Goal: Task Accomplishment & Management: Use online tool/utility

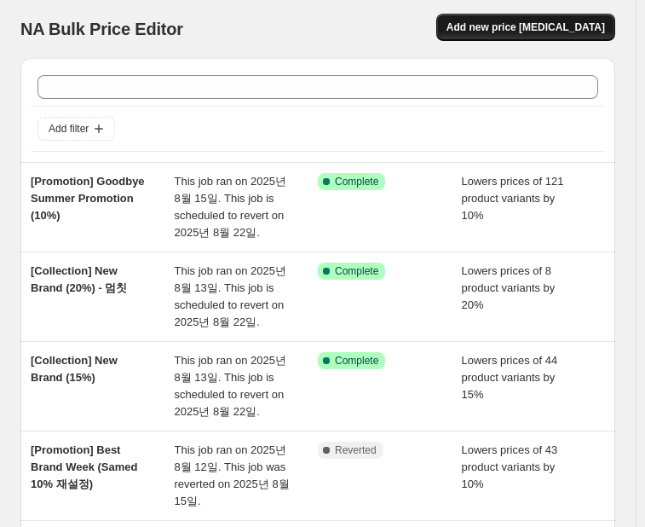
click at [526, 29] on span "Add new price [MEDICAL_DATA]" at bounding box center [526, 27] width 159 height 14
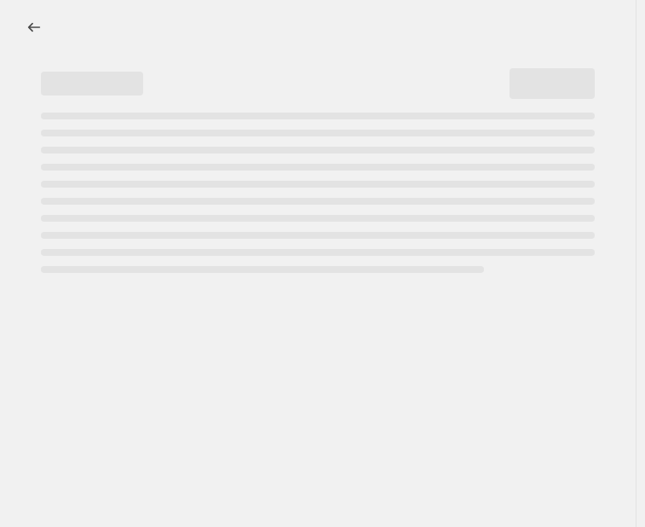
select select "percentage"
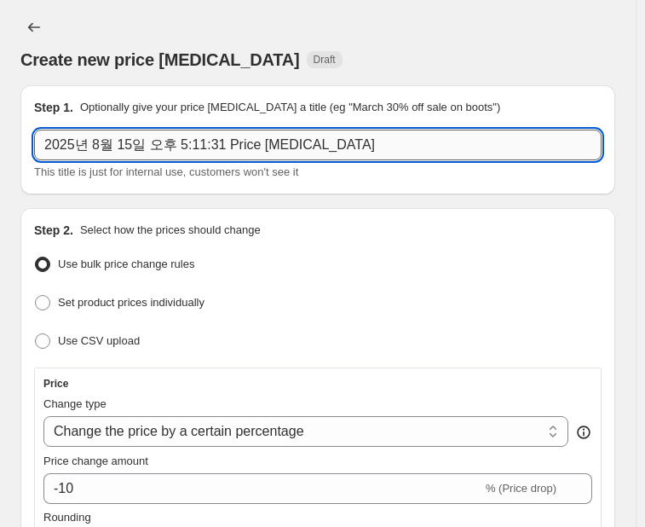
click at [147, 153] on input "2025년 8월 15일 오후 5:11:31 Price [MEDICAL_DATA]" at bounding box center [318, 145] width 568 height 31
paste input "[Promotion] Goodbye Summer Promotion"
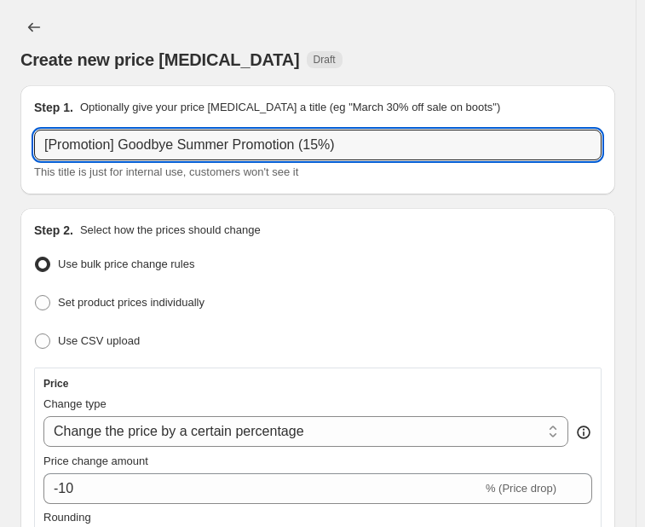
scroll to position [85, 0]
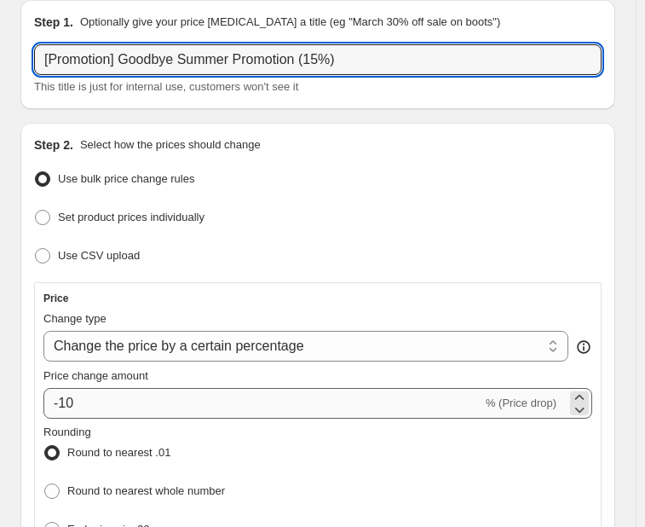
type input "[Promotion] Goodbye Summer Promotion (15%)"
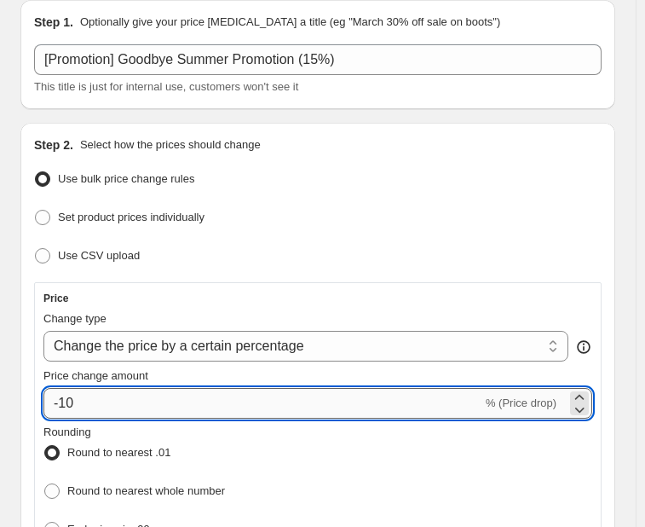
click at [116, 394] on input "-10" at bounding box center [262, 403] width 439 height 31
type input "-15"
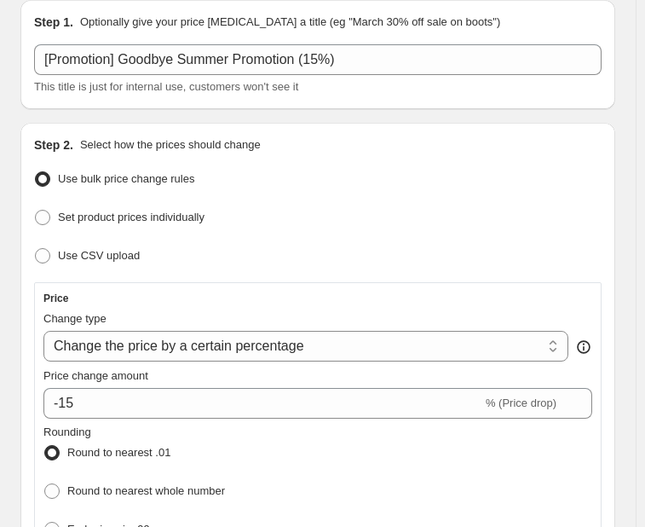
click at [353, 304] on div "Price Change type Change the price to a certain amount Change the price by a ce…" at bounding box center [317, 454] width 549 height 327
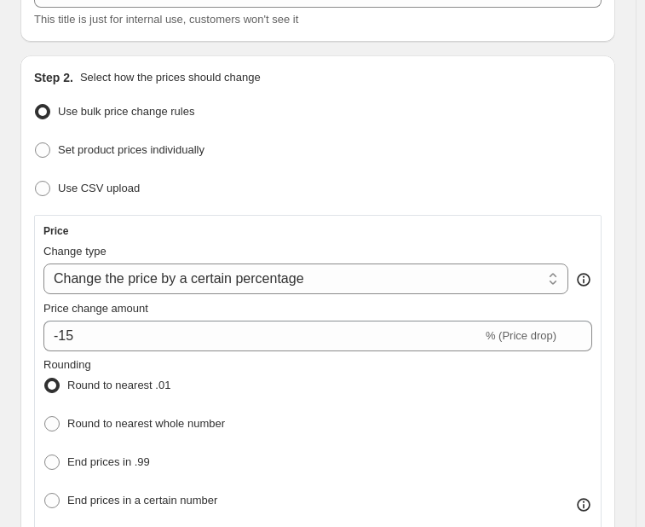
scroll to position [256, 0]
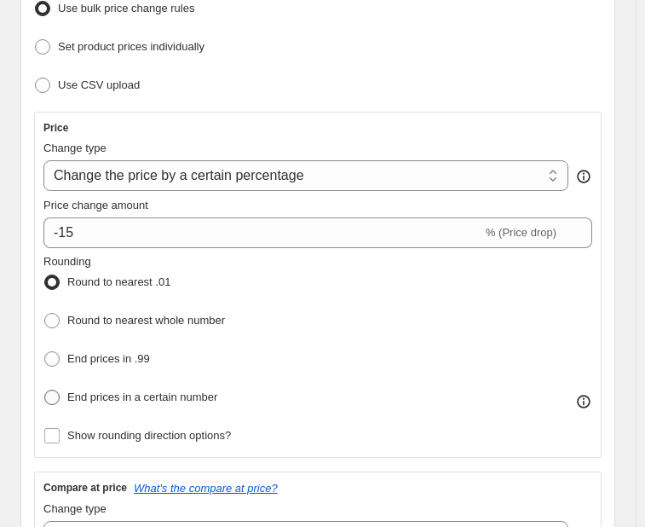
click at [52, 396] on span at bounding box center [51, 397] width 15 height 15
click at [45, 390] on input "End prices in a certain number" at bounding box center [44, 390] width 1 height 1
radio input "true"
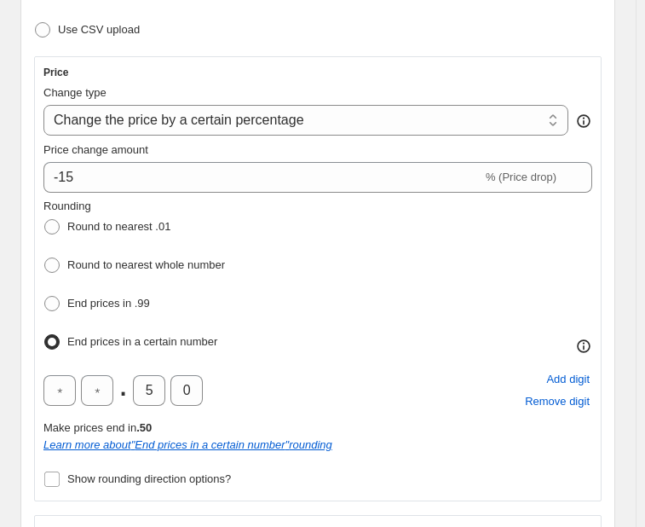
scroll to position [341, 0]
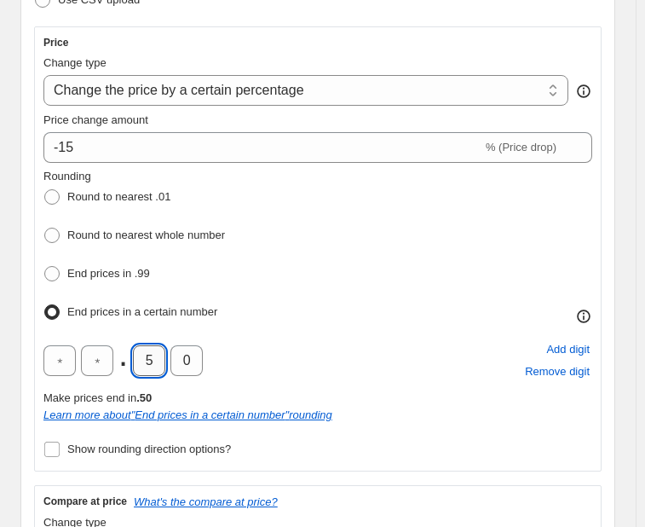
click at [148, 355] on input "5" at bounding box center [149, 360] width 32 height 31
click at [226, 350] on div ". 0 Add digit Remove digit" at bounding box center [317, 360] width 549 height 44
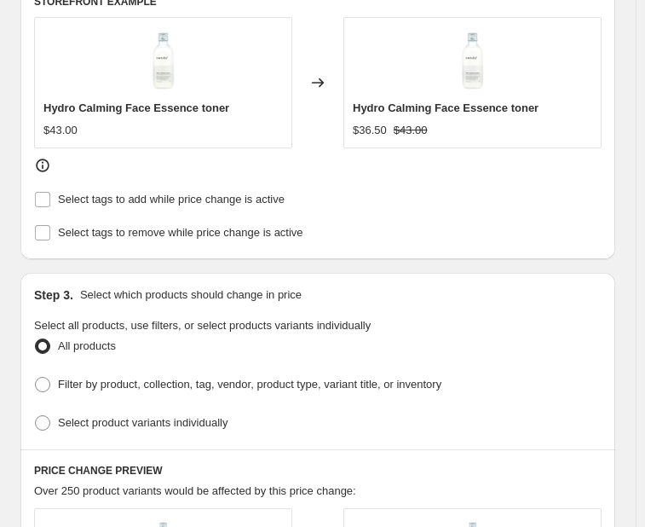
scroll to position [1023, 0]
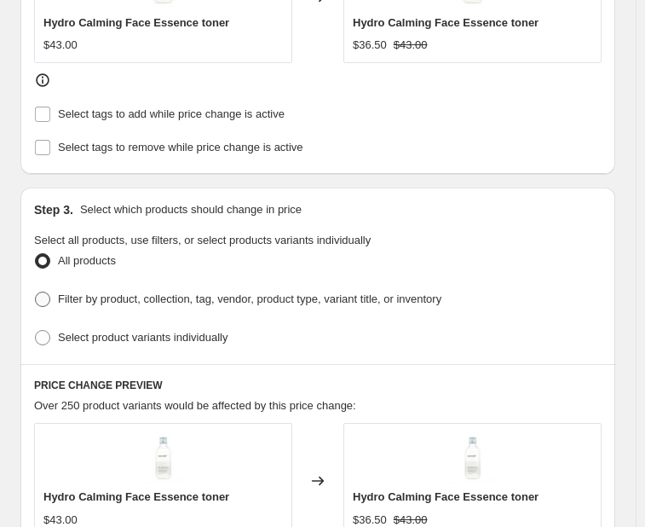
click at [245, 297] on span "Filter by product, collection, tag, vendor, product type, variant title, or inv…" at bounding box center [250, 298] width 384 height 13
click at [36, 292] on input "Filter by product, collection, tag, vendor, product type, variant title, or inv…" at bounding box center [35, 291] width 1 height 1
radio input "true"
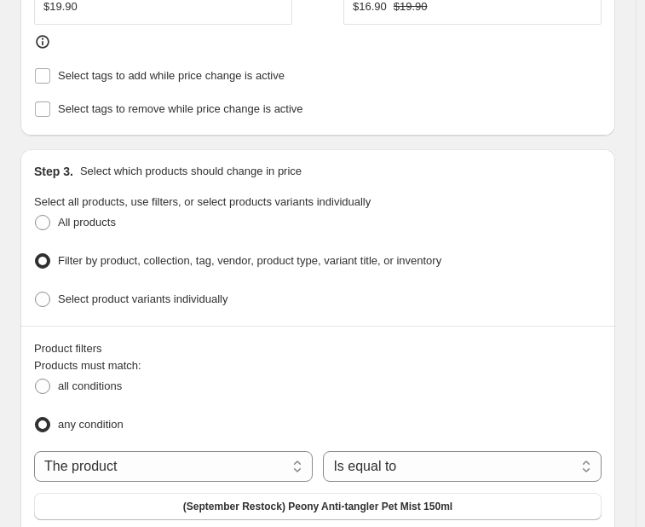
scroll to position [1193, 0]
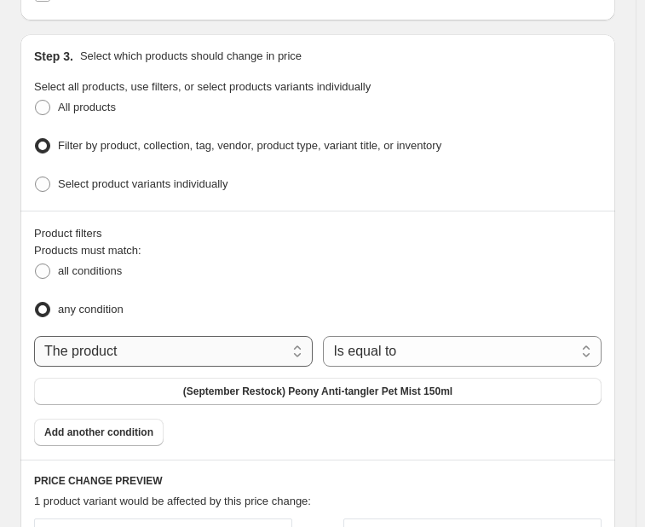
click at [125, 338] on select "The product The product's collection The product's tag The product's vendor The…" at bounding box center [173, 351] width 279 height 31
select select "vendor"
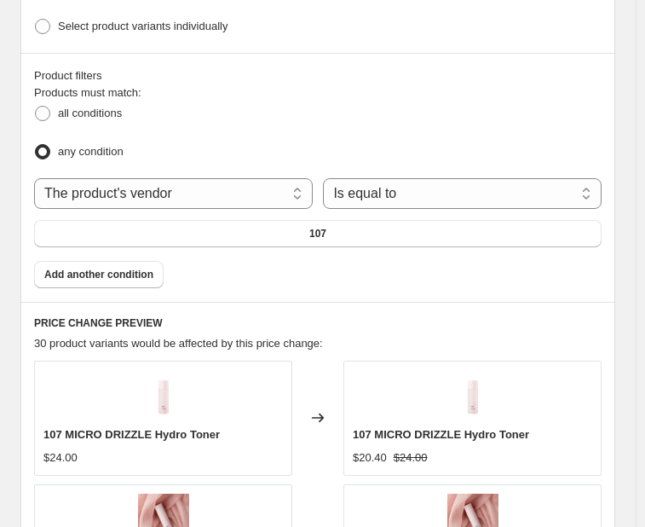
scroll to position [1364, 0]
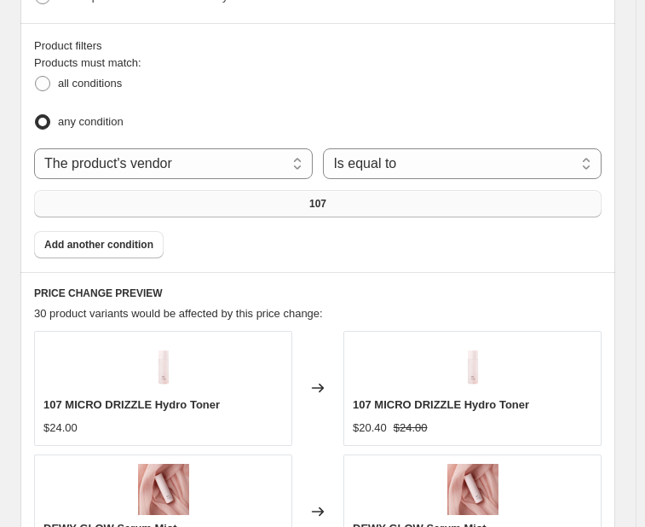
click at [318, 197] on span "107" at bounding box center [317, 204] width 17 height 14
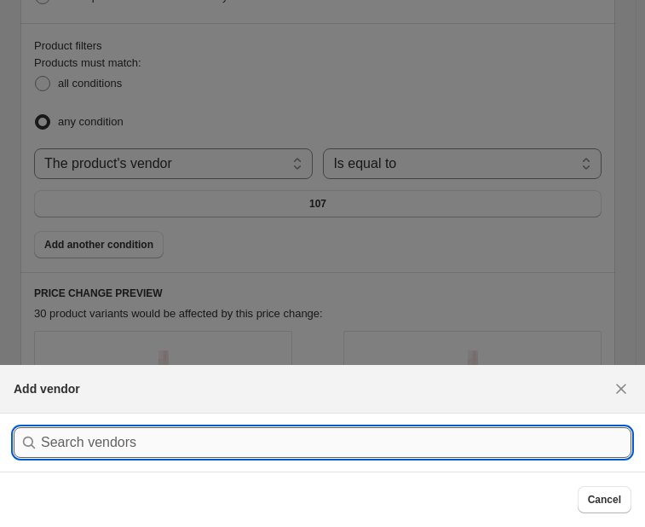
click at [129, 446] on input ":r2j:" at bounding box center [336, 442] width 591 height 31
type input "teabless"
click at [14, 413] on button "Submit" at bounding box center [38, 422] width 49 height 18
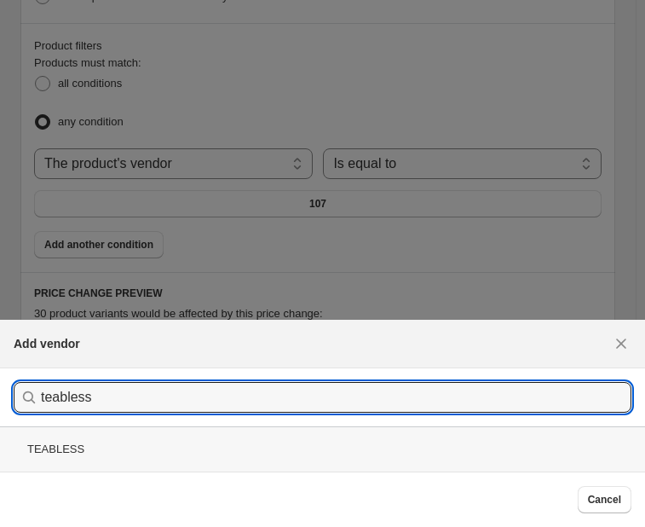
click at [122, 444] on div "TEABLESS" at bounding box center [322, 448] width 645 height 45
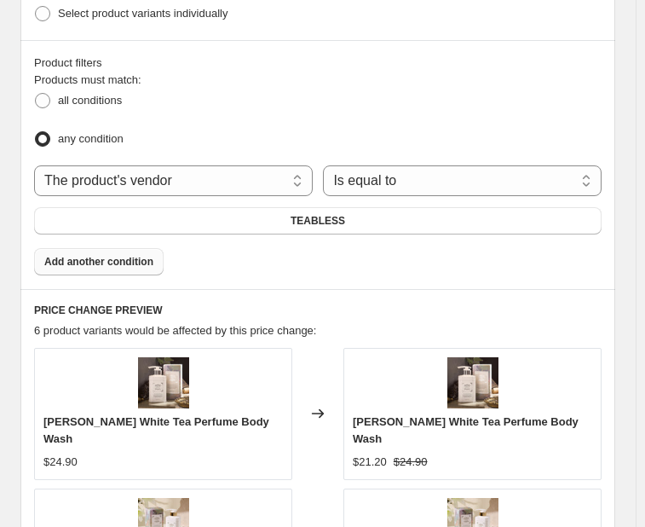
click at [117, 248] on button "Add another condition" at bounding box center [99, 261] width 130 height 27
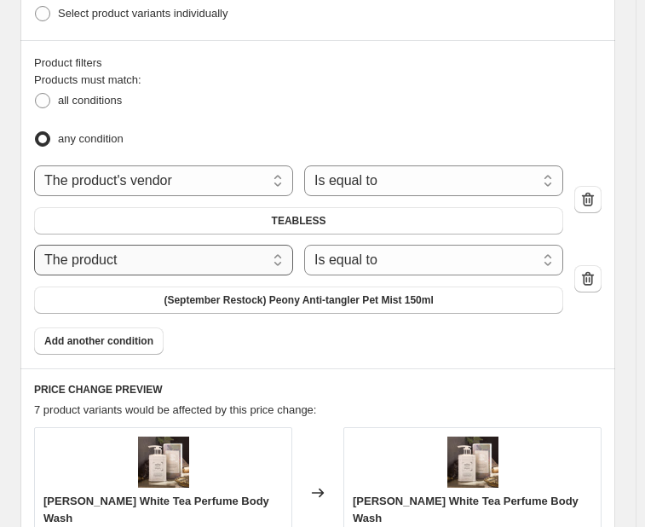
click at [268, 245] on select "The product The product's collection The product's tag The product's vendor The…" at bounding box center [163, 260] width 259 height 31
select select "vendor"
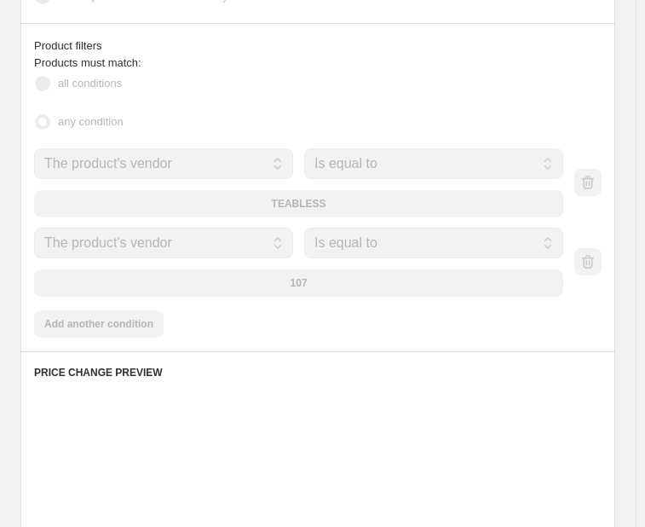
click at [245, 270] on div "107" at bounding box center [298, 282] width 529 height 27
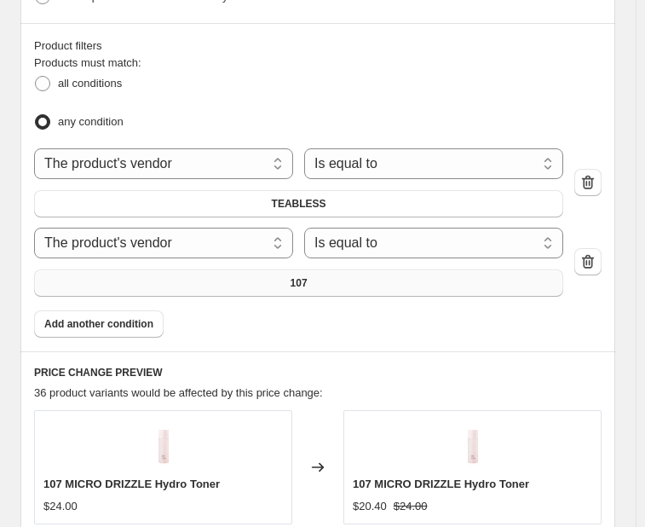
click at [258, 269] on button "107" at bounding box center [298, 282] width 529 height 27
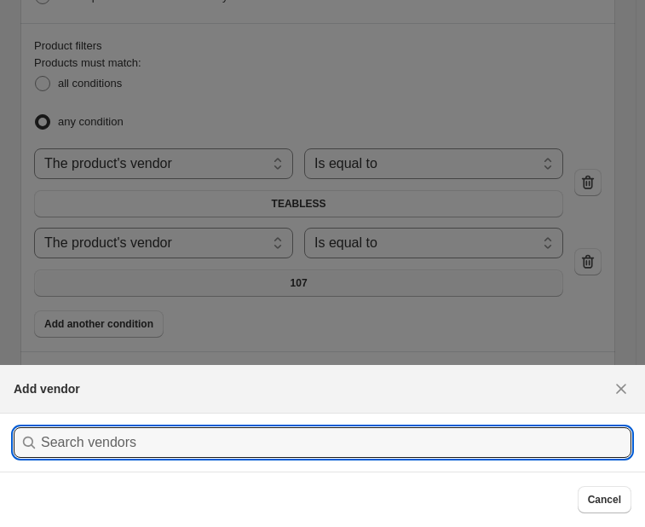
scroll to position [0, 0]
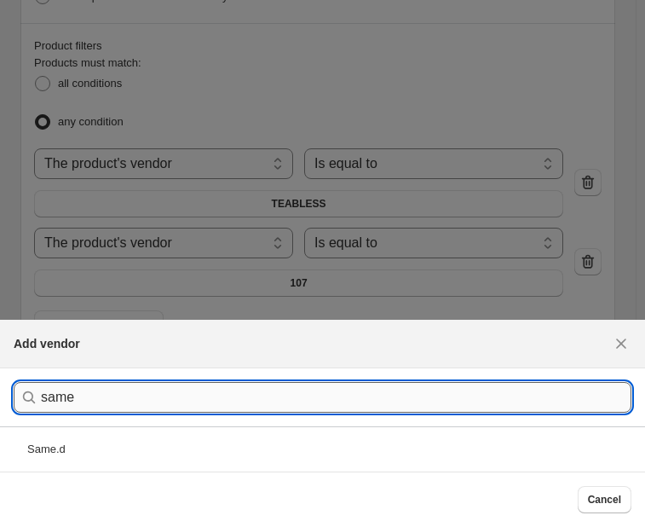
type input "same"
click at [56, 446] on div "Same.d" at bounding box center [322, 448] width 645 height 45
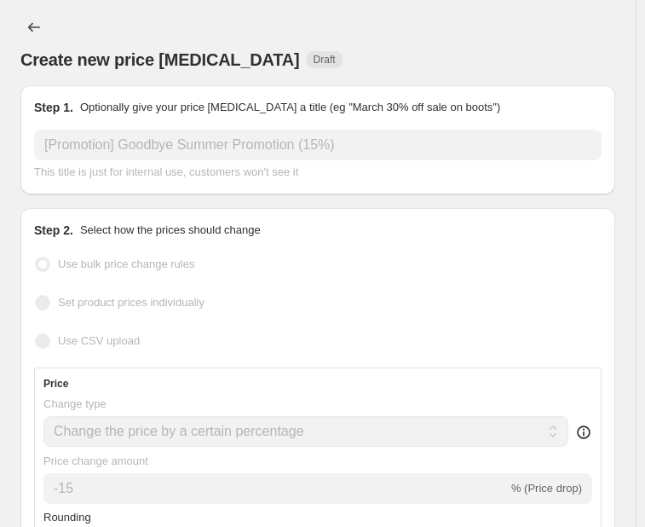
scroll to position [1364, 0]
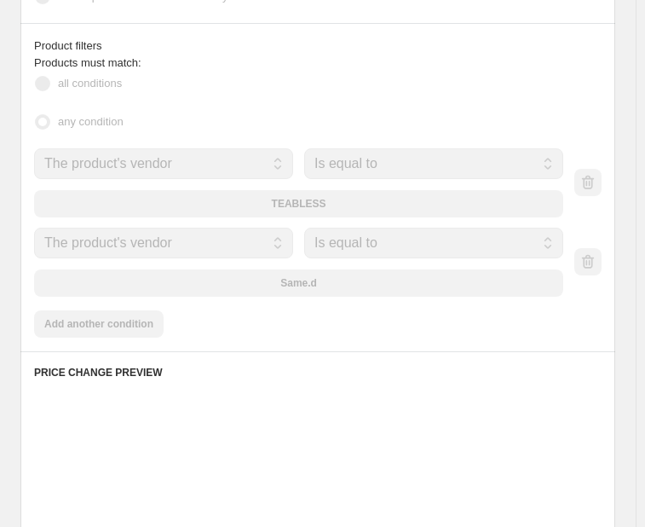
click at [101, 317] on div "Products must match: all conditions any condition The product The product's col…" at bounding box center [318, 196] width 568 height 283
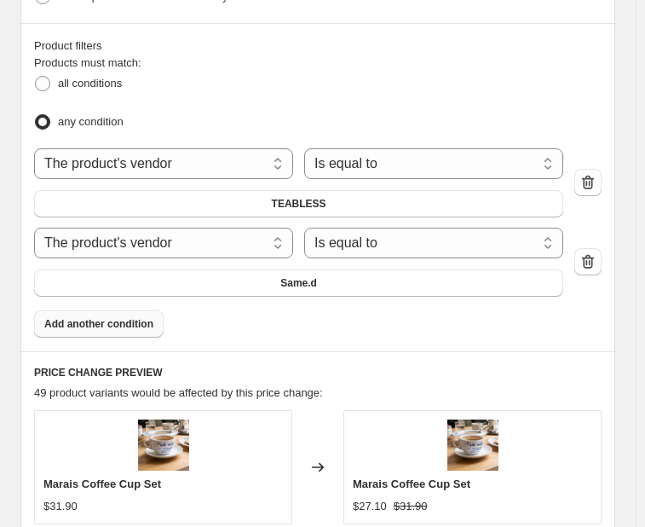
click at [101, 317] on span "Add another condition" at bounding box center [98, 324] width 109 height 14
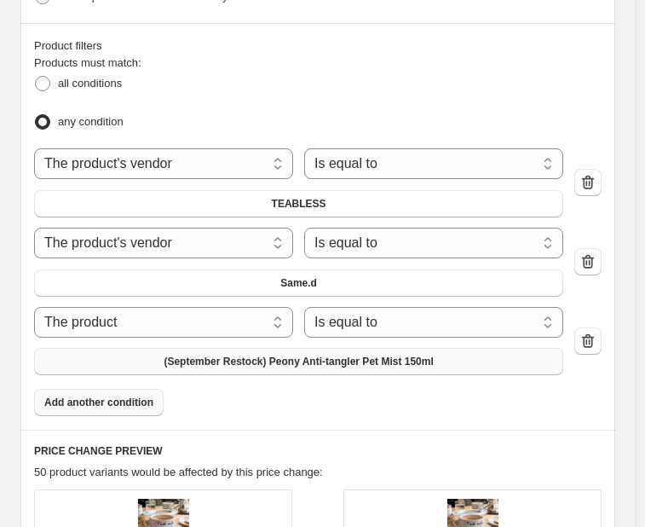
click at [271, 355] on span "(September Restock) Peony Anti-tangler Pet Mist 150ml" at bounding box center [298, 362] width 269 height 14
click at [236, 307] on select "The product The product's collection The product's tag The product's vendor The…" at bounding box center [163, 322] width 259 height 31
select select "vendor"
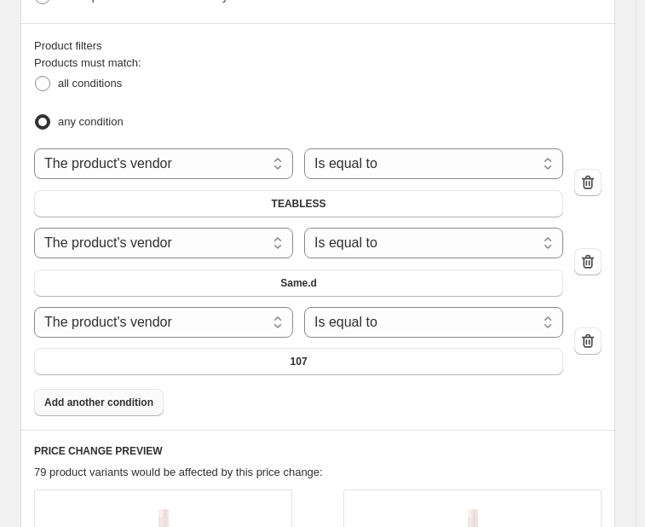
click at [301, 355] on span "107" at bounding box center [299, 362] width 17 height 14
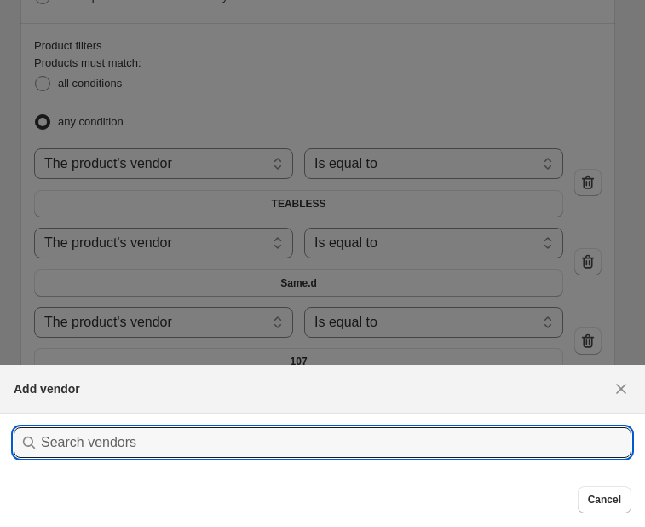
scroll to position [0, 0]
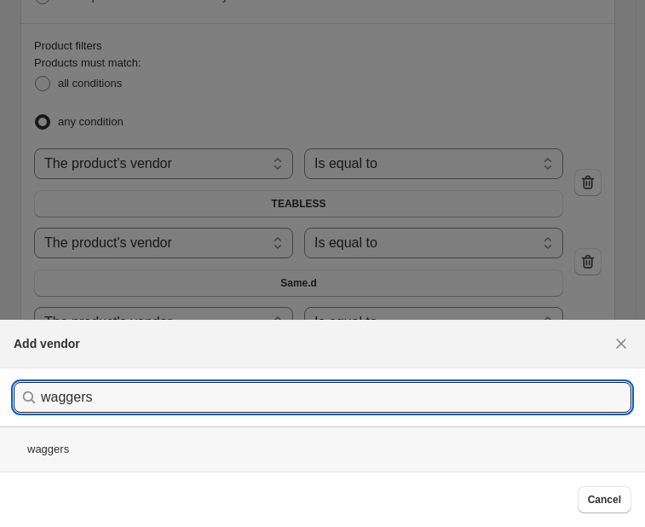
type input "waggers"
click at [511, 457] on div "waggers" at bounding box center [322, 448] width 645 height 45
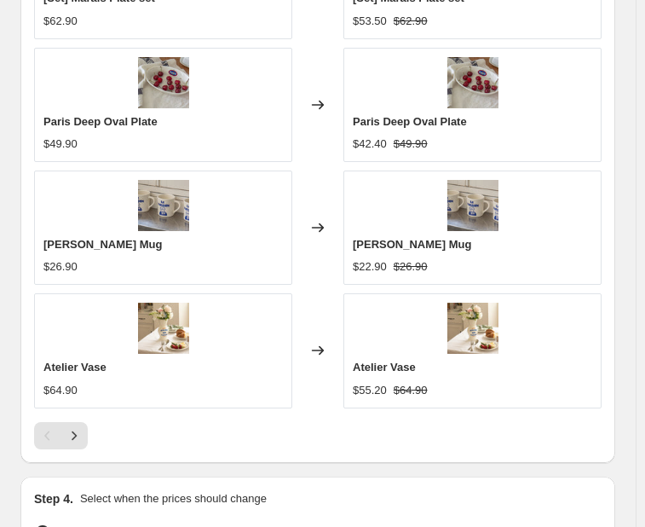
scroll to position [2131, 0]
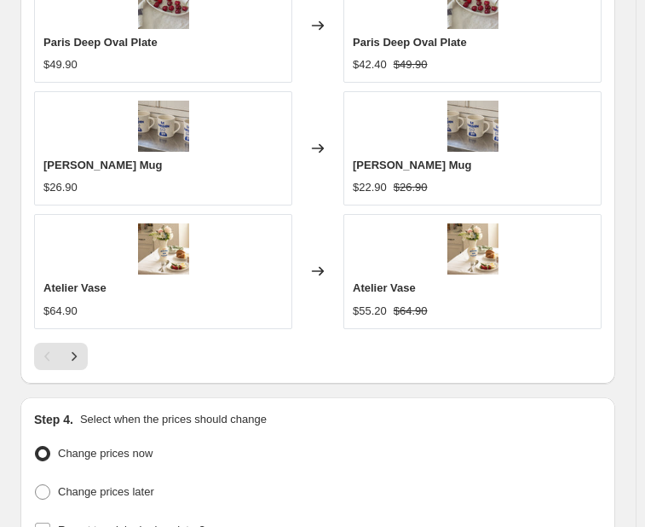
click at [88, 352] on div at bounding box center [318, 356] width 568 height 27
click at [82, 348] on icon "Next" at bounding box center [74, 356] width 17 height 17
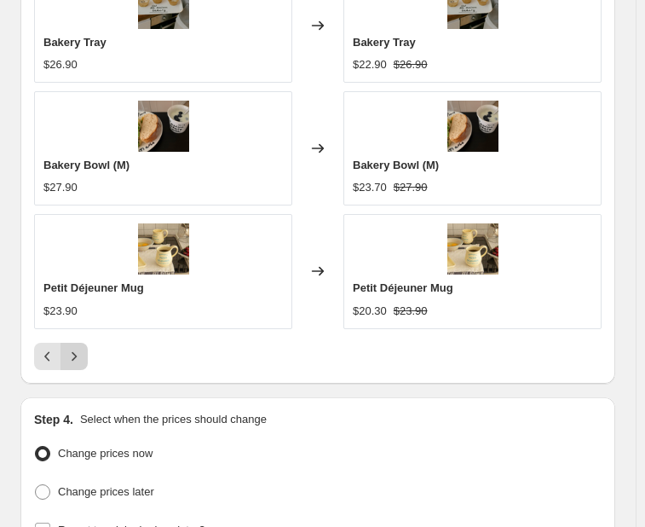
click at [82, 348] on icon "Next" at bounding box center [74, 356] width 17 height 17
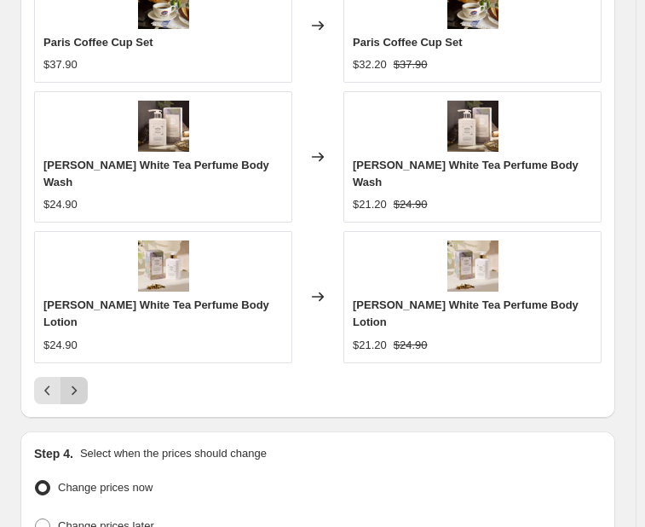
click at [82, 382] on icon "Next" at bounding box center [74, 390] width 17 height 17
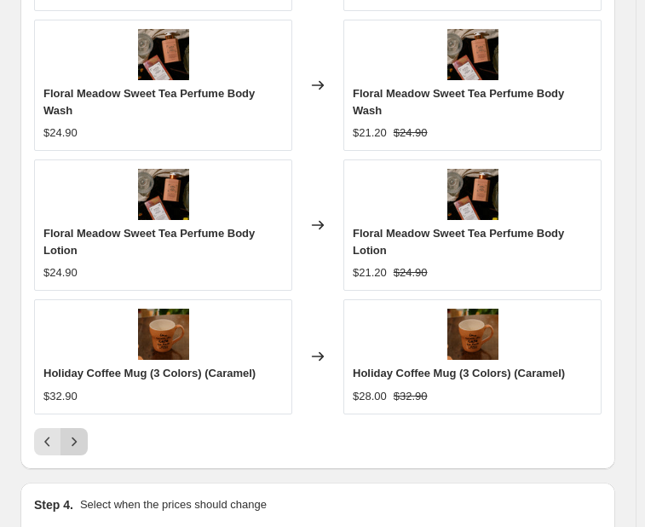
click at [82, 428] on button "Next" at bounding box center [74, 441] width 27 height 27
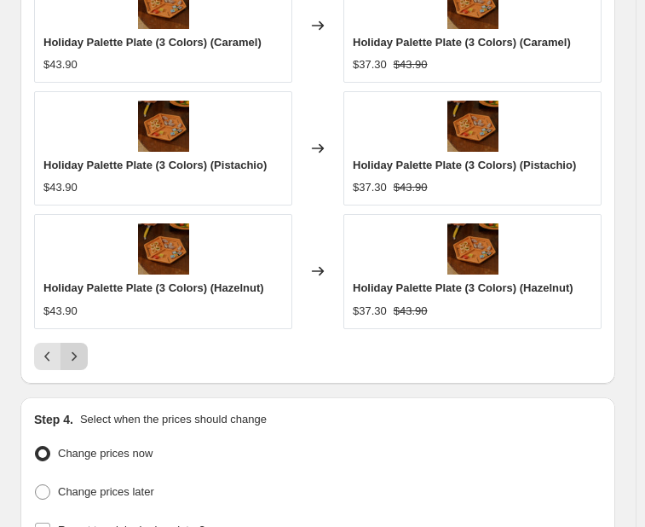
click at [82, 348] on icon "Next" at bounding box center [74, 356] width 17 height 17
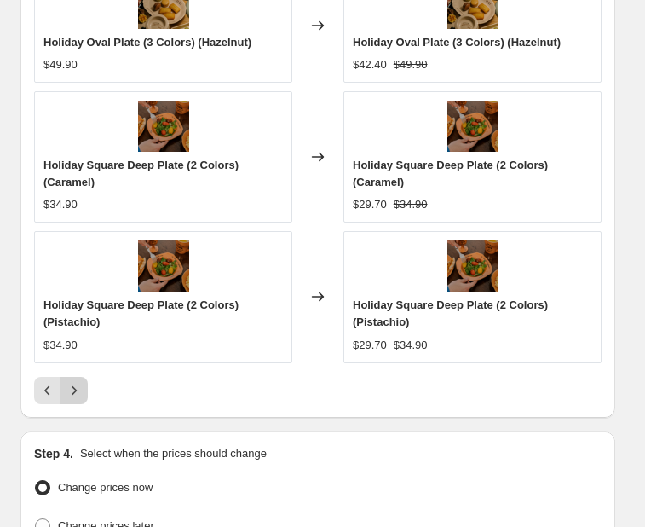
click at [82, 347] on div "Holiday Square Deep Plate (2 Colors) (Pistachio) $34.90" at bounding box center [163, 296] width 258 height 131
click at [75, 382] on icon "Next" at bounding box center [74, 390] width 17 height 17
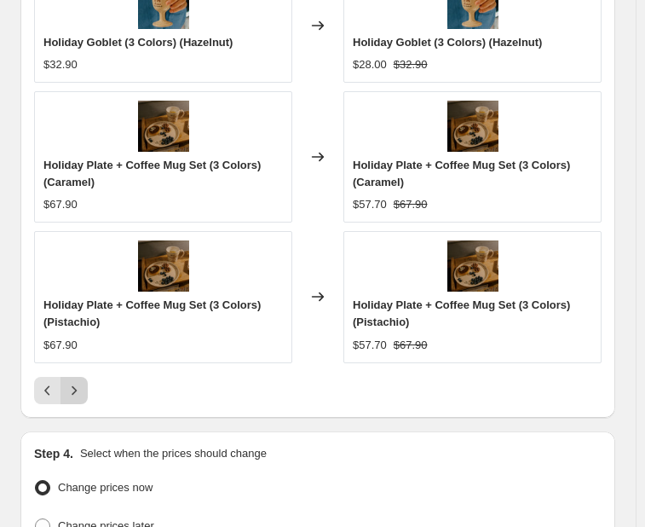
click at [75, 382] on icon "Next" at bounding box center [74, 390] width 17 height 17
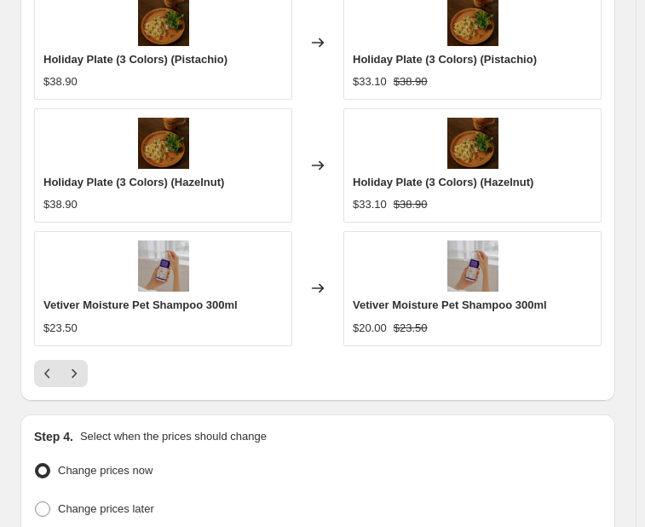
click at [75, 370] on button "Next" at bounding box center [74, 373] width 27 height 27
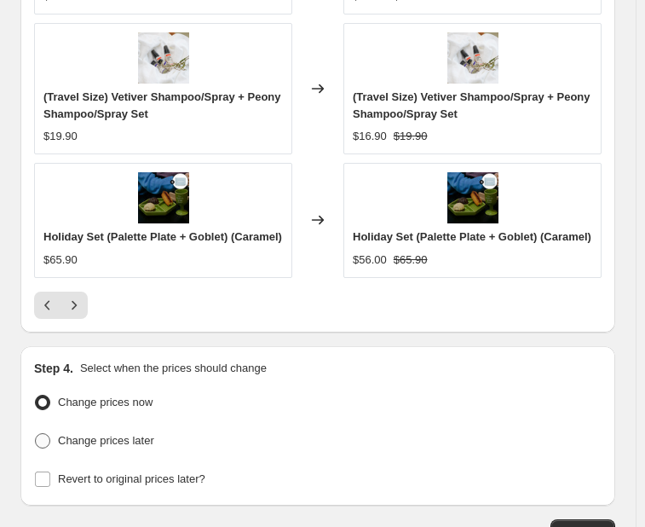
scroll to position [2322, 0]
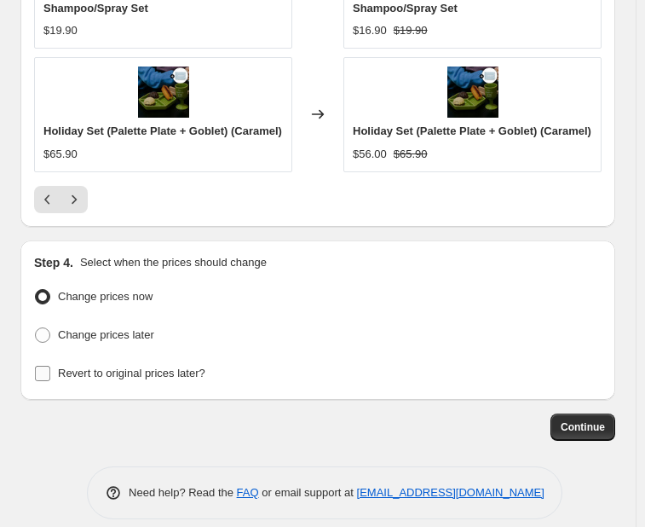
click at [135, 367] on span "Revert to original prices later?" at bounding box center [131, 373] width 147 height 13
click at [50, 366] on input "Revert to original prices later?" at bounding box center [42, 373] width 15 height 15
checkbox input "true"
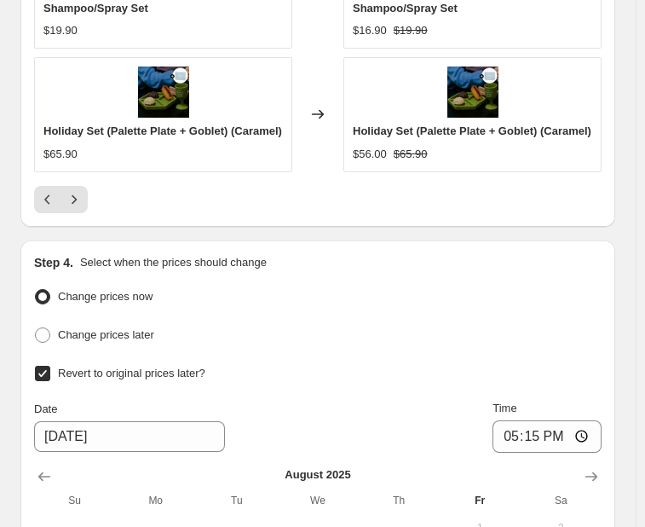
scroll to position [2577, 0]
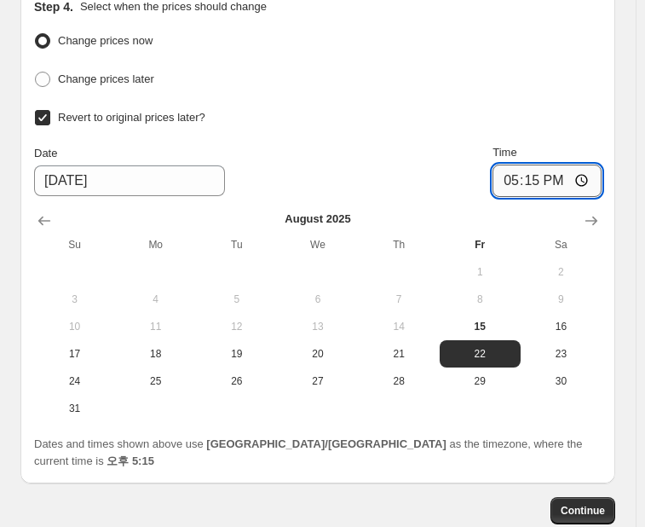
click at [560, 164] on input "17:15" at bounding box center [547, 180] width 109 height 32
type input "17:00"
click at [603, 504] on span "Continue" at bounding box center [583, 511] width 44 height 14
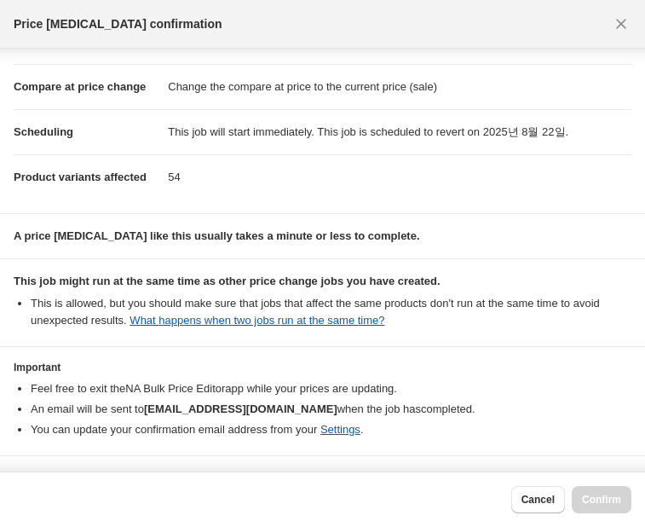
scroll to position [94, 0]
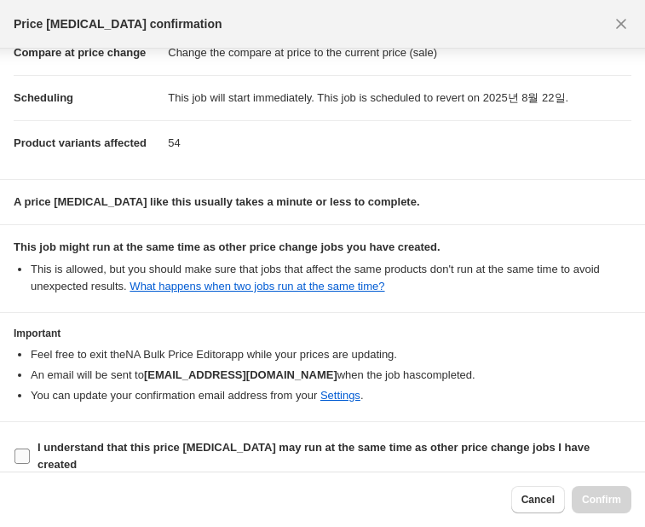
click at [55, 448] on b "I understand that this price [MEDICAL_DATA] may run at the same time as other p…" at bounding box center [314, 456] width 552 height 30
click at [30, 448] on input "I understand that this price [MEDICAL_DATA] may run at the same time as other p…" at bounding box center [21, 455] width 15 height 15
checkbox input "true"
click at [593, 489] on button "Confirm" at bounding box center [602, 499] width 60 height 27
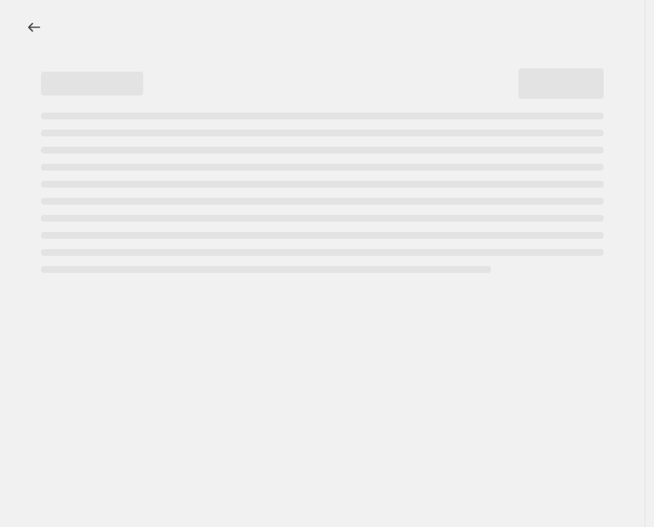
select select "percentage"
select select "vendor"
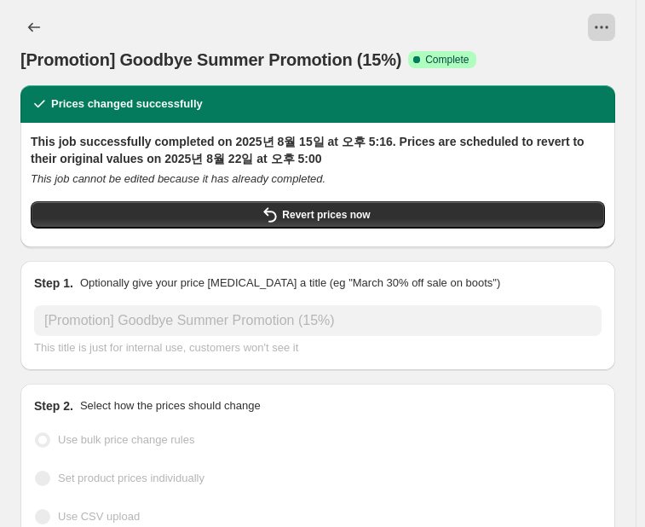
click at [603, 18] on (15%)"] "View actions for [Promotion] Goodbye Summer Promotion (15%)" at bounding box center [601, 27] width 27 height 27
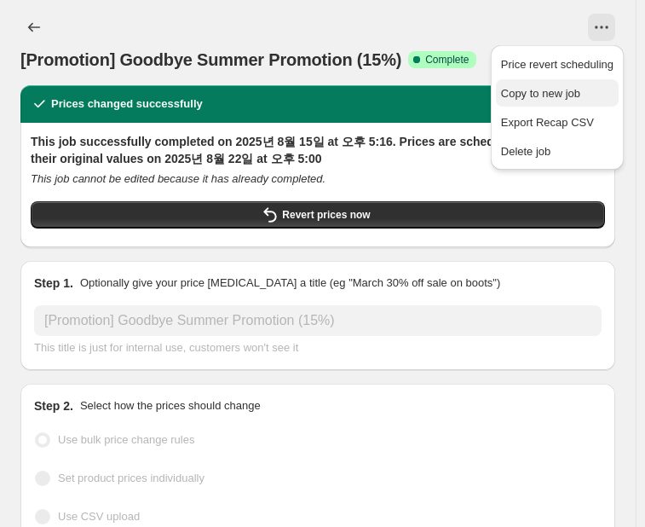
click at [569, 89] on span "Copy to new job" at bounding box center [540, 93] width 79 height 13
select select "percentage"
select select "vendor"
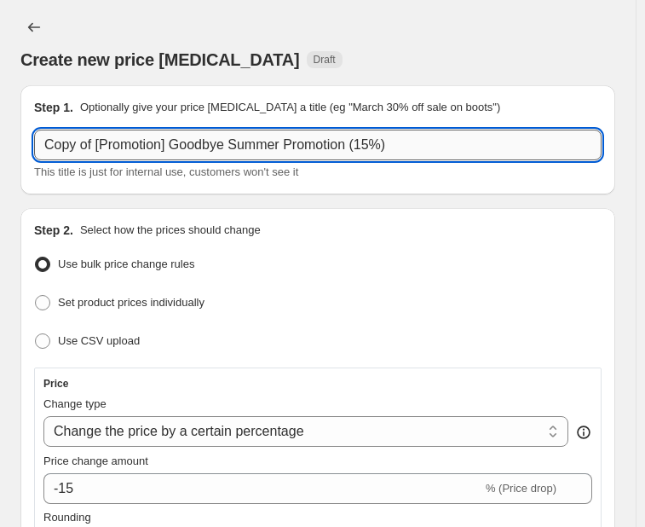
drag, startPoint x: 95, startPoint y: 148, endPoint x: 42, endPoint y: 154, distance: 54.0
click at [42, 154] on input "Copy of [Promotion] Goodbye Summer Promotion (15%)" at bounding box center [318, 145] width 568 height 31
click at [391, 150] on input "[Promotion] Goodbye Summer Promotion (15%)" at bounding box center [318, 145] width 568 height 31
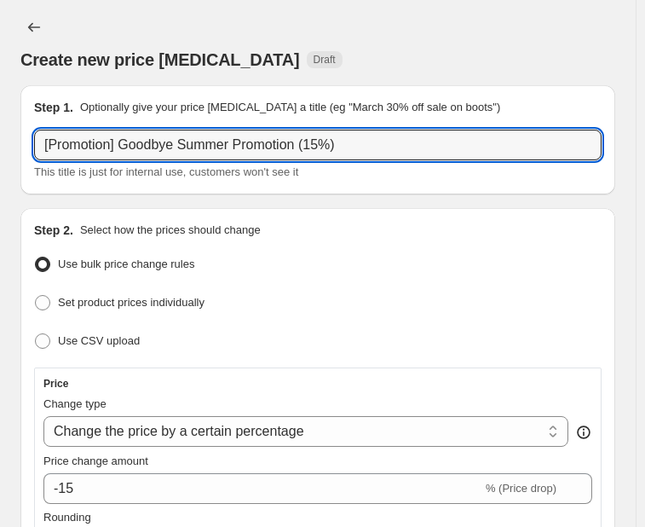
scroll to position [85, 0]
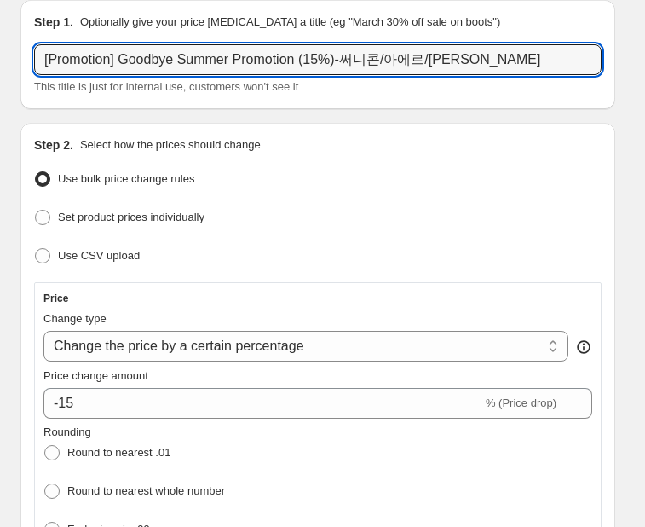
type input "[Promotion] Goodbye Summer Promotion (15%)-써니콘/아에르/[PERSON_NAME]"
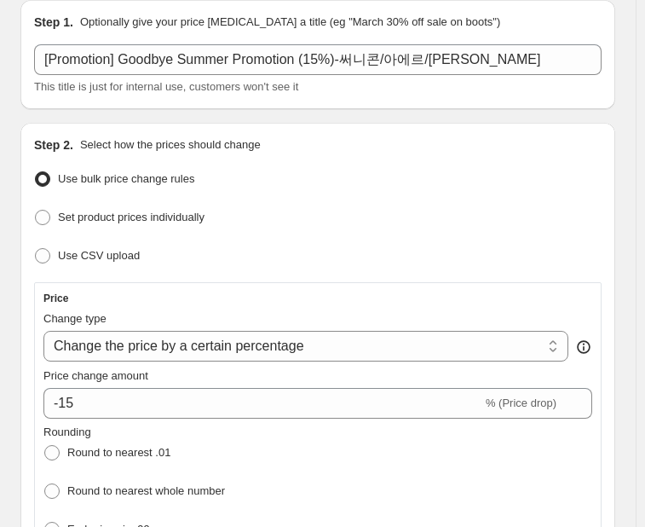
click at [372, 176] on div "Use bulk price change rules" at bounding box center [318, 179] width 568 height 25
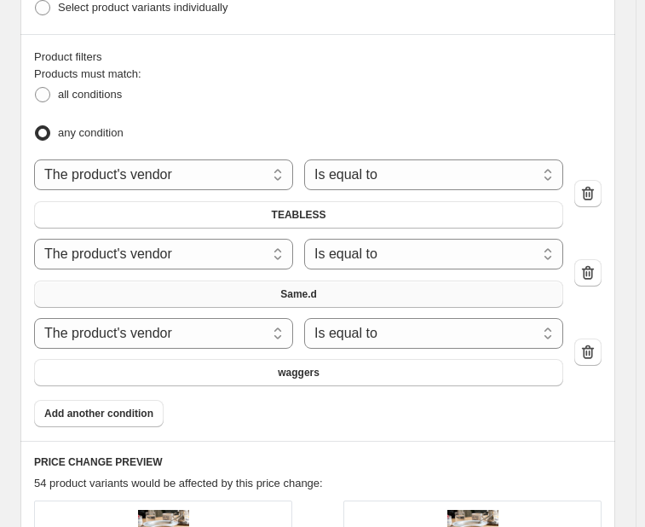
scroll to position [1364, 0]
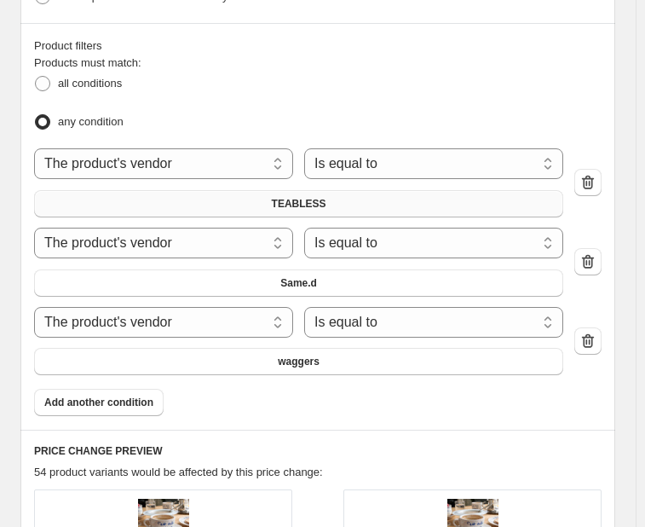
click at [462, 198] on button "TEABLESS" at bounding box center [298, 203] width 529 height 27
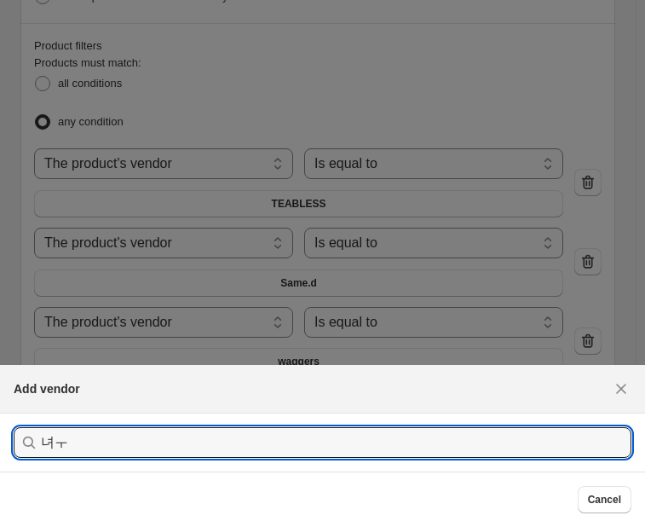
type input "녀"
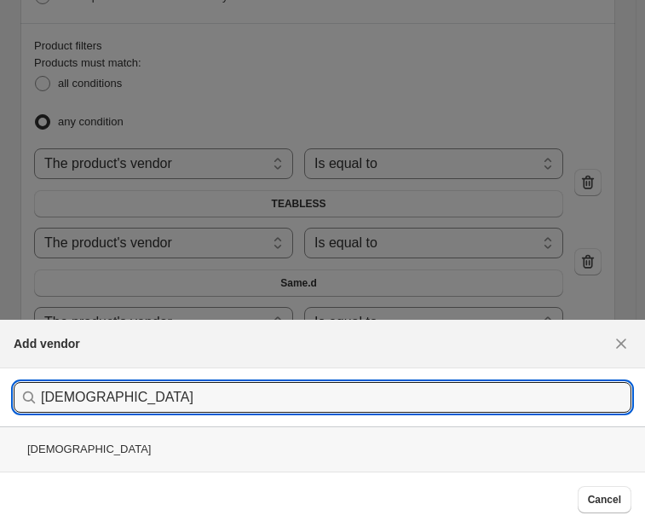
type input "[DEMOGRAPHIC_DATA]"
click at [57, 454] on div "[DEMOGRAPHIC_DATA]" at bounding box center [322, 448] width 645 height 45
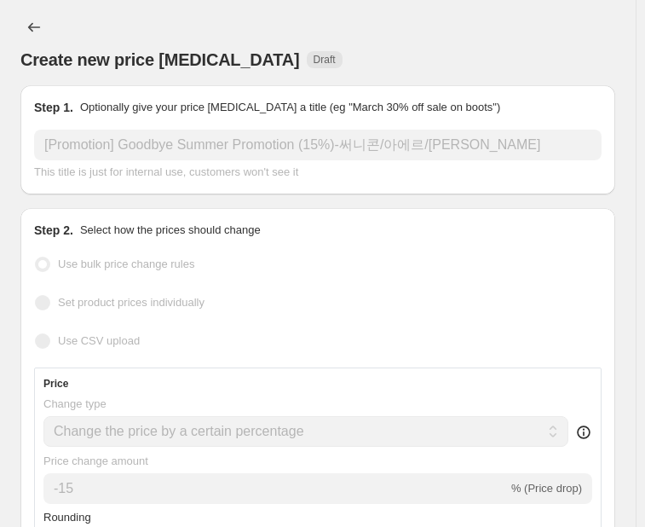
scroll to position [1364, 0]
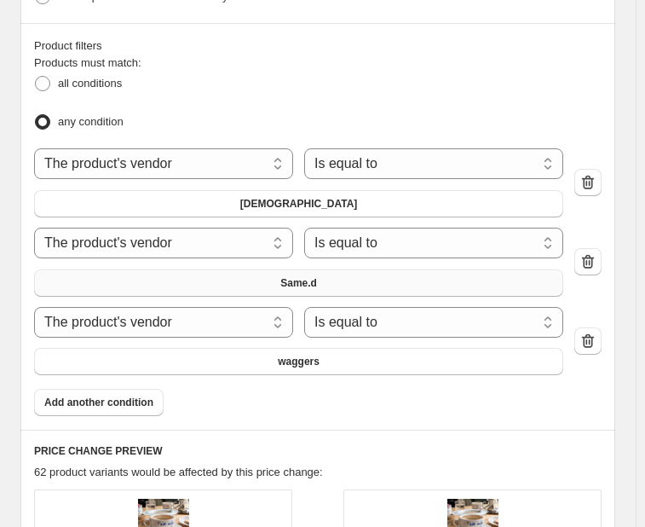
click at [257, 274] on button "Same.d" at bounding box center [298, 282] width 529 height 27
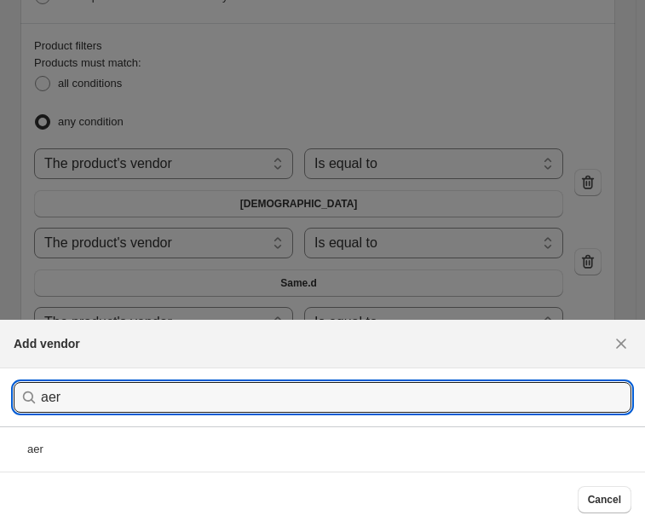
type input "aer"
click at [116, 441] on div "aer" at bounding box center [322, 448] width 645 height 45
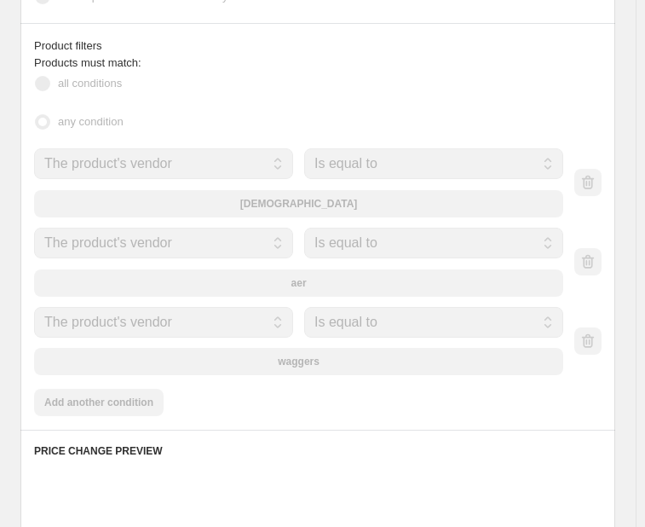
click at [293, 352] on div "waggers" at bounding box center [298, 361] width 529 height 27
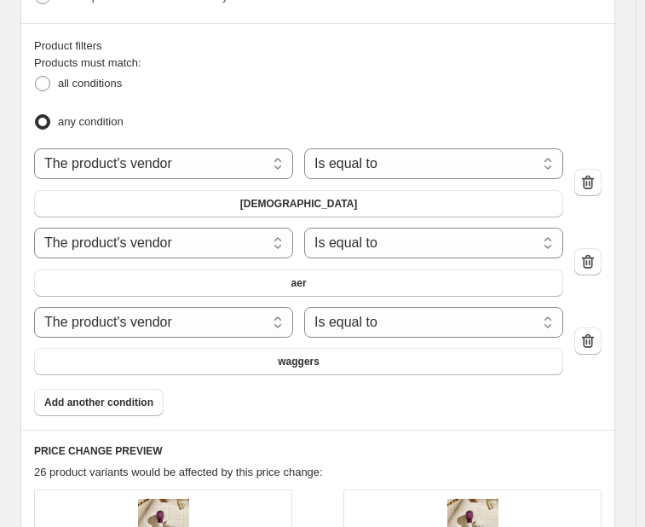
click at [293, 355] on span "waggers" at bounding box center [299, 362] width 42 height 14
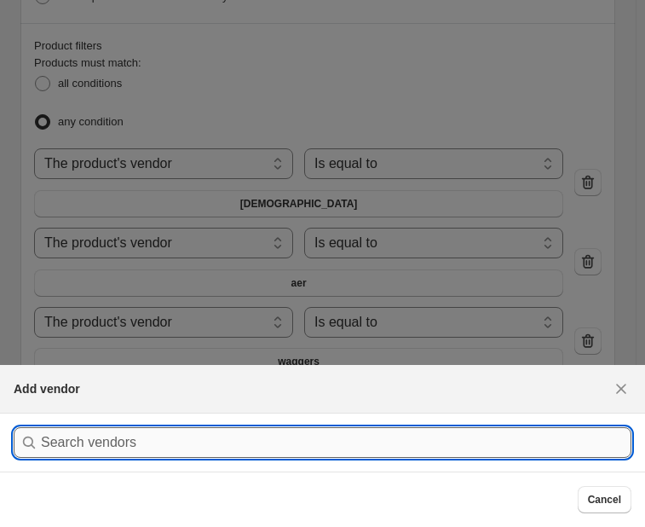
click at [140, 437] on input ":r6p:" at bounding box center [336, 442] width 591 height 31
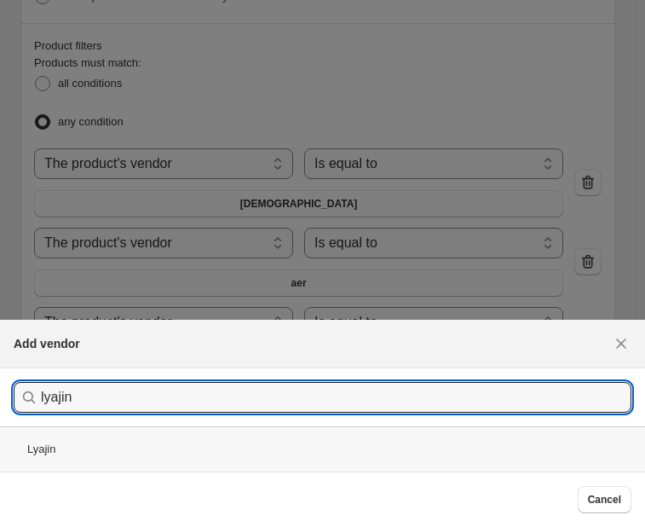
type input "lyajin"
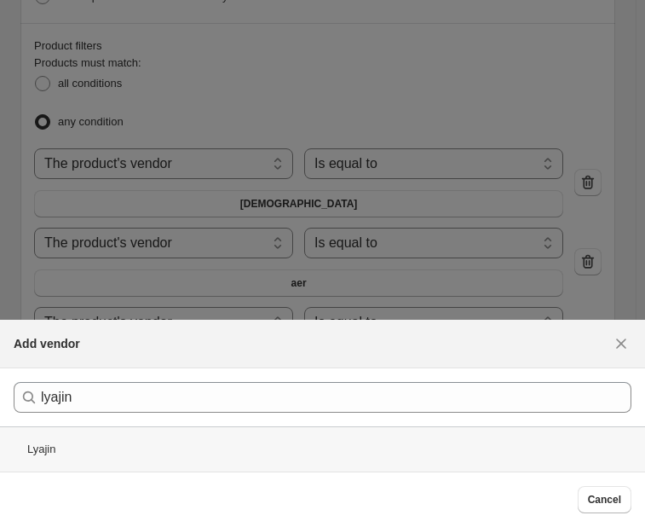
click at [131, 443] on div "Lyajin" at bounding box center [322, 448] width 645 height 45
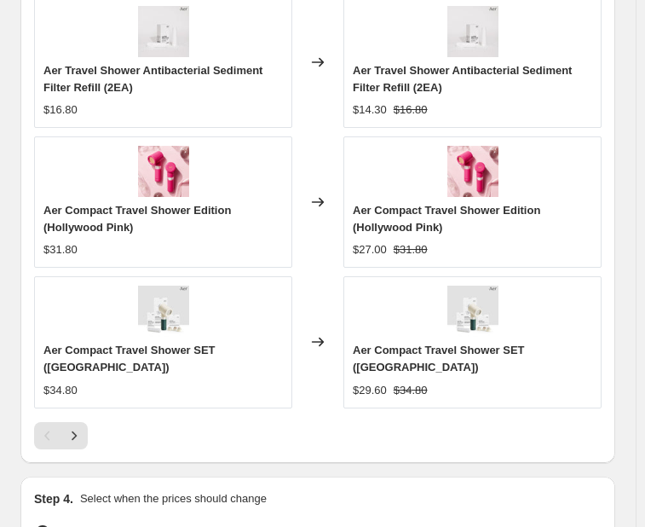
scroll to position [2318, 0]
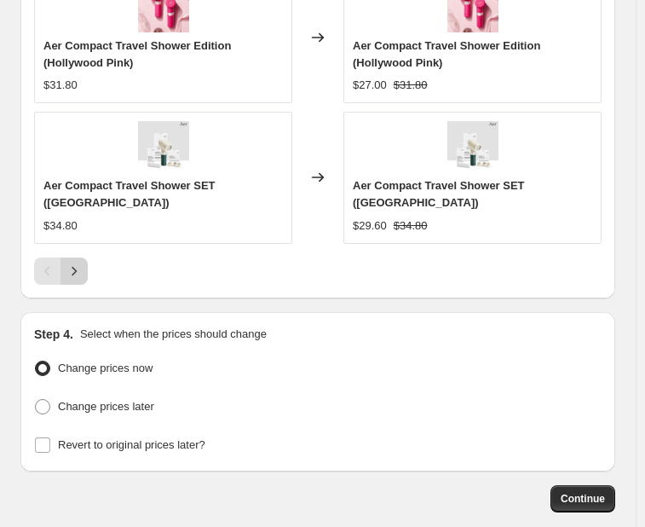
click at [78, 263] on icon "Next" at bounding box center [74, 271] width 17 height 17
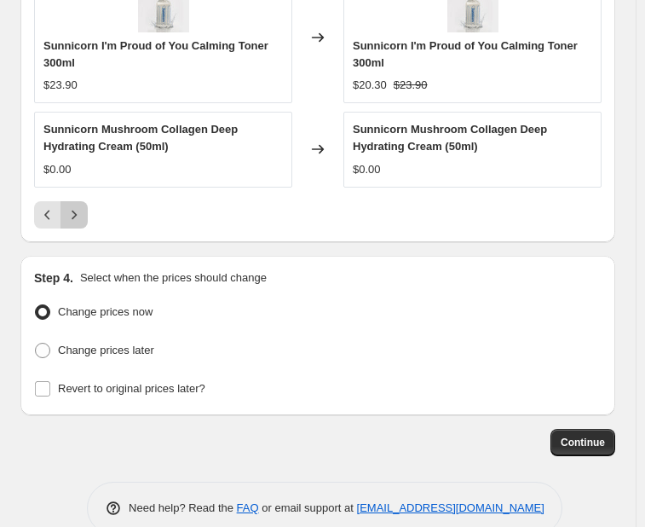
drag, startPoint x: 86, startPoint y: 199, endPoint x: 14, endPoint y: 222, distance: 75.5
click at [86, 201] on button "Next" at bounding box center [74, 214] width 27 height 27
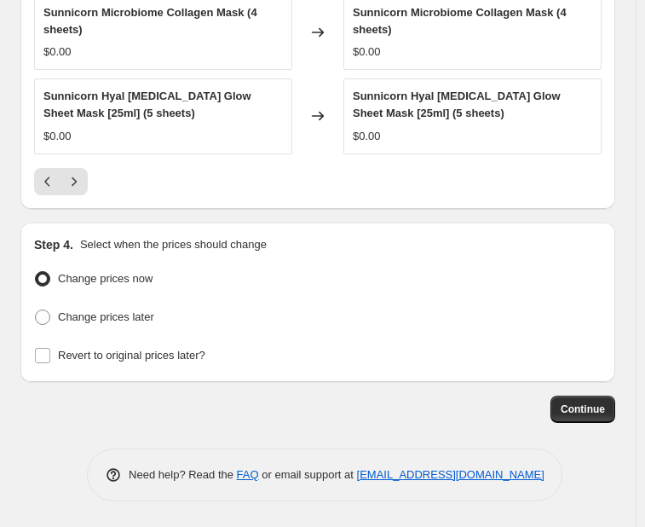
scroll to position [2075, 0]
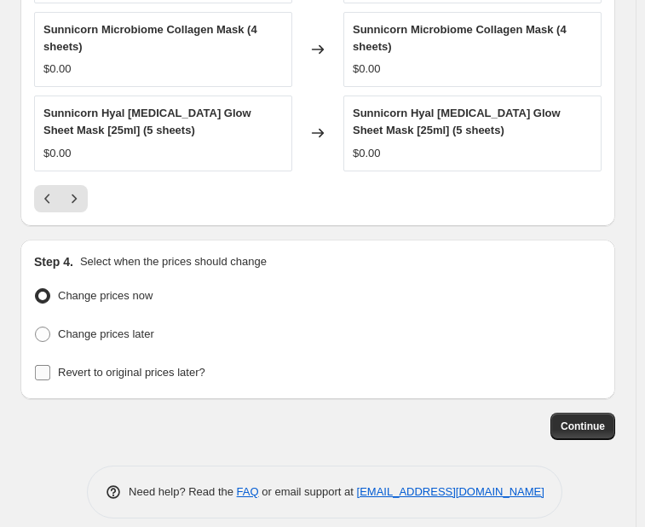
click at [39, 365] on input "Revert to original prices later?" at bounding box center [42, 372] width 15 height 15
checkbox input "true"
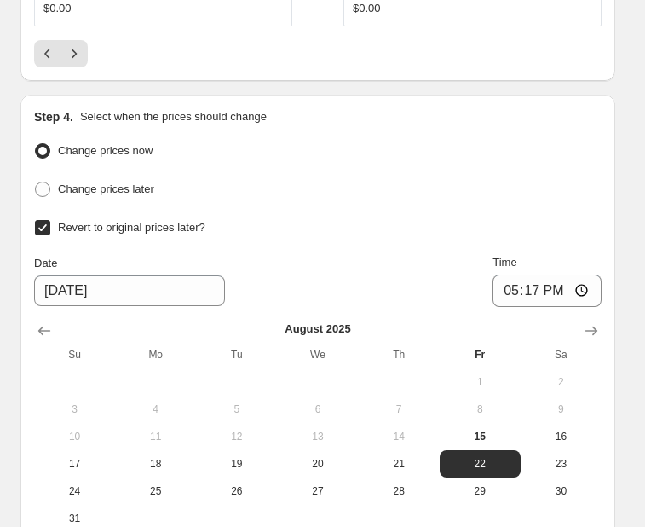
scroll to position [2246, 0]
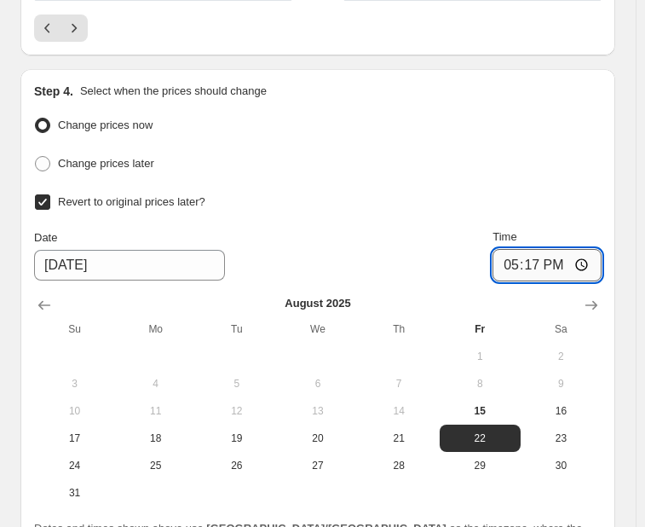
click at [562, 252] on input "17:17" at bounding box center [547, 265] width 109 height 32
type input "17:00"
click at [559, 205] on div "Revert to original prices later? Date [DATE] Time 17:00 [DATE] Su Mo Tu We Th F…" at bounding box center [318, 348] width 568 height 316
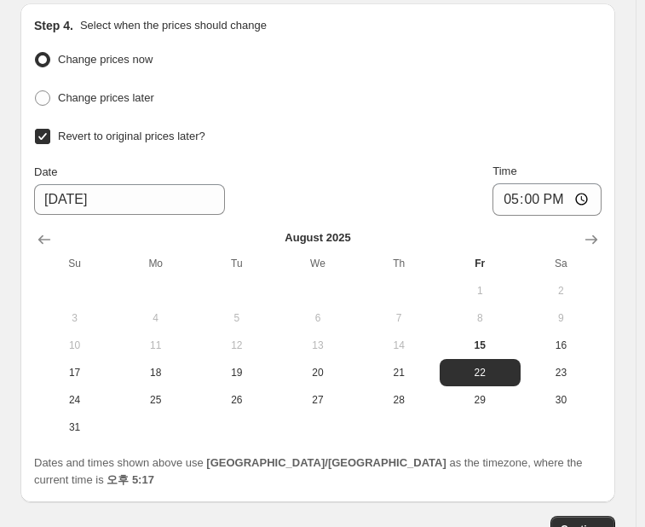
scroll to position [2397, 0]
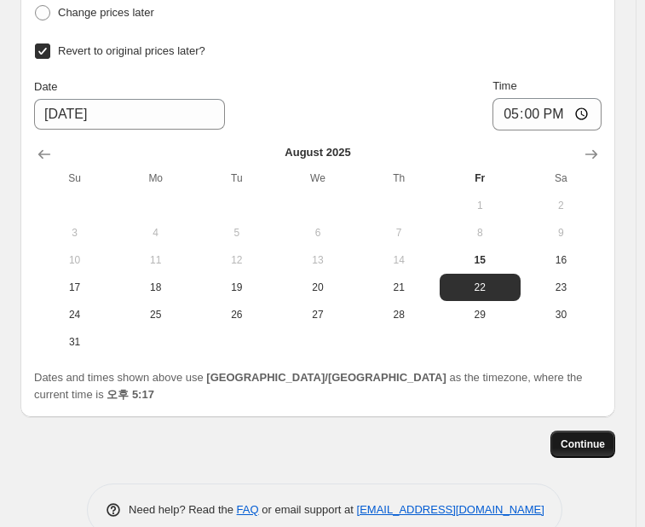
click at [594, 437] on span "Continue" at bounding box center [583, 444] width 44 height 14
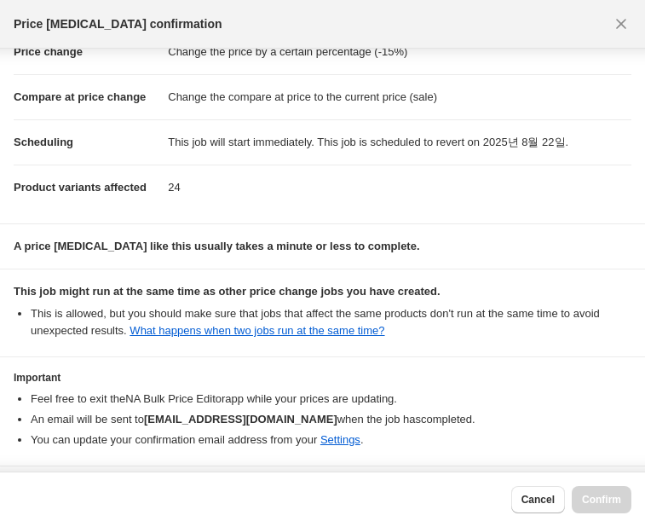
scroll to position [94, 0]
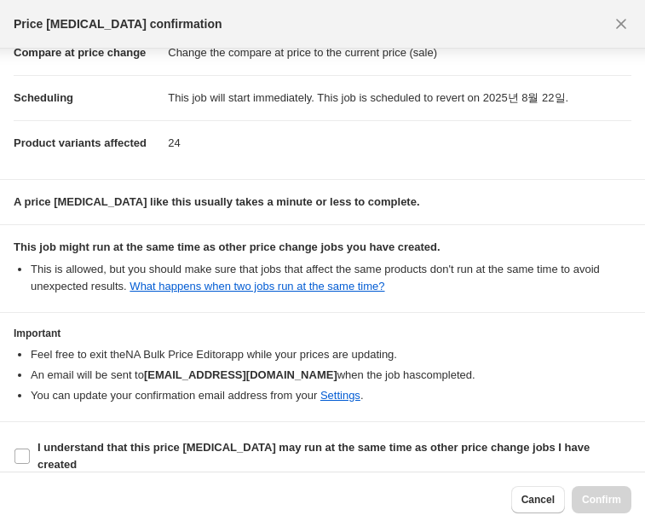
drag, startPoint x: 414, startPoint y: 451, endPoint x: 534, endPoint y: 471, distance: 121.9
click at [416, 451] on b "I understand that this price [MEDICAL_DATA] may run at the same time as other p…" at bounding box center [314, 456] width 552 height 30
click at [30, 451] on input "I understand that this price [MEDICAL_DATA] may run at the same time as other p…" at bounding box center [21, 455] width 15 height 15
checkbox input "true"
click at [586, 493] on span "Confirm" at bounding box center [601, 500] width 39 height 14
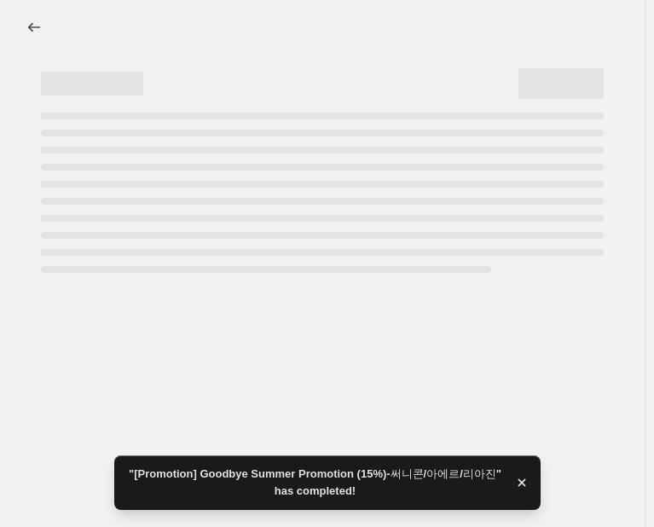
select select "percentage"
select select "vendor"
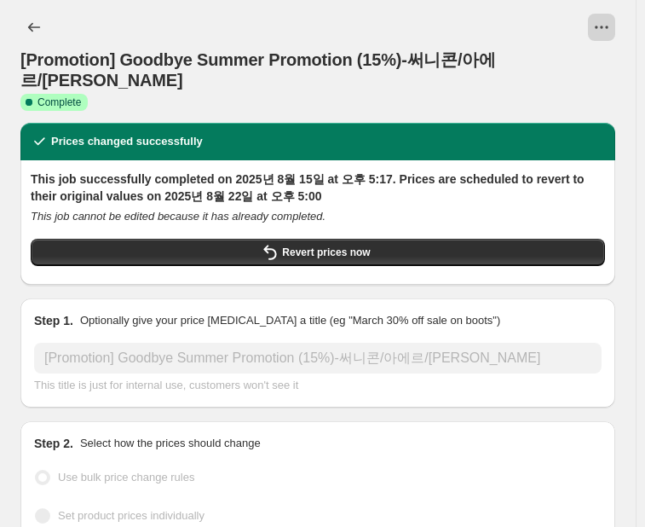
click at [605, 29] on icon "View actions for [Promotion] Goodbye Summer Promotion (15%)-써니콘/아에르/리아진" at bounding box center [601, 27] width 17 height 17
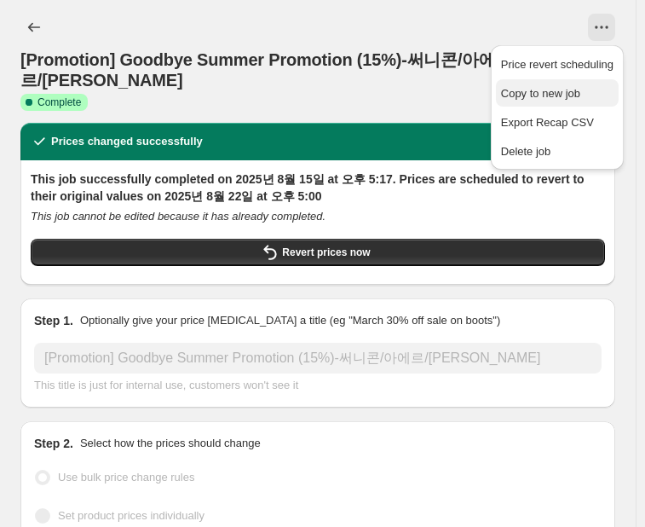
click at [550, 100] on span "Copy to new job" at bounding box center [557, 93] width 113 height 17
select select "percentage"
select select "vendor"
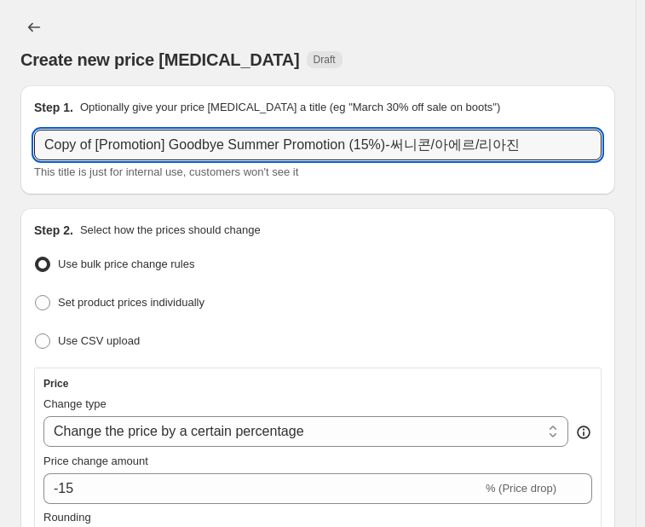
drag, startPoint x: 86, startPoint y: 145, endPoint x: 29, endPoint y: 146, distance: 57.1
click at [29, 146] on div "Step 1. Optionally give your price [MEDICAL_DATA] a title (eg "March 30% off sa…" at bounding box center [317, 139] width 595 height 109
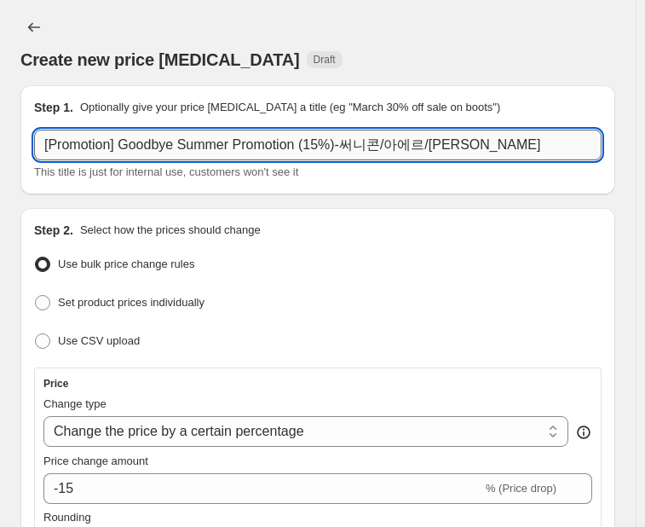
drag, startPoint x: 308, startPoint y: 148, endPoint x: 322, endPoint y: 150, distance: 14.6
click at [322, 150] on input "[Promotion] Goodbye Summer Promotion (15%)-써니콘/아에르/[PERSON_NAME]" at bounding box center [318, 145] width 568 height 31
drag, startPoint x: 343, startPoint y: 147, endPoint x: 474, endPoint y: 135, distance: 131.9
click at [474, 135] on input "[Promotion] Goodbye Summer Promotion (20%)-써니콘/아에르/[PERSON_NAME]" at bounding box center [318, 145] width 568 height 31
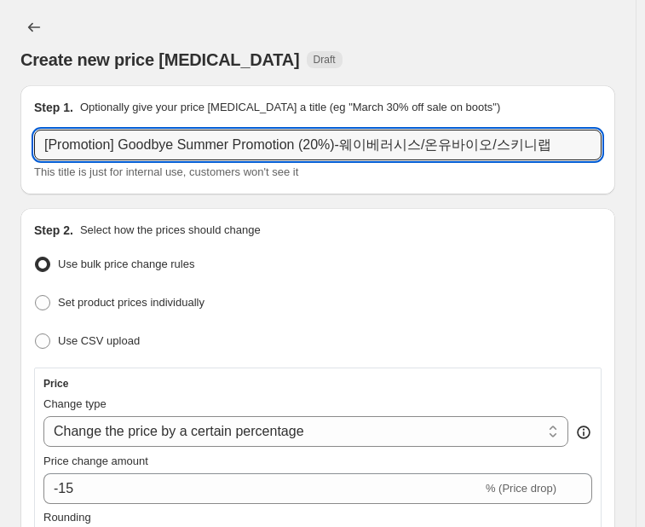
type input "[Promotion] Goodbye Summer Promotion (20%)-웨이베러시스/온유바이오/스키니랩"
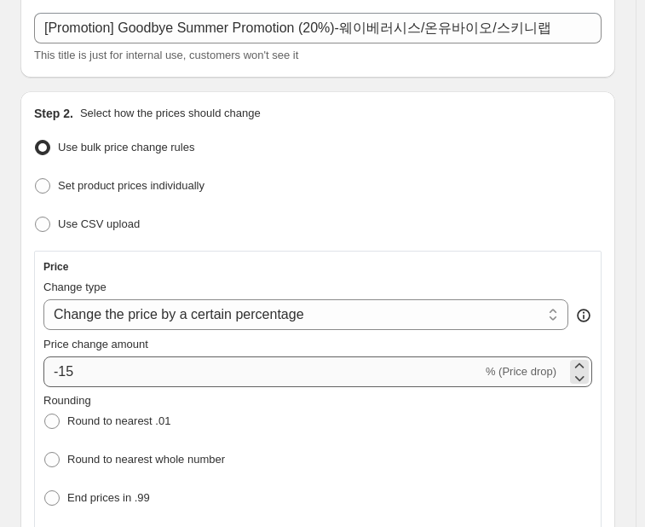
scroll to position [170, 0]
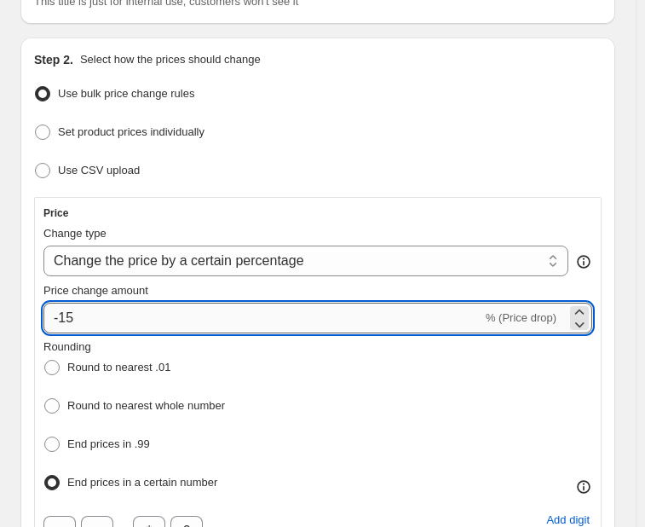
click at [121, 327] on input "-15" at bounding box center [262, 318] width 439 height 31
type input "-1"
type input "-20"
click at [331, 130] on div "Set product prices individually" at bounding box center [318, 132] width 568 height 25
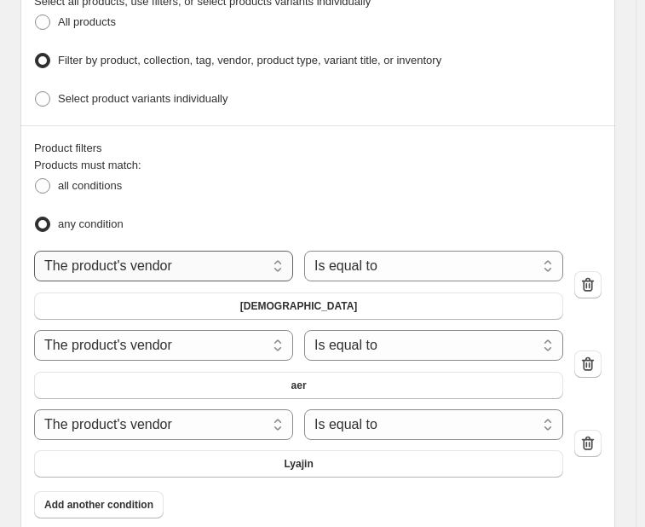
scroll to position [1364, 0]
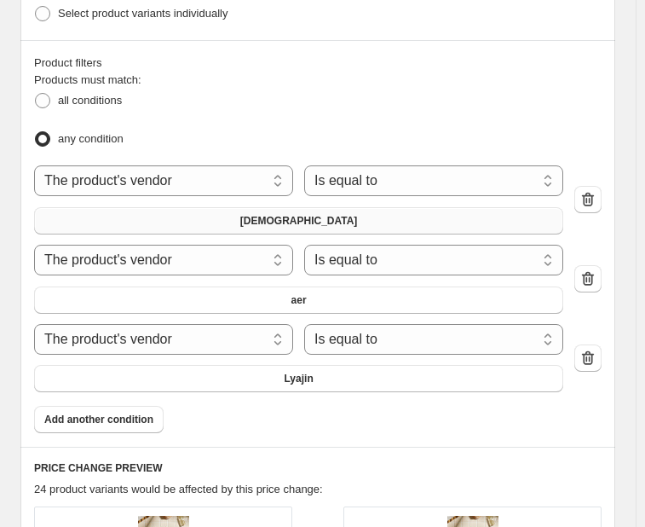
click at [194, 207] on button "[DEMOGRAPHIC_DATA]" at bounding box center [298, 220] width 529 height 27
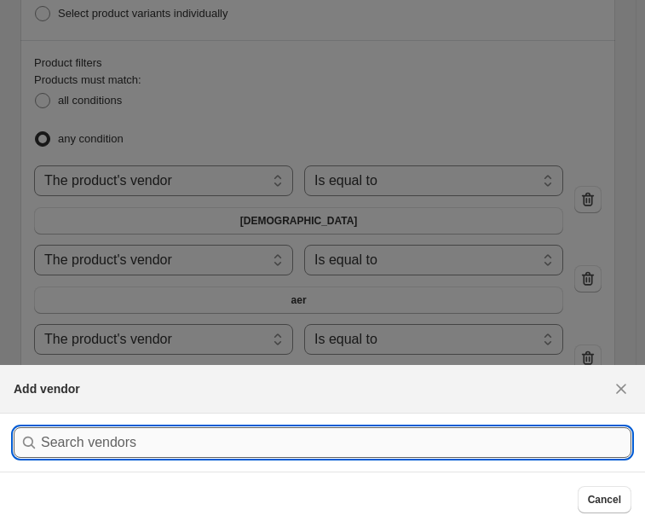
click at [184, 446] on input ":rap:" at bounding box center [336, 442] width 591 height 31
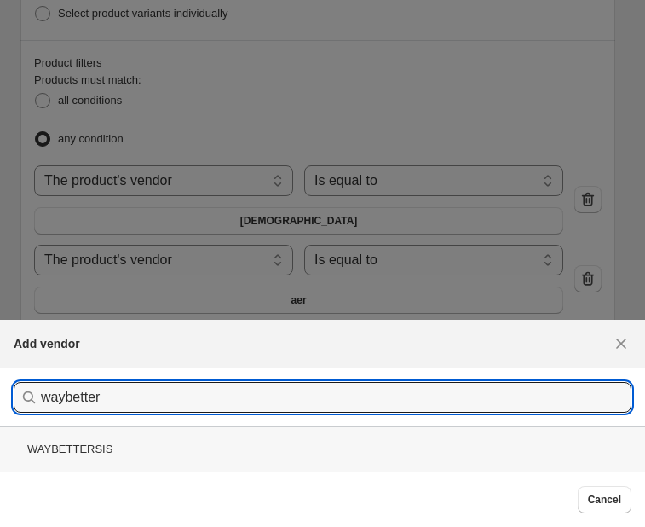
type input "waybetter"
drag, startPoint x: 54, startPoint y: 450, endPoint x: 65, endPoint y: 437, distance: 16.9
click at [54, 449] on div "WAYBETTERSIS" at bounding box center [322, 448] width 645 height 45
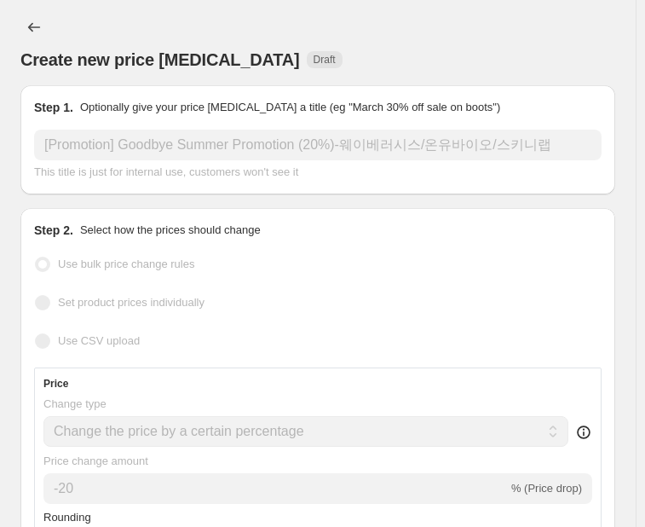
scroll to position [1347, 0]
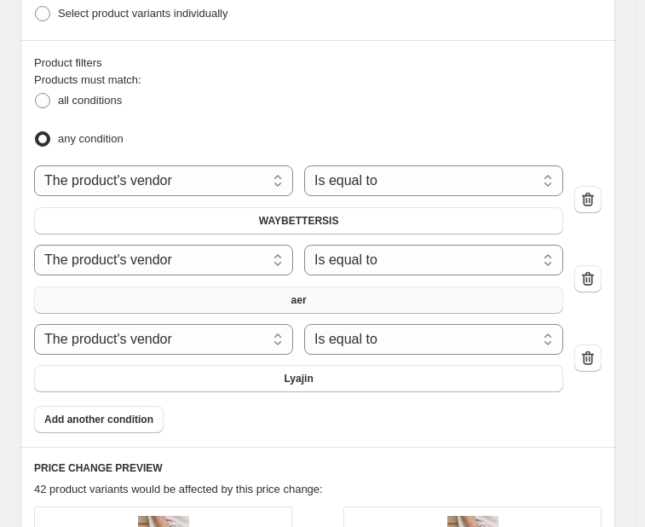
click at [232, 286] on button "aer" at bounding box center [298, 299] width 529 height 27
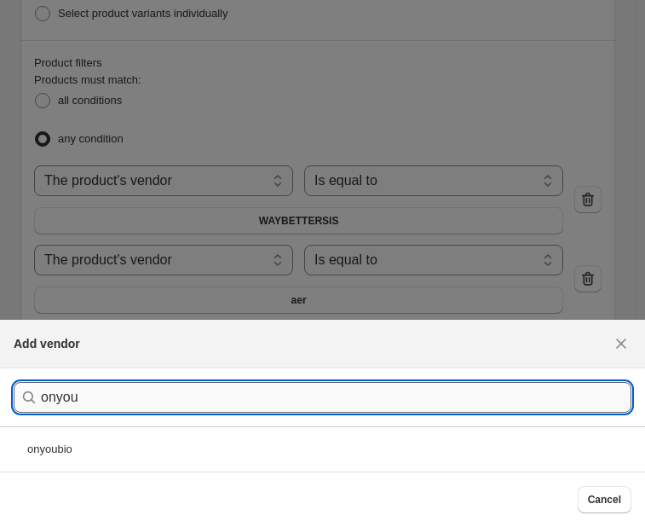
type input "onyou"
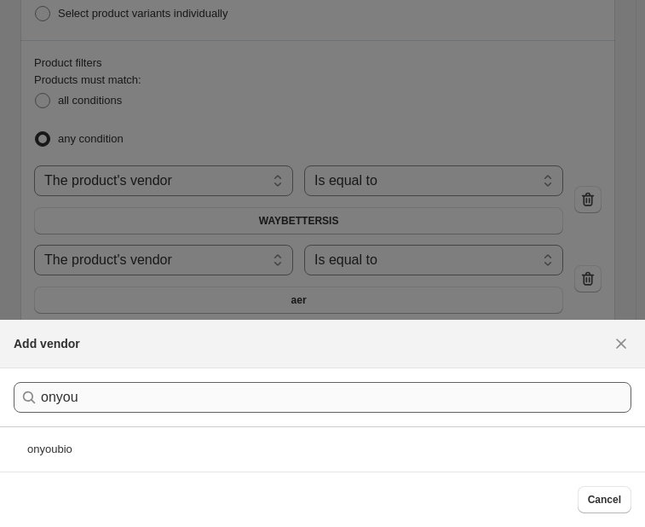
click at [148, 427] on div "onyoubio" at bounding box center [322, 448] width 645 height 45
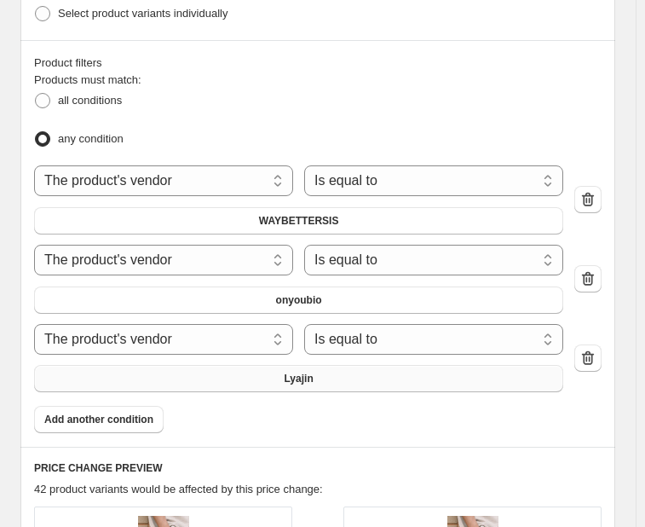
click at [239, 370] on button "Lyajin" at bounding box center [298, 378] width 529 height 27
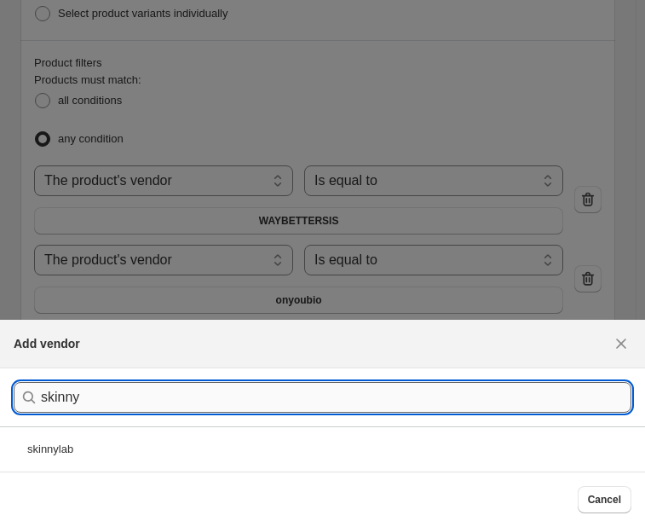
type input "skinny"
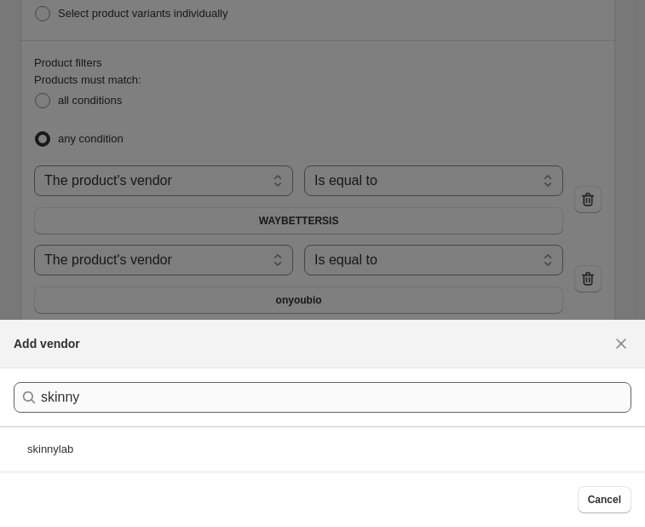
click at [170, 444] on div "skinnylab" at bounding box center [322, 448] width 645 height 45
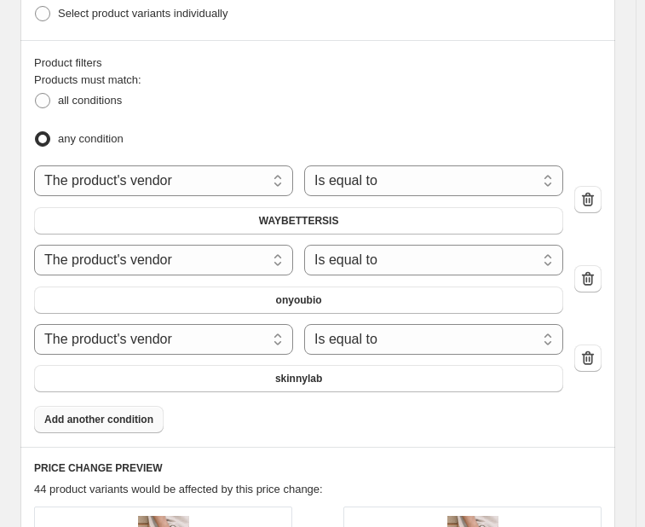
click at [120, 413] on span "Add another condition" at bounding box center [98, 420] width 109 height 14
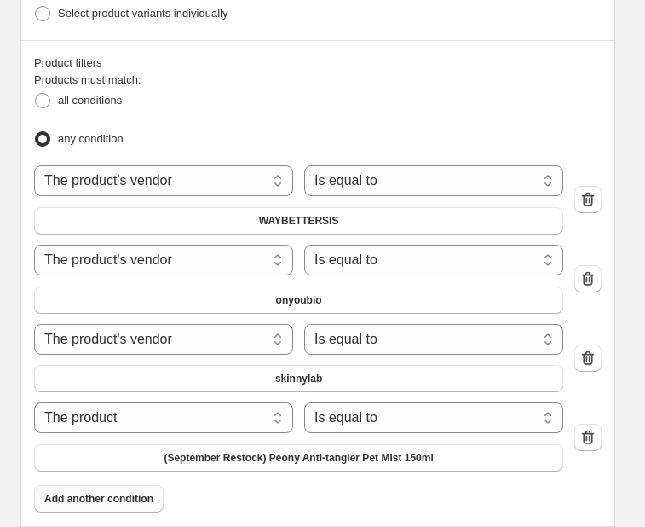
click at [214, 426] on div "The product The product's collection The product's tag The product's vendor The…" at bounding box center [298, 436] width 529 height 69
drag, startPoint x: 214, startPoint y: 407, endPoint x: 215, endPoint y: 396, distance: 10.3
click at [214, 407] on select "The product The product's collection The product's tag The product's vendor The…" at bounding box center [163, 417] width 259 height 31
select select "vendor"
click at [250, 444] on button "107" at bounding box center [298, 457] width 529 height 27
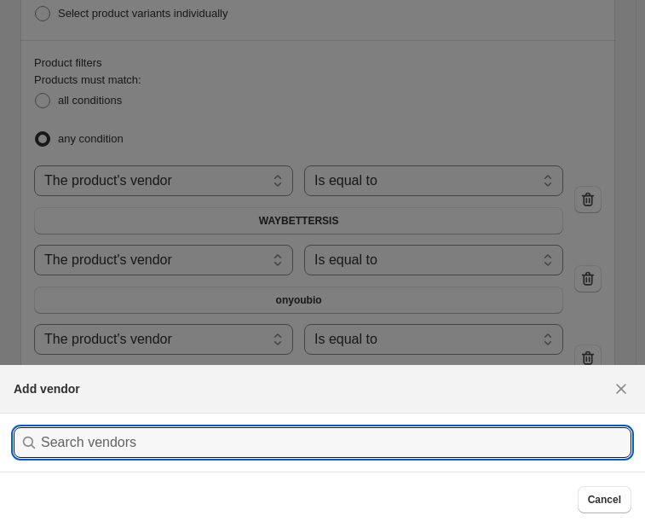
scroll to position [0, 0]
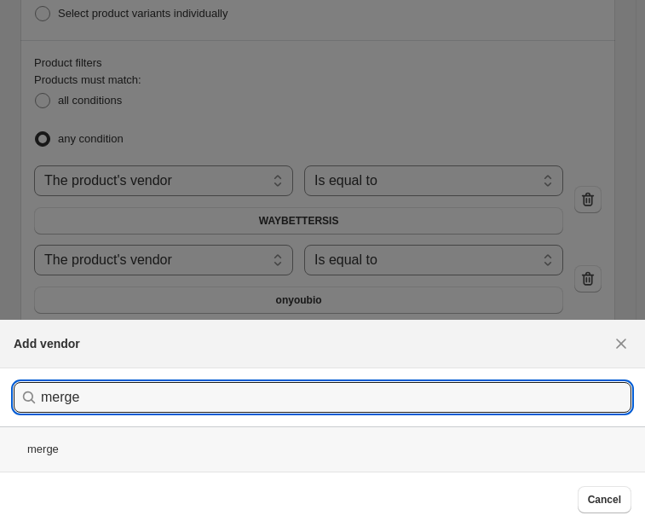
type input "merge"
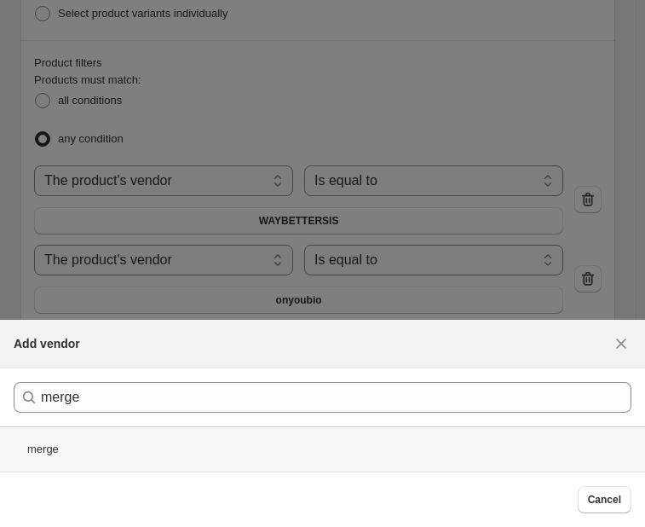
click at [213, 455] on div "merge" at bounding box center [322, 448] width 645 height 45
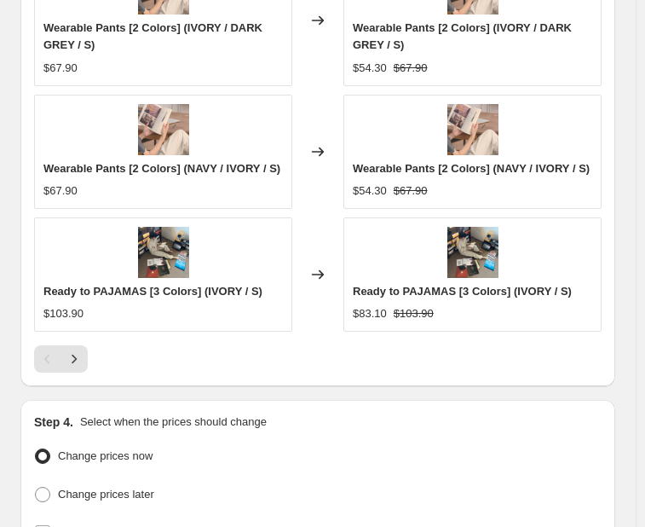
scroll to position [2384, 0]
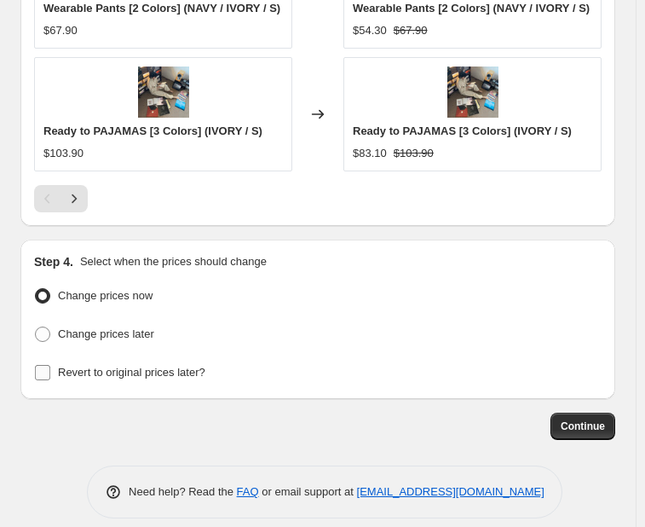
click at [110, 366] on span "Revert to original prices later?" at bounding box center [131, 372] width 147 height 13
click at [50, 365] on input "Revert to original prices later?" at bounding box center [42, 372] width 15 height 15
checkbox input "true"
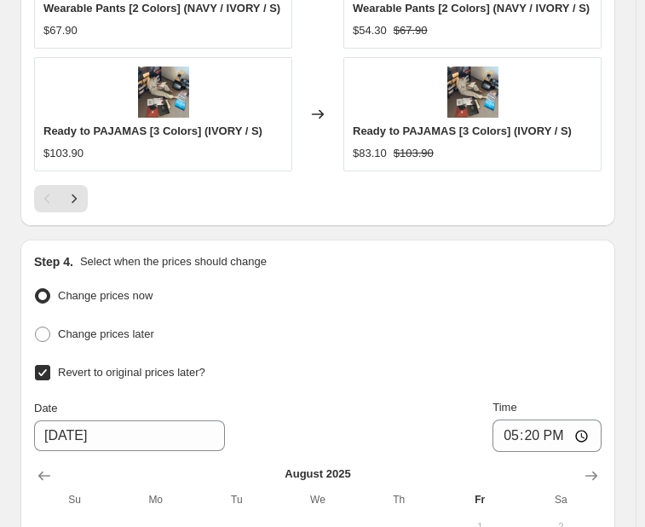
click at [75, 192] on button "Next" at bounding box center [74, 198] width 27 height 27
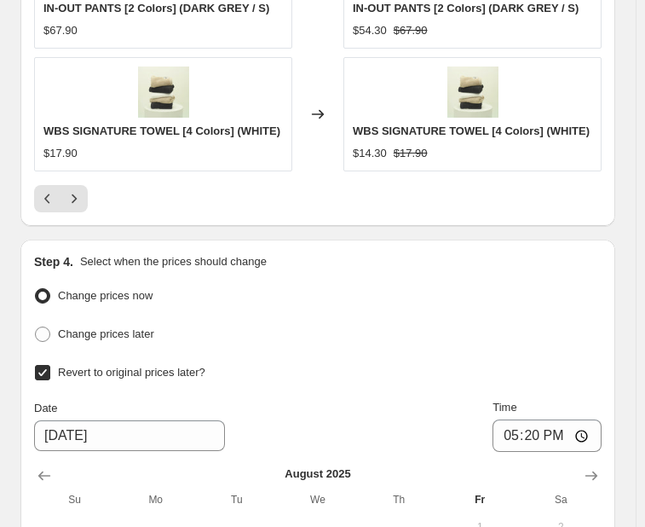
click at [75, 192] on icon "Next" at bounding box center [74, 198] width 17 height 17
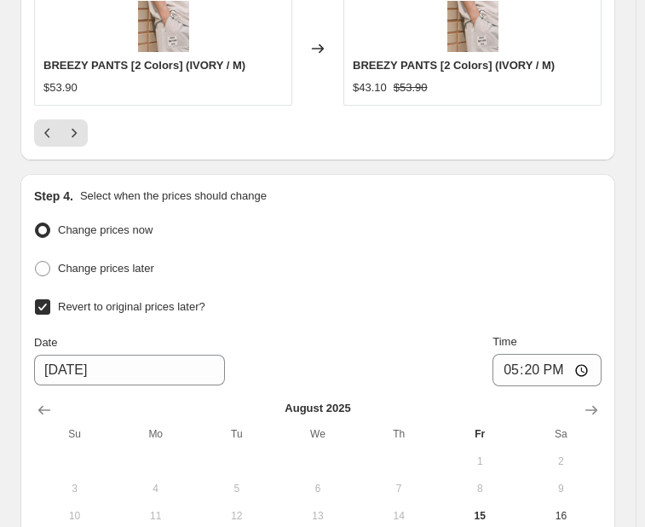
scroll to position [2469, 0]
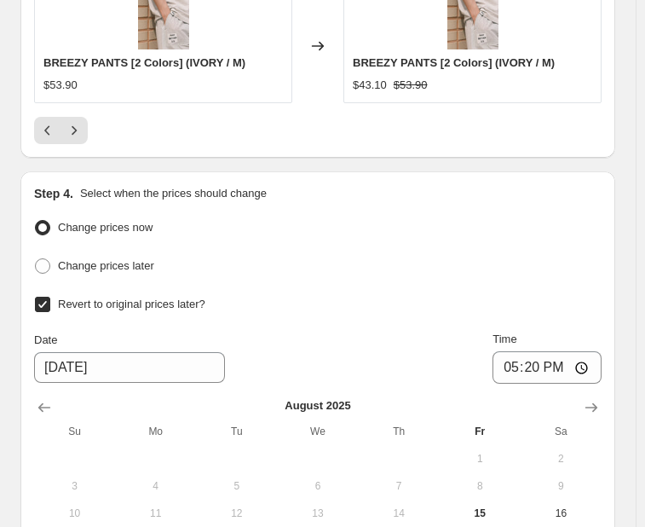
click at [75, 117] on button "Next" at bounding box center [74, 130] width 27 height 27
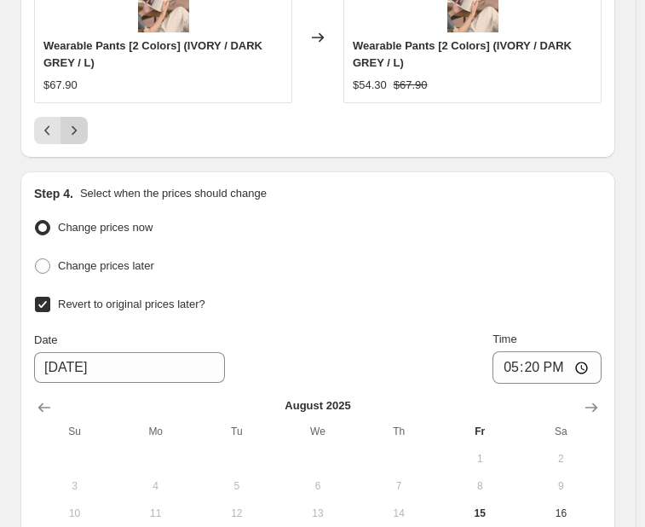
click at [78, 117] on button "Next" at bounding box center [74, 130] width 27 height 27
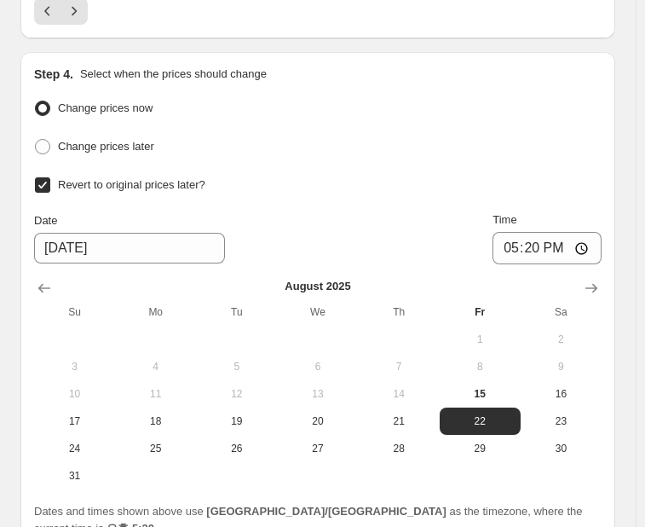
scroll to position [2640, 0]
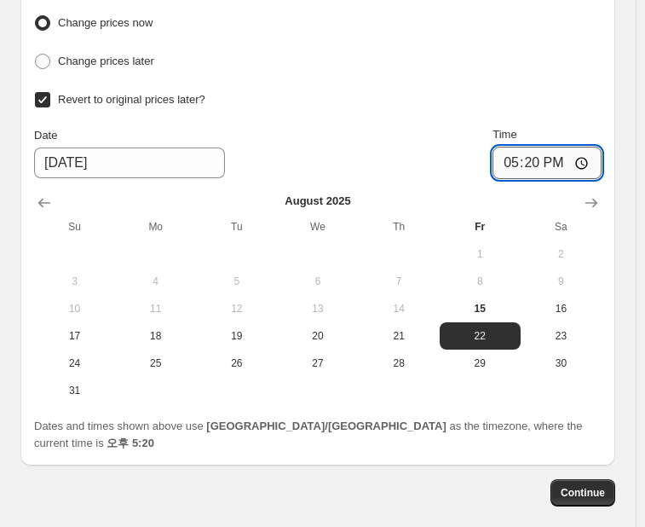
click at [560, 153] on input "17:20" at bounding box center [547, 163] width 109 height 32
type input "17:00"
click at [598, 486] on span "Continue" at bounding box center [583, 493] width 44 height 14
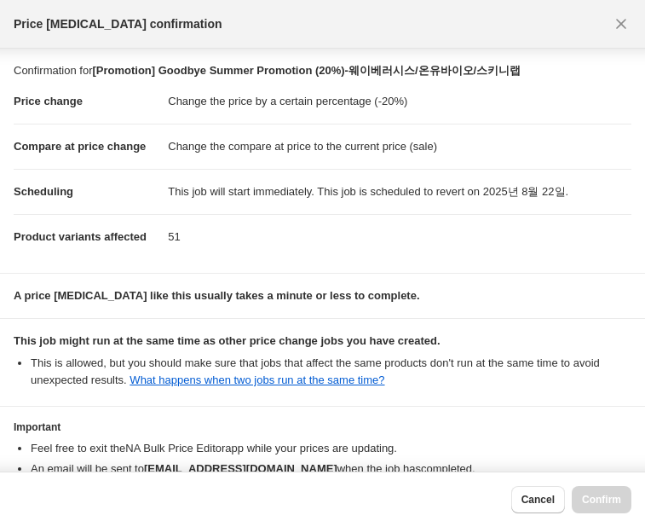
scroll to position [94, 0]
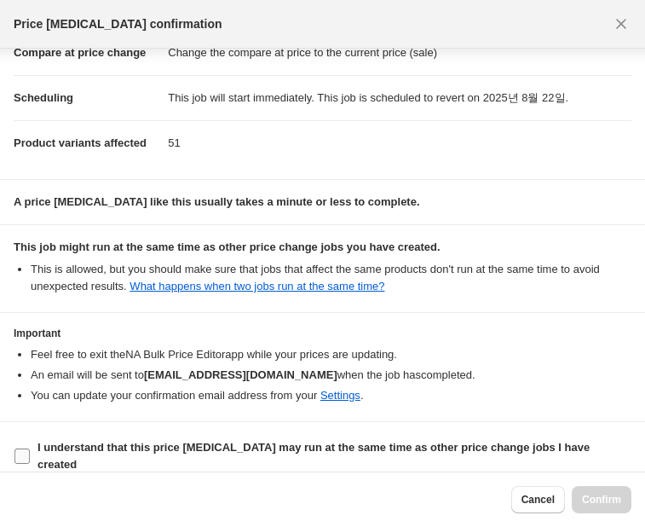
click at [48, 448] on b "I understand that this price [MEDICAL_DATA] may run at the same time as other p…" at bounding box center [314, 456] width 552 height 30
click at [30, 448] on input "I understand that this price [MEDICAL_DATA] may run at the same time as other p…" at bounding box center [21, 455] width 15 height 15
checkbox input "true"
click at [590, 499] on span "Confirm" at bounding box center [601, 500] width 39 height 14
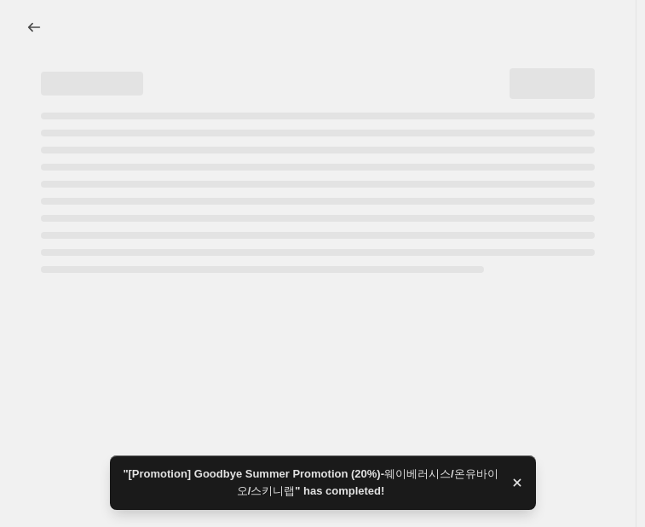
select select "percentage"
select select "vendor"
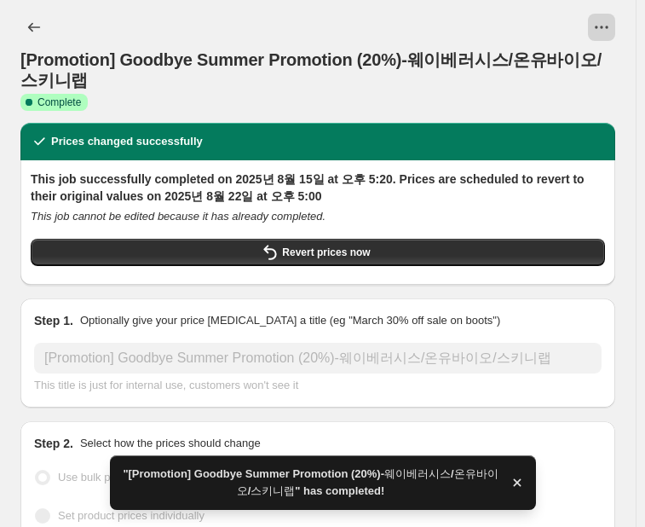
click at [603, 25] on icon "View actions for [Promotion] Goodbye Summer Promotion (20%)-웨이베러시스/온유바이오/스키니랩" at bounding box center [601, 27] width 17 height 17
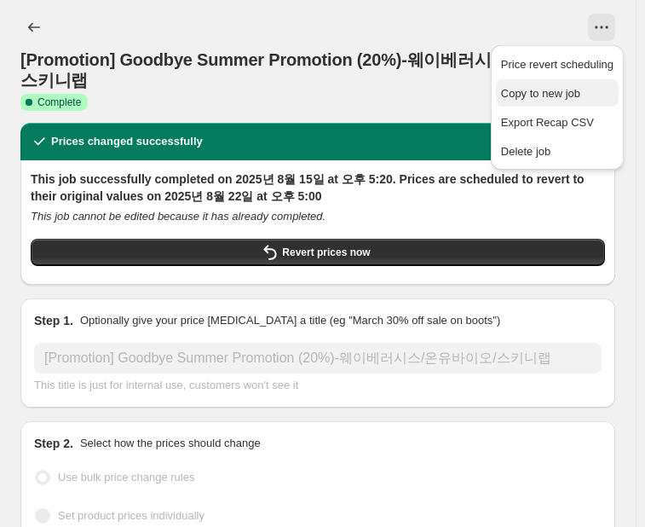
click at [572, 96] on span "Copy to new job" at bounding box center [540, 93] width 79 height 13
select select "percentage"
select select "vendor"
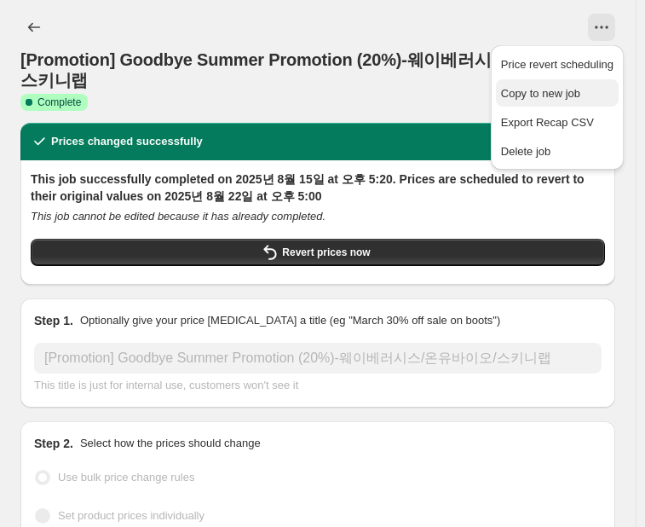
select select "vendor"
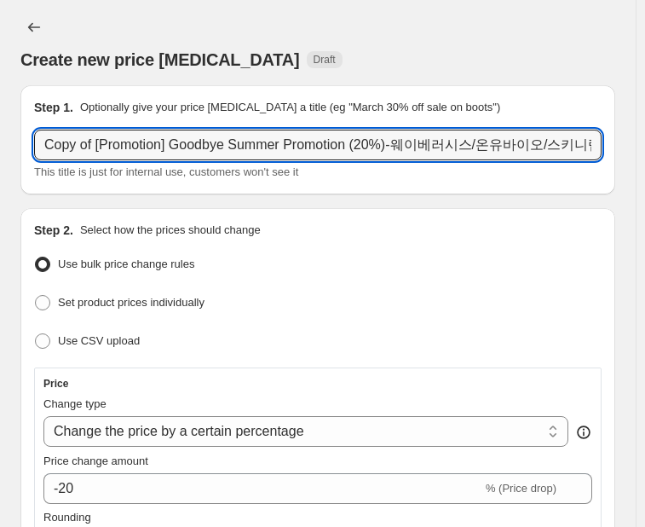
drag, startPoint x: 95, startPoint y: 144, endPoint x: 26, endPoint y: 153, distance: 68.8
click at [26, 153] on div "Step 1. Optionally give your price [MEDICAL_DATA] a title (eg "March 30% off sa…" at bounding box center [317, 139] width 595 height 109
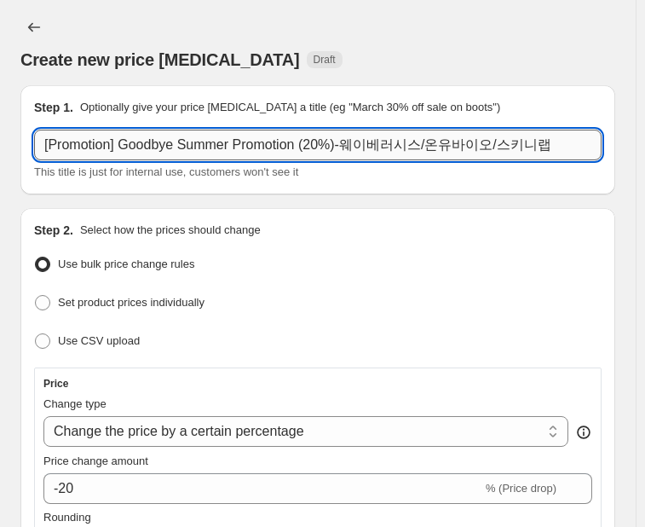
drag, startPoint x: 335, startPoint y: 145, endPoint x: 550, endPoint y: 131, distance: 215.2
click at [550, 131] on input "[Promotion] Goodbye Summer Promotion (20%)-웨이베러시스/온유바이오/스키니랩" at bounding box center [318, 145] width 568 height 31
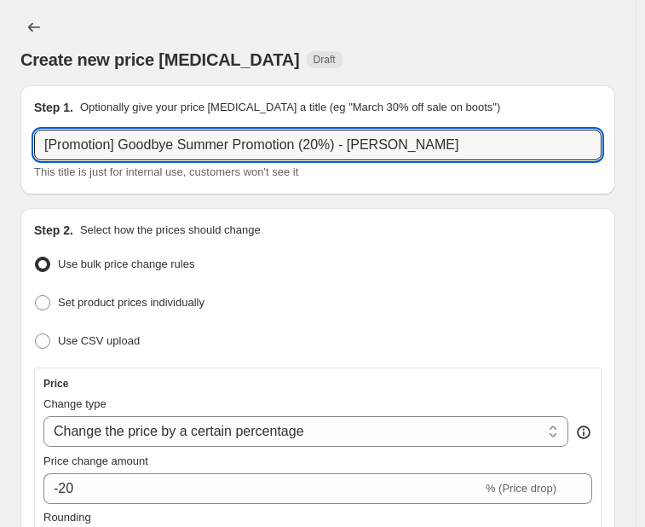
type input "[Promotion] Goodbye Summer Promotion (20%) - [PERSON_NAME]"
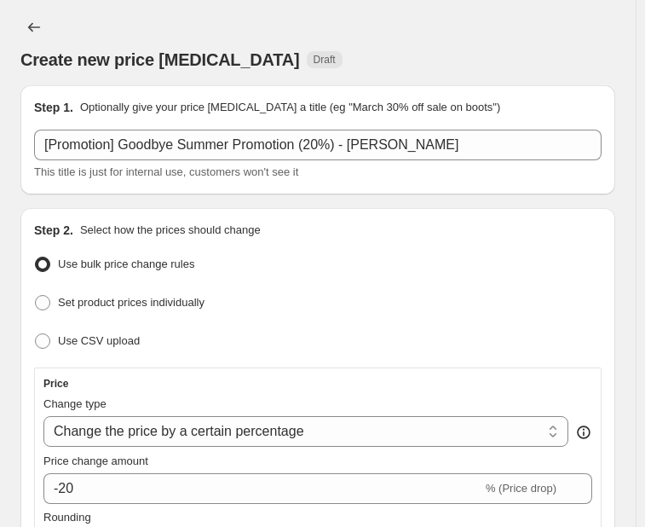
click at [341, 270] on div "Use bulk price change rules" at bounding box center [318, 264] width 568 height 25
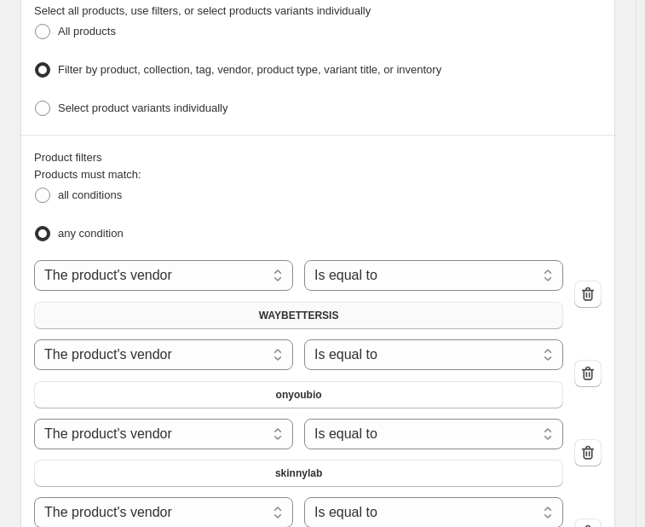
scroll to position [1278, 0]
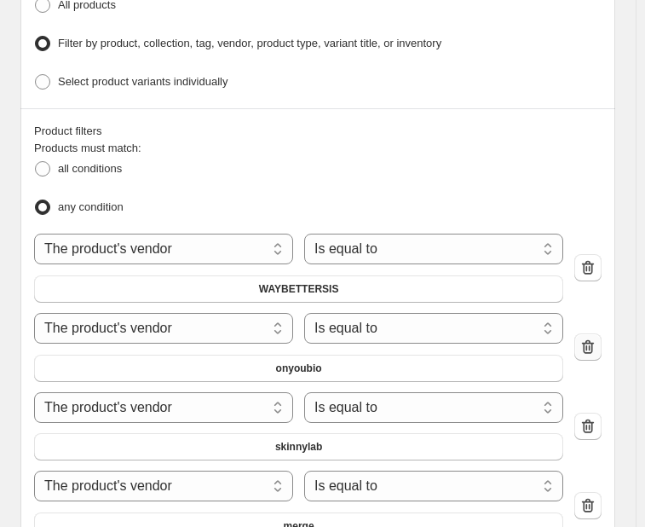
click at [597, 338] on icon "button" at bounding box center [588, 346] width 17 height 17
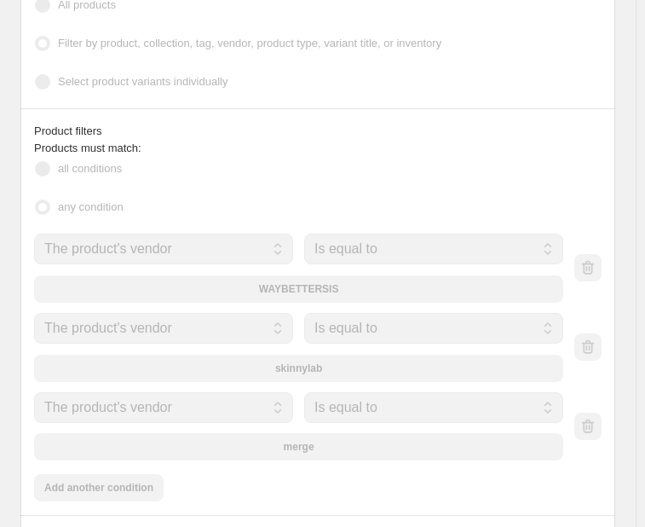
click at [602, 333] on div at bounding box center [587, 346] width 27 height 27
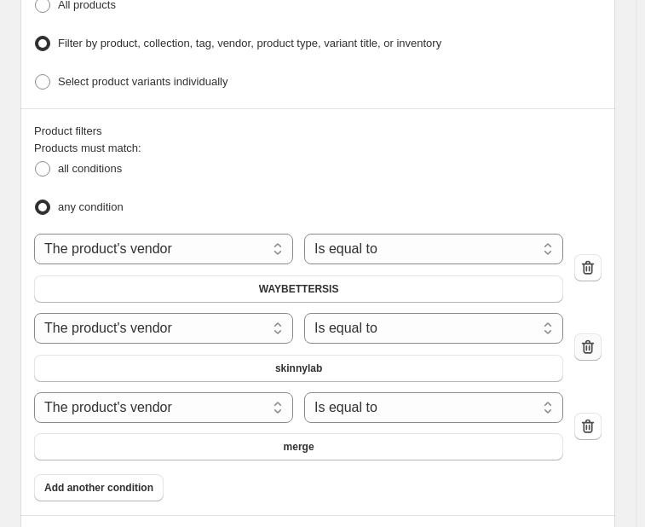
click at [597, 338] on icon "button" at bounding box center [588, 346] width 17 height 17
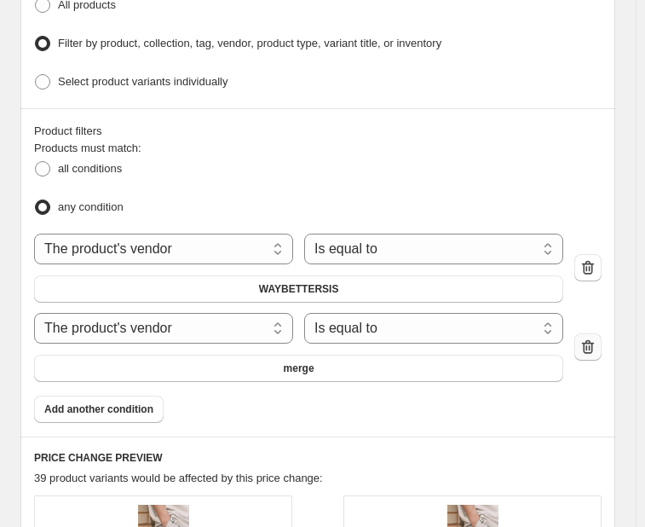
click at [597, 338] on icon "button" at bounding box center [588, 346] width 17 height 17
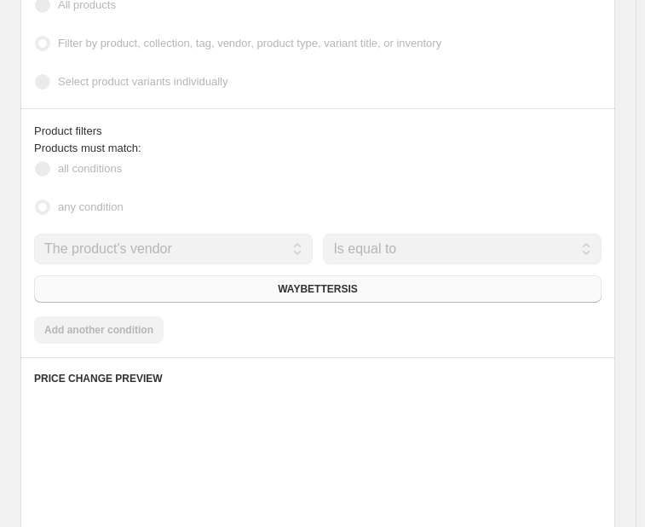
click at [378, 283] on div "WAYBETTERSIS" at bounding box center [318, 288] width 568 height 27
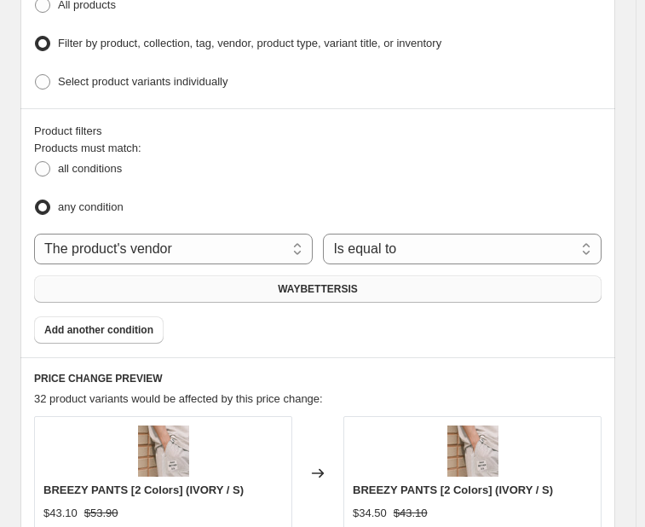
click at [369, 282] on button "WAYBETTERSIS" at bounding box center [318, 288] width 568 height 27
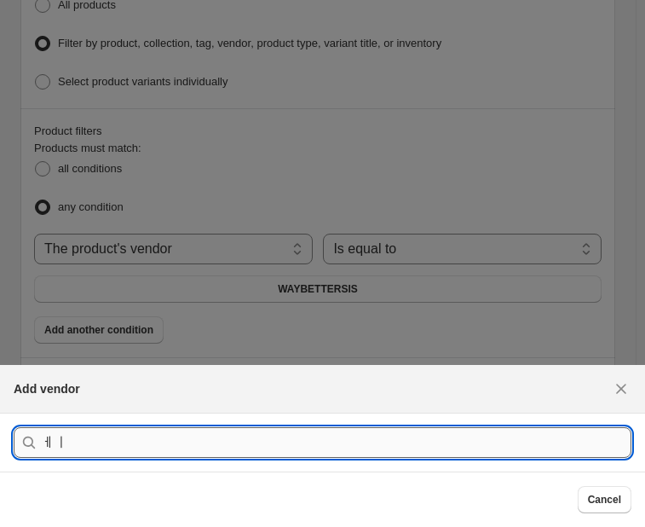
type input "ㅔ"
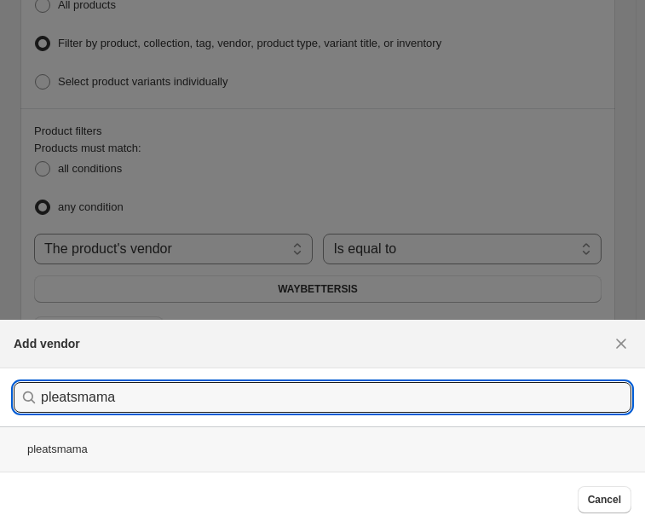
type input "pleatsmama"
click at [95, 444] on div "pleatsmama" at bounding box center [322, 448] width 645 height 45
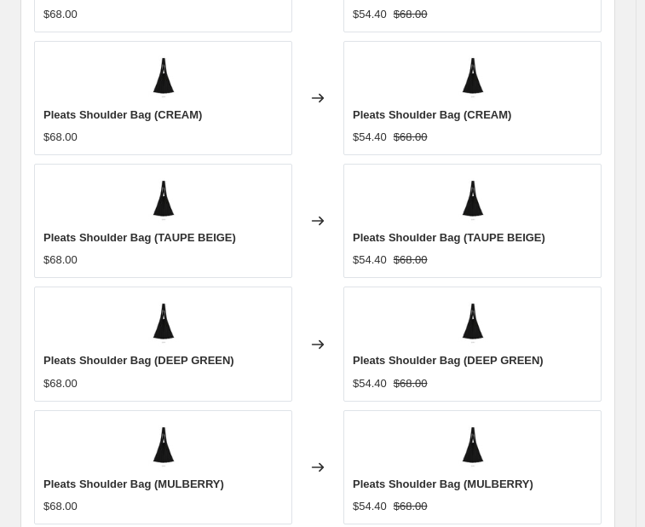
scroll to position [2130, 0]
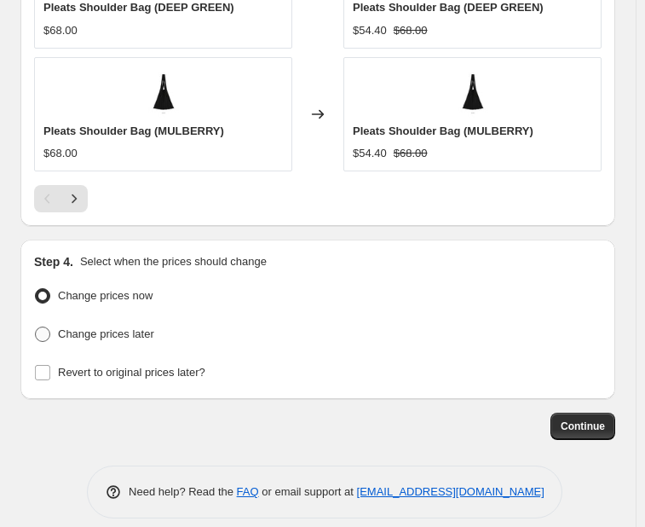
click at [115, 326] on span "Change prices later" at bounding box center [106, 334] width 96 height 17
click at [36, 326] on input "Change prices later" at bounding box center [35, 326] width 1 height 1
radio input "true"
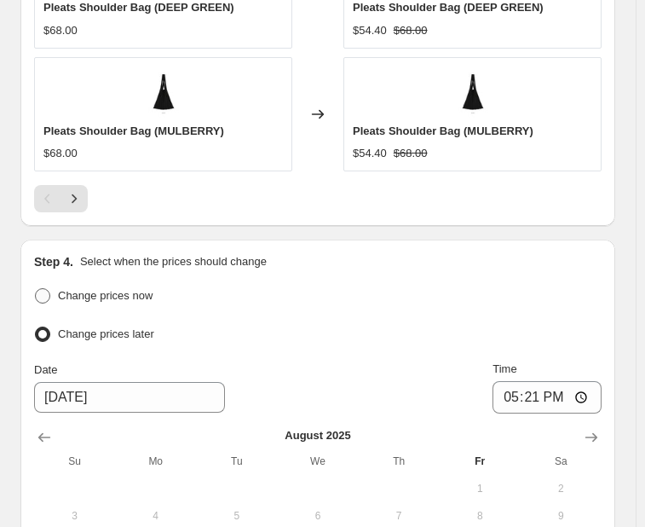
click at [99, 289] on span "Change prices now" at bounding box center [105, 295] width 95 height 13
click at [36, 288] on input "Change prices now" at bounding box center [35, 288] width 1 height 1
radio input "true"
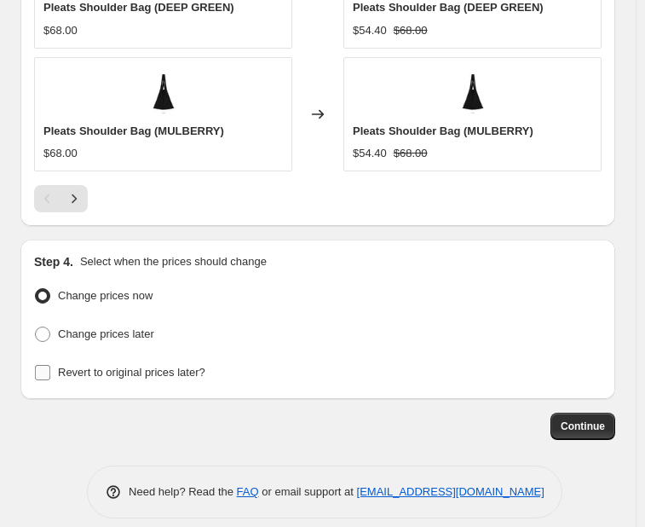
click at [65, 366] on span "Revert to original prices later?" at bounding box center [131, 372] width 147 height 13
click at [50, 365] on input "Revert to original prices later?" at bounding box center [42, 372] width 15 height 15
checkbox input "true"
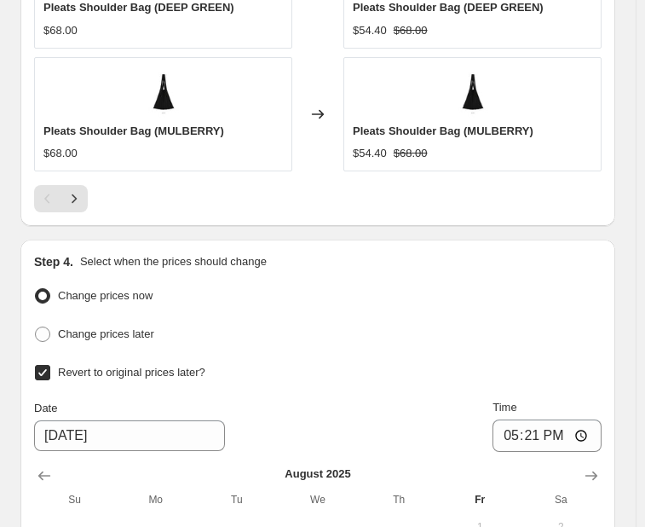
scroll to position [2300, 0]
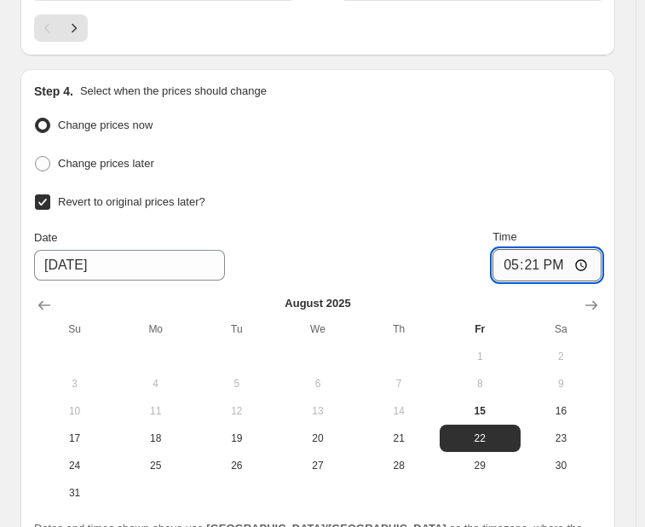
click at [569, 249] on input "17:21" at bounding box center [547, 265] width 109 height 32
type input "17:00"
click at [575, 228] on div "Time" at bounding box center [547, 236] width 109 height 17
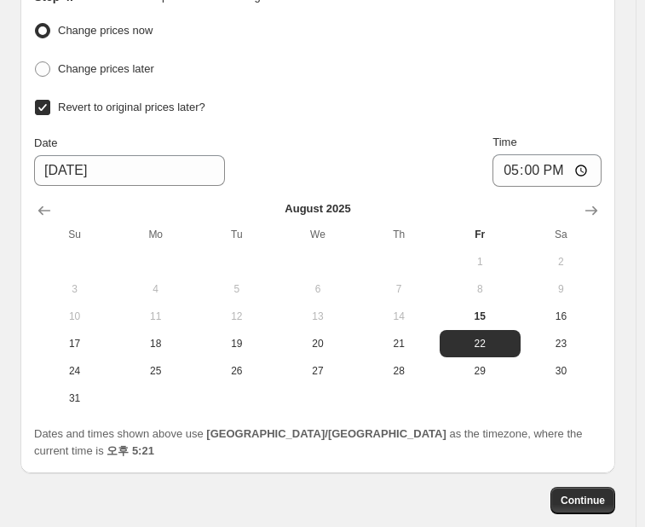
scroll to position [2452, 0]
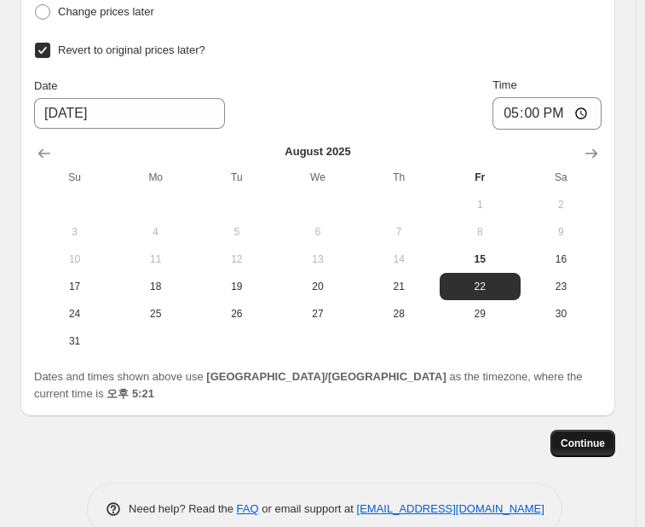
click at [592, 436] on span "Continue" at bounding box center [583, 443] width 44 height 14
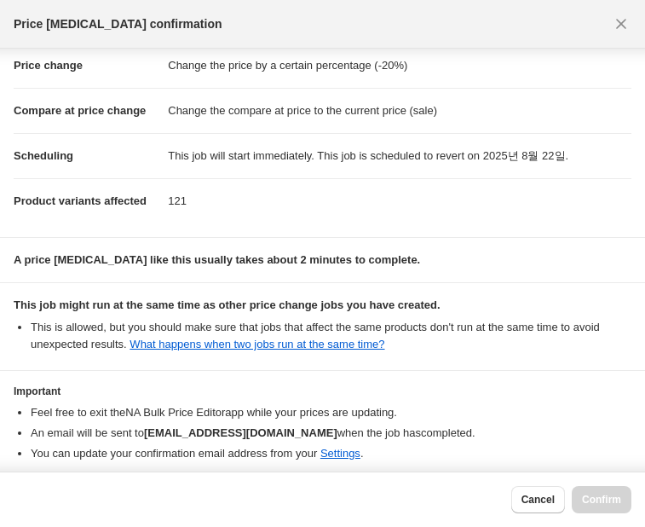
scroll to position [94, 0]
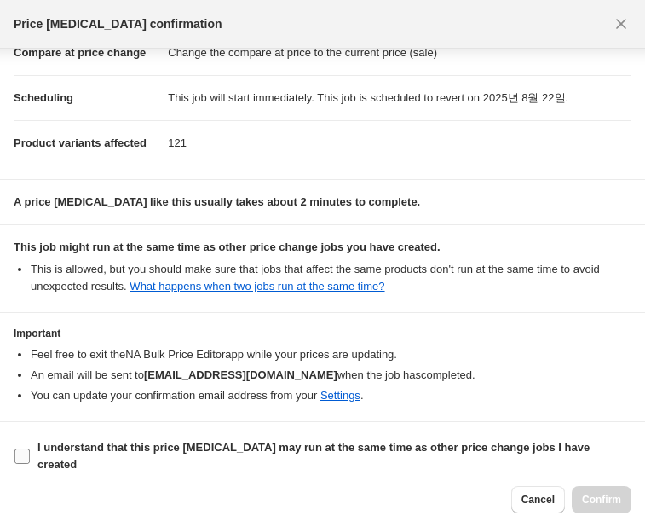
click at [229, 441] on b "I understand that this price [MEDICAL_DATA] may run at the same time as other p…" at bounding box center [314, 456] width 552 height 30
click at [30, 448] on input "I understand that this price [MEDICAL_DATA] may run at the same time as other p…" at bounding box center [21, 455] width 15 height 15
checkbox input "true"
click at [611, 499] on span "Confirm" at bounding box center [601, 500] width 39 height 14
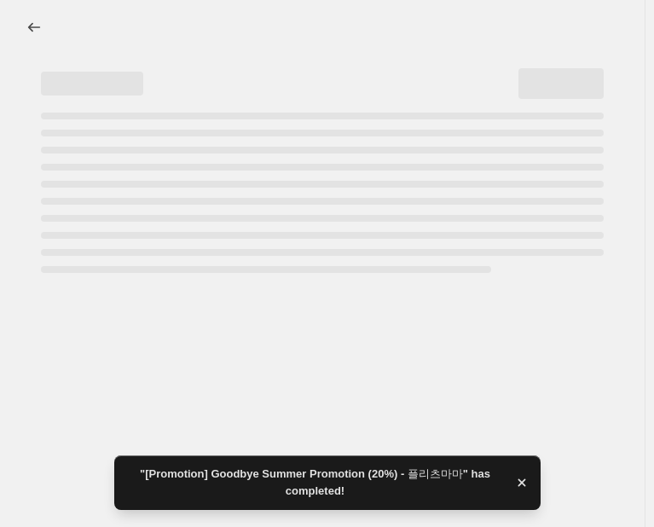
select select "percentage"
select select "vendor"
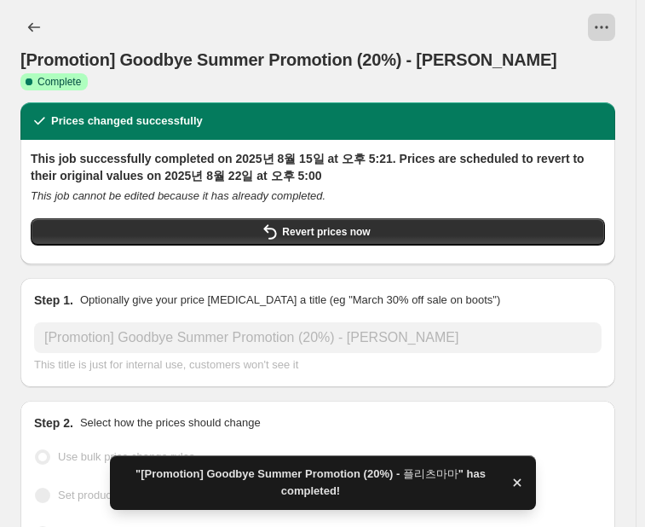
click at [610, 23] on icon "View actions for [Promotion] Goodbye Summer Promotion (20%) - 플리츠마마" at bounding box center [601, 27] width 17 height 17
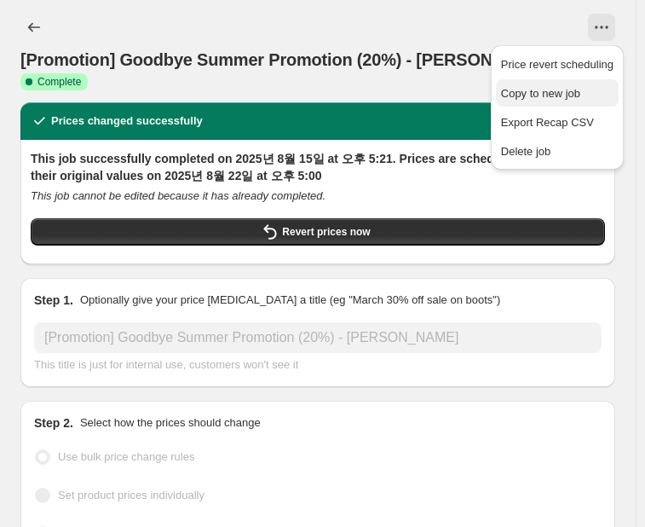
click at [550, 89] on span "Copy to new job" at bounding box center [540, 93] width 79 height 13
select select "percentage"
select select "vendor"
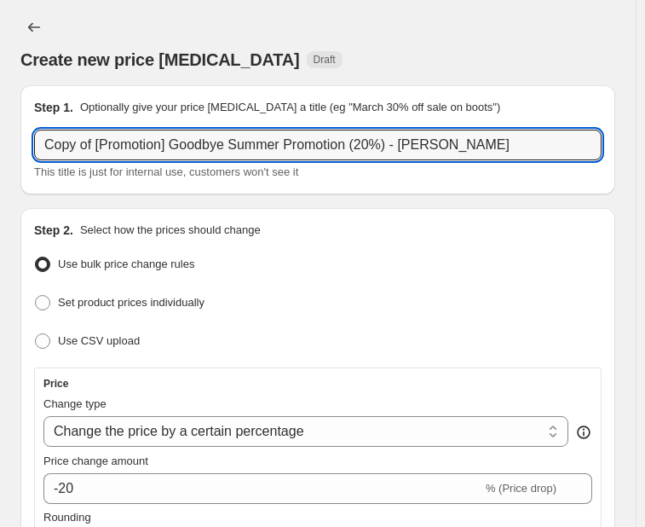
drag, startPoint x: 94, startPoint y: 148, endPoint x: 25, endPoint y: 149, distance: 69.0
click at [25, 149] on div "Step 1. Optionally give your price [MEDICAL_DATA] a title (eg "March 30% off sa…" at bounding box center [317, 139] width 595 height 109
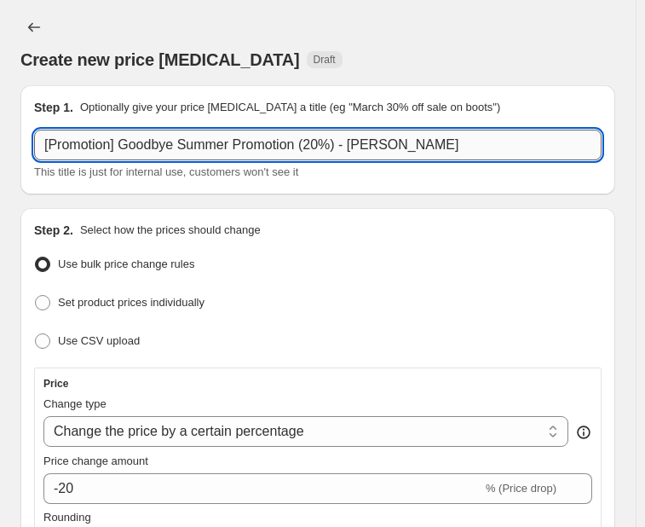
click at [326, 142] on input "[Promotion] Goodbye Summer Promotion (20%) - [PERSON_NAME]" at bounding box center [318, 145] width 568 height 31
drag, startPoint x: 348, startPoint y: 141, endPoint x: 463, endPoint y: 153, distance: 115.8
click at [454, 153] on input "[Promotion] Goodbye Summer Promotion (25%) - [PERSON_NAME]" at bounding box center [318, 145] width 568 height 31
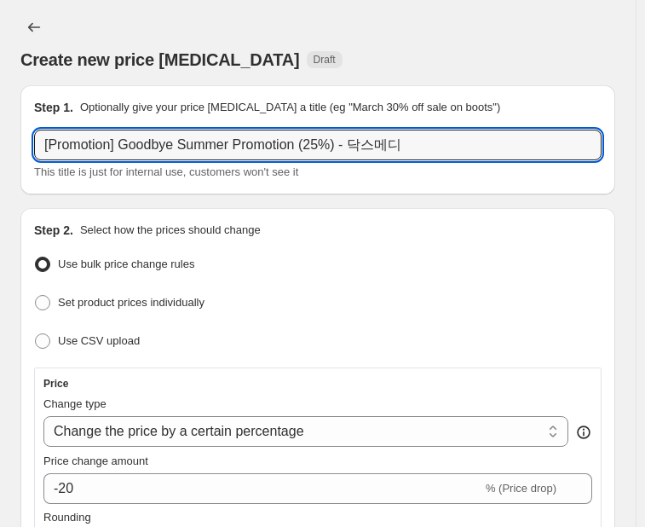
type input "[Promotion] Goodbye Summer Promotion (25%) - 닥스메디"
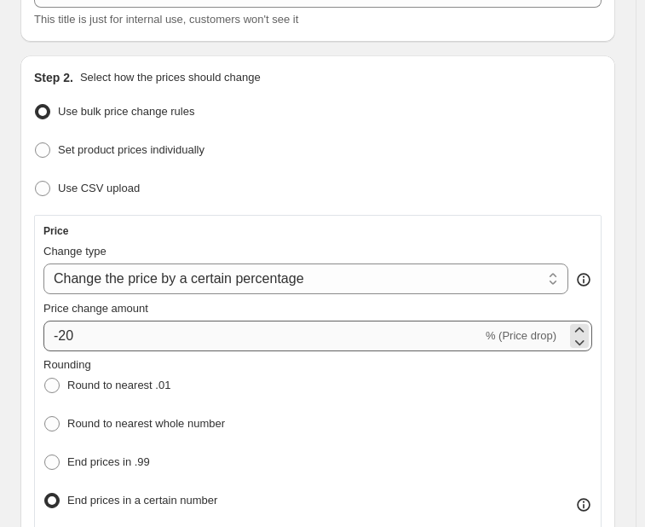
scroll to position [170, 0]
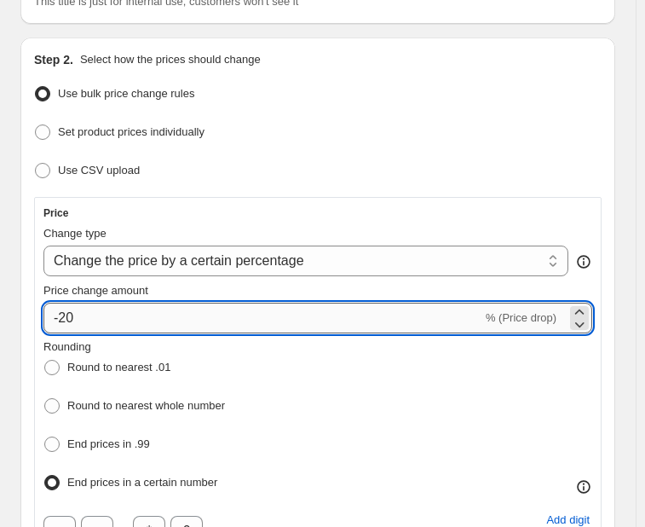
click at [109, 317] on input "-20" at bounding box center [262, 318] width 439 height 31
type input "-2"
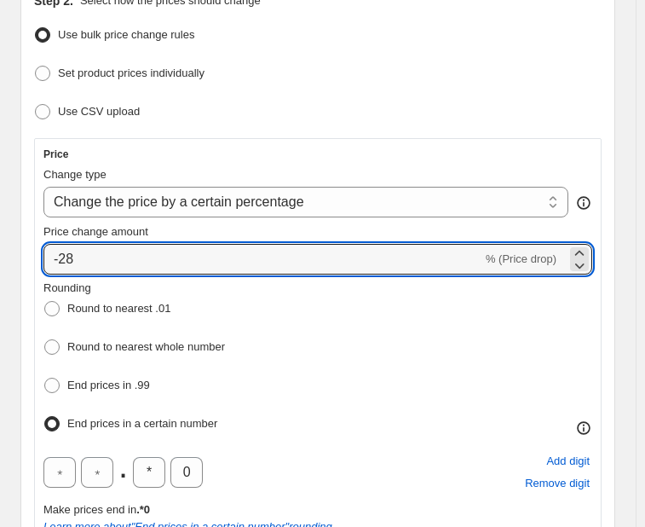
scroll to position [256, 0]
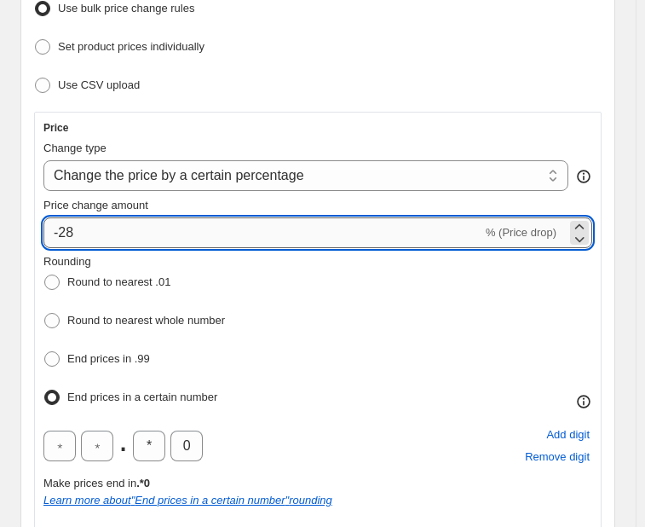
type input "-2"
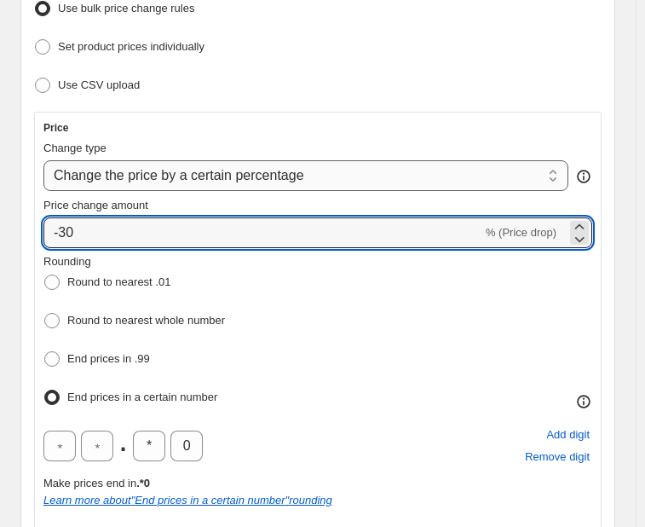
type input "-30"
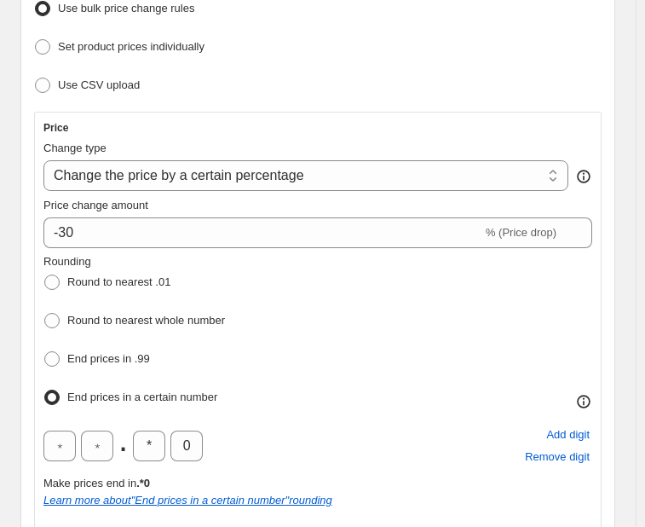
drag, startPoint x: 206, startPoint y: 170, endPoint x: 211, endPoint y: 138, distance: 32.8
click at [206, 170] on select "Change the price to a certain amount Change the price by a certain amount Chang…" at bounding box center [305, 175] width 525 height 31
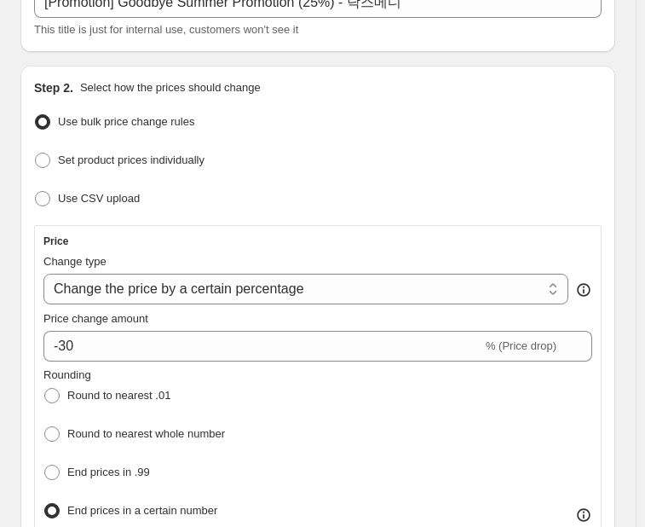
scroll to position [0, 0]
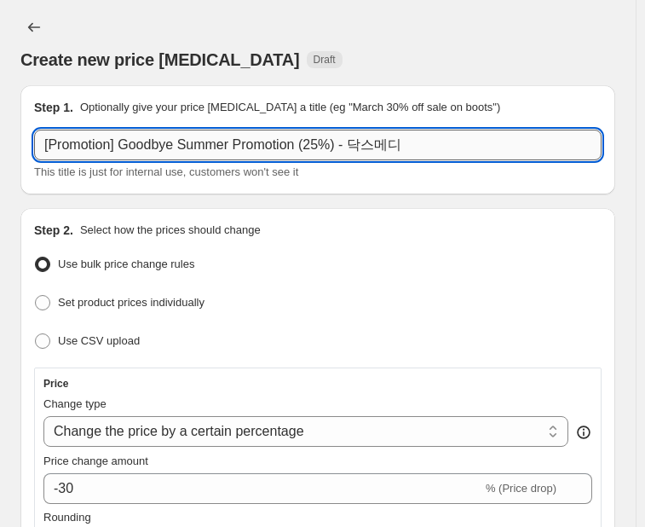
click at [331, 144] on input "[Promotion] Goodbye Summer Promotion (25%) - 닥스메디" at bounding box center [318, 145] width 568 height 31
click at [318, 147] on input "[Promotion] Goodbye Summer Promotion (25%) - 닥스메디" at bounding box center [318, 145] width 568 height 31
type input "[Promotion] Goodbye Summer Promotion (30%) - 닥스메디"
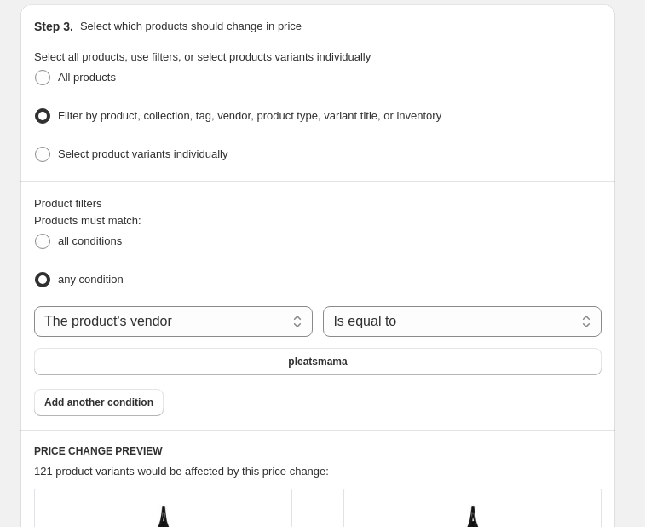
scroll to position [1278, 0]
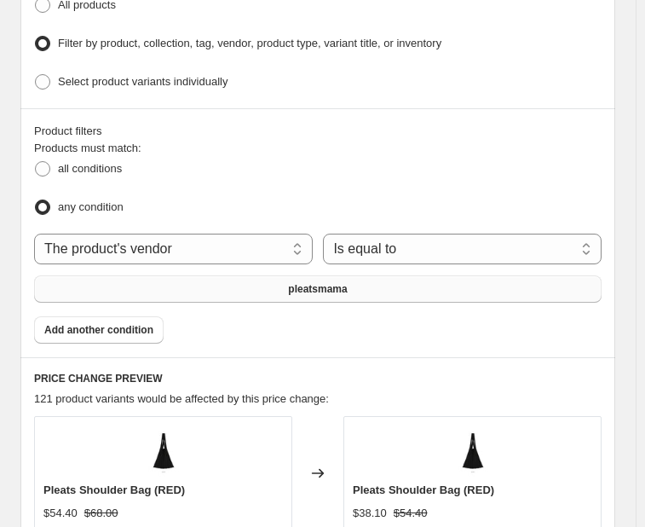
click at [263, 275] on button "pleatsmama" at bounding box center [318, 288] width 568 height 27
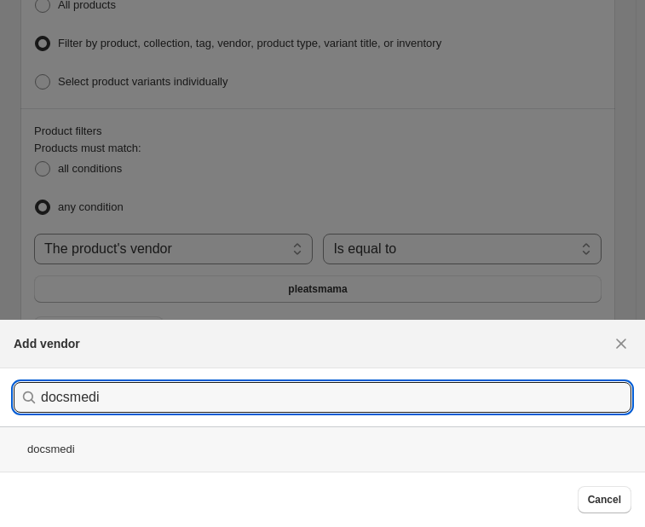
type input "docsmedi"
click at [96, 443] on div "docsmedi" at bounding box center [322, 448] width 645 height 45
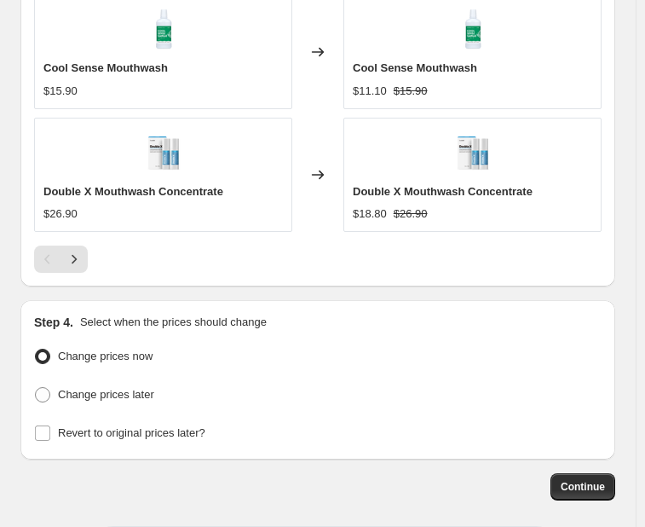
scroll to position [2130, 0]
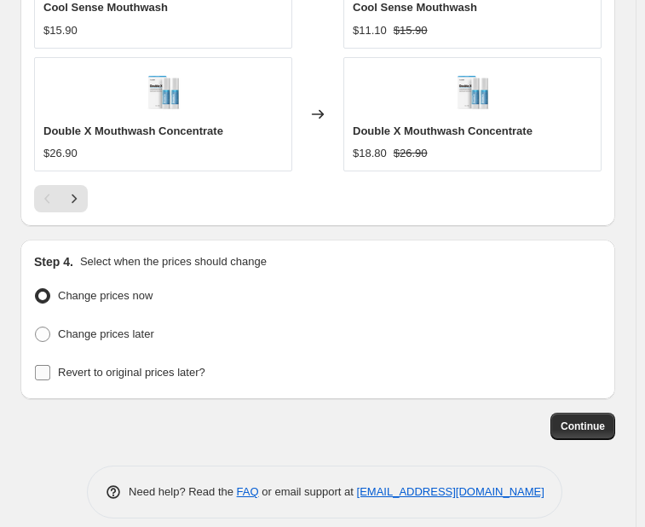
click at [40, 365] on input "Revert to original prices later?" at bounding box center [42, 372] width 15 height 15
checkbox input "true"
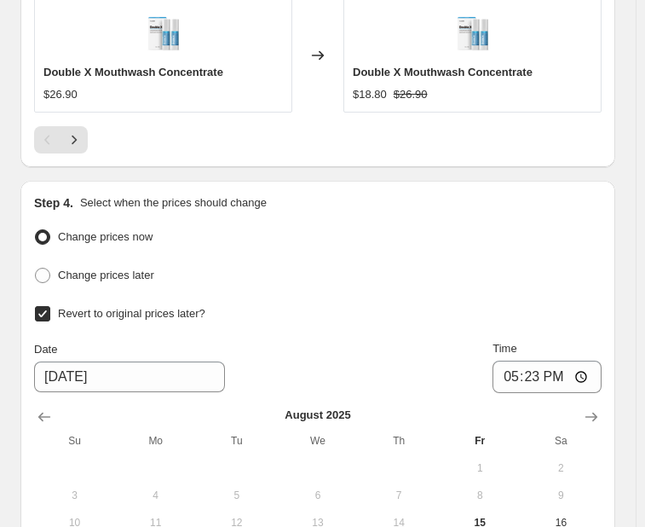
scroll to position [2215, 0]
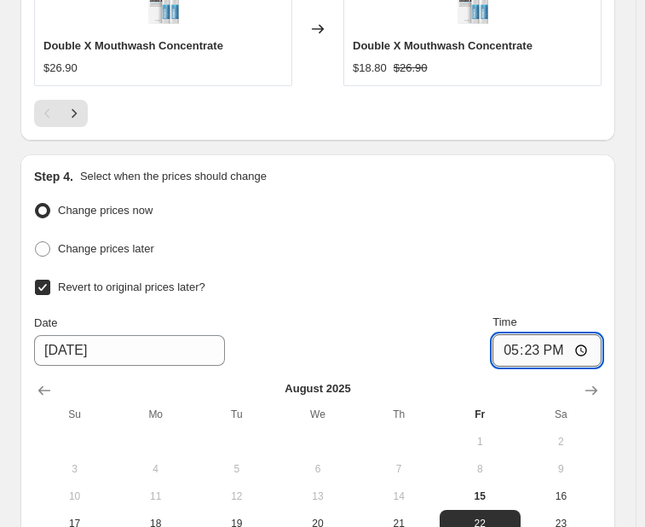
click at [566, 335] on input "17:23" at bounding box center [547, 350] width 109 height 32
type input "17:00"
click at [601, 249] on div "Change prices now Change prices later Revert to original prices later? Date [DA…" at bounding box center [318, 395] width 568 height 393
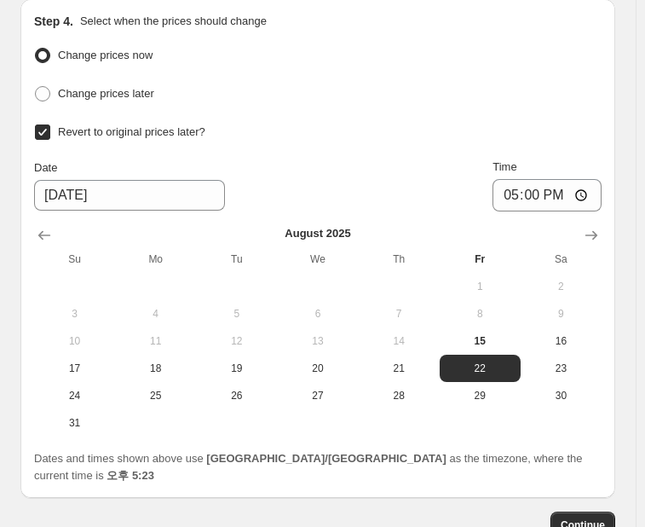
scroll to position [2452, 0]
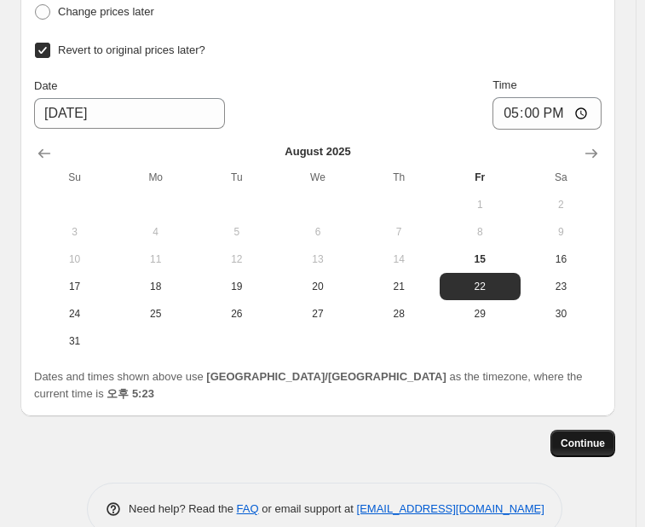
click at [593, 436] on span "Continue" at bounding box center [583, 443] width 44 height 14
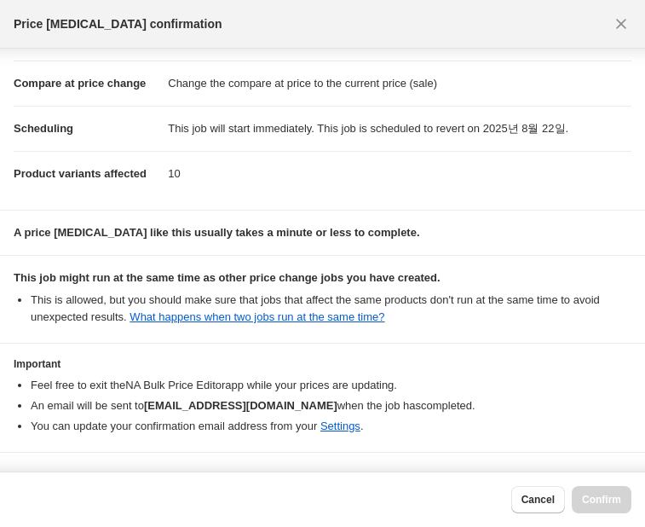
scroll to position [94, 0]
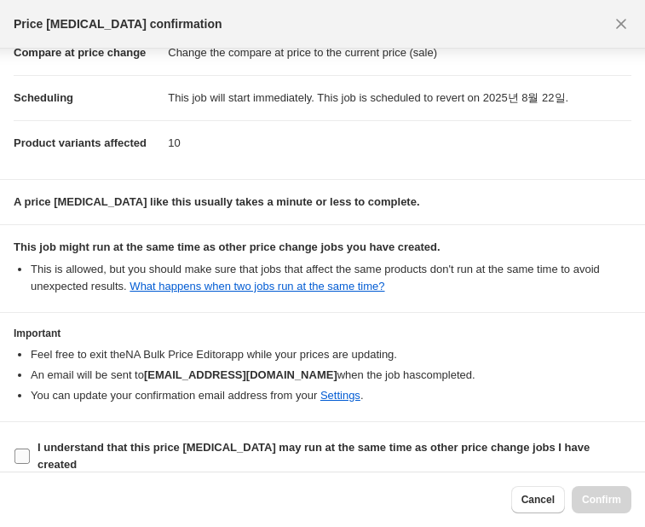
click at [97, 447] on b "I understand that this price [MEDICAL_DATA] may run at the same time as other p…" at bounding box center [314, 456] width 552 height 30
click at [30, 448] on input "I understand that this price [MEDICAL_DATA] may run at the same time as other p…" at bounding box center [21, 455] width 15 height 15
checkbox input "true"
click at [615, 505] on span "Confirm" at bounding box center [601, 500] width 39 height 14
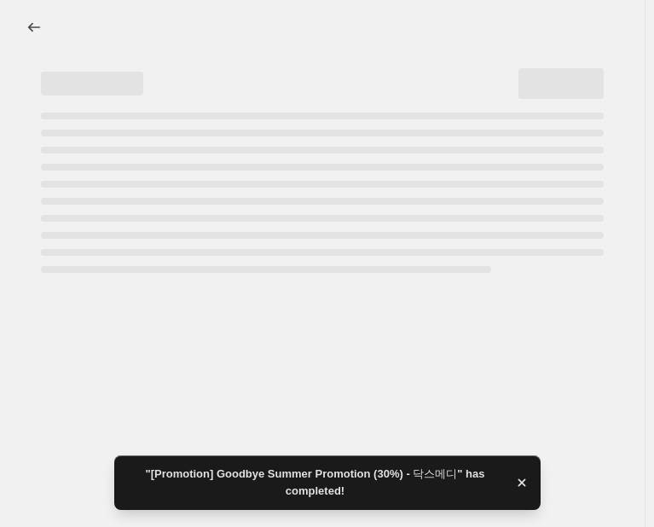
select select "percentage"
select select "vendor"
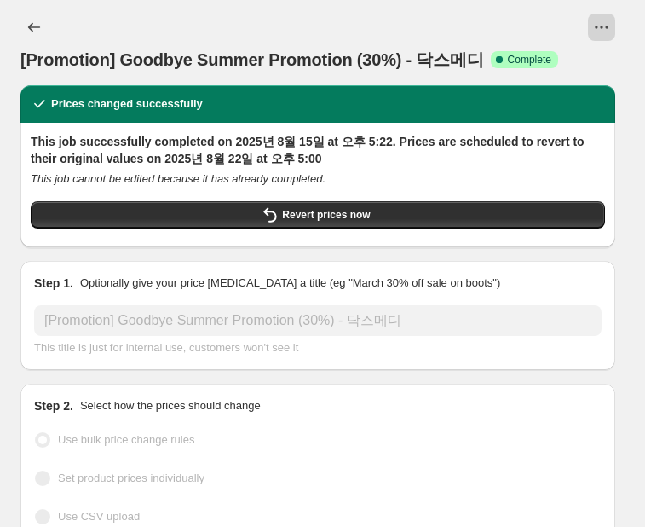
click at [597, 30] on 닥스메디"] "View actions for [Promotion] Goodbye Summer Promotion (30%) - 닥스메디" at bounding box center [601, 27] width 27 height 27
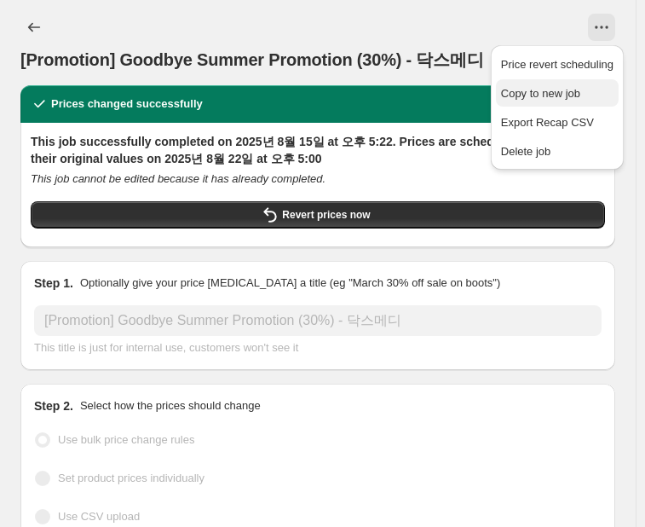
click at [549, 95] on span "Copy to new job" at bounding box center [540, 93] width 79 height 13
select select "percentage"
select select "vendor"
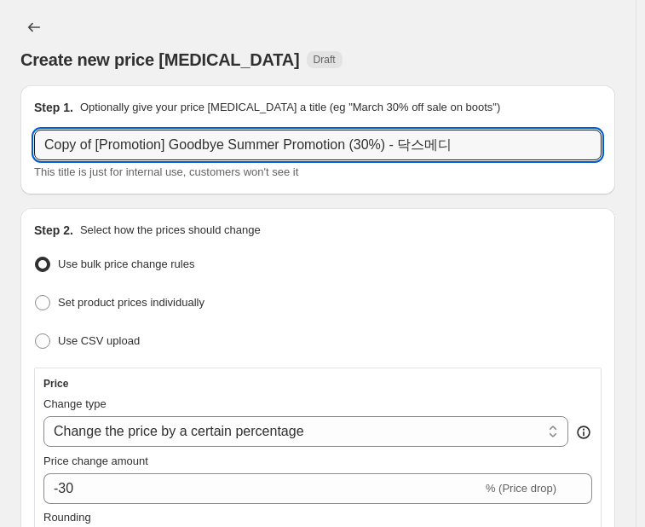
drag, startPoint x: 82, startPoint y: 149, endPoint x: 19, endPoint y: 150, distance: 63.1
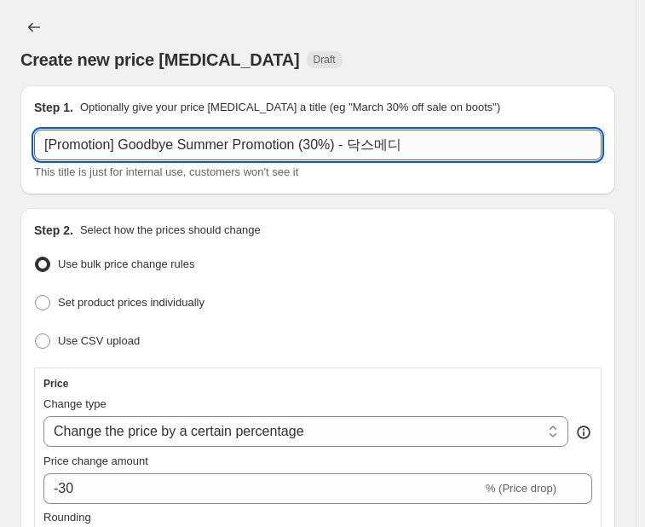
drag, startPoint x: 395, startPoint y: 141, endPoint x: 345, endPoint y: 147, distance: 49.8
click at [345, 147] on input "[Promotion] Goodbye Summer Promotion (30%) - 닥스메디" at bounding box center [318, 145] width 568 height 31
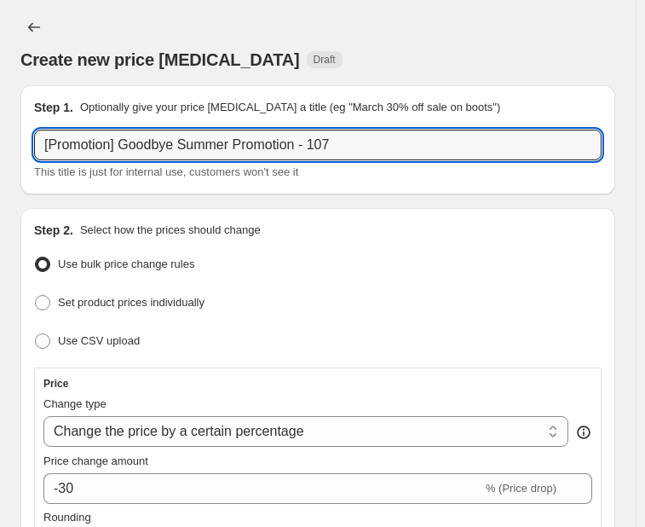
type input "[Promotion] Goodbye Summer Promotion - 107"
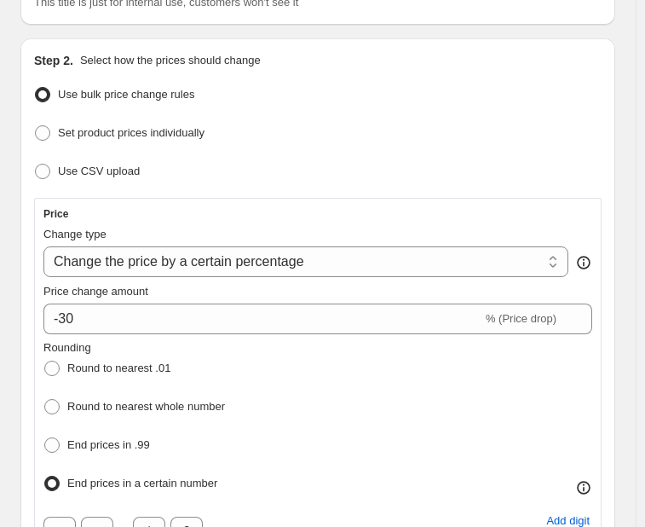
scroll to position [170, 0]
click at [94, 137] on span "Set product prices individually" at bounding box center [131, 131] width 147 height 13
click at [36, 125] on input "Set product prices individually" at bounding box center [35, 124] width 1 height 1
radio input "true"
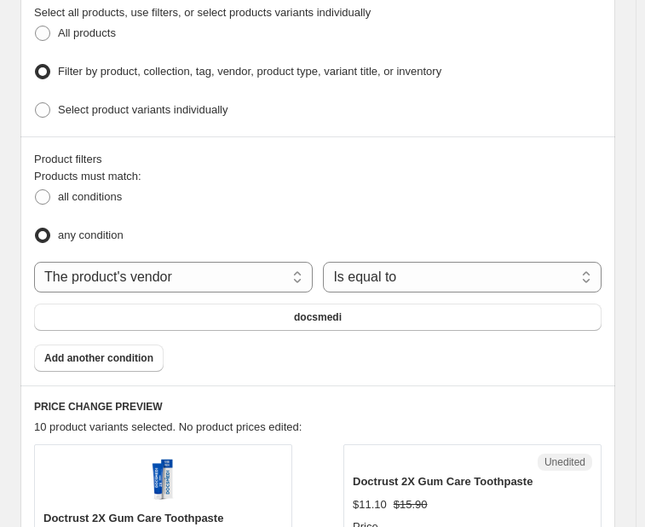
scroll to position [511, 0]
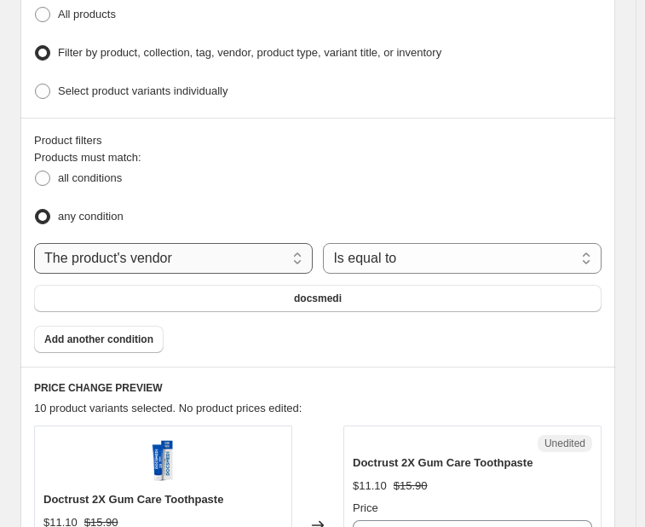
drag, startPoint x: 278, startPoint y: 257, endPoint x: 261, endPoint y: 263, distance: 18.4
click at [278, 257] on select "The product The product's collection The product's tag The product's vendor The…" at bounding box center [173, 258] width 279 height 31
select select "product"
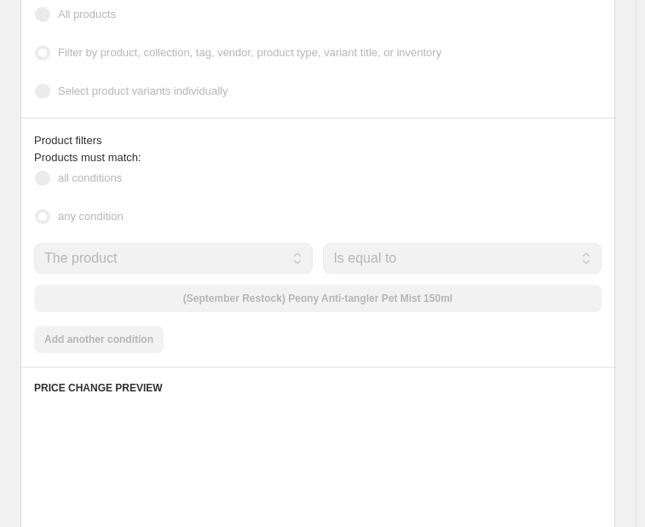
click at [287, 292] on div "The product The product's collection The product's tag The product's vendor The…" at bounding box center [318, 277] width 568 height 69
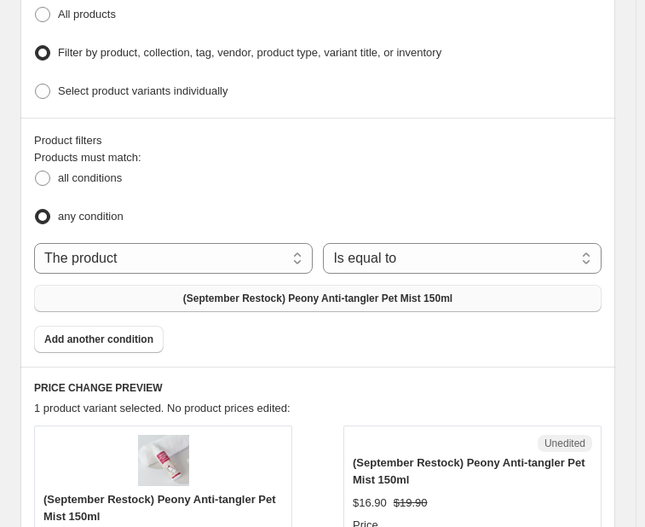
click at [289, 291] on span "(September Restock) Peony Anti-tangler Pet Mist 150ml" at bounding box center [317, 298] width 269 height 14
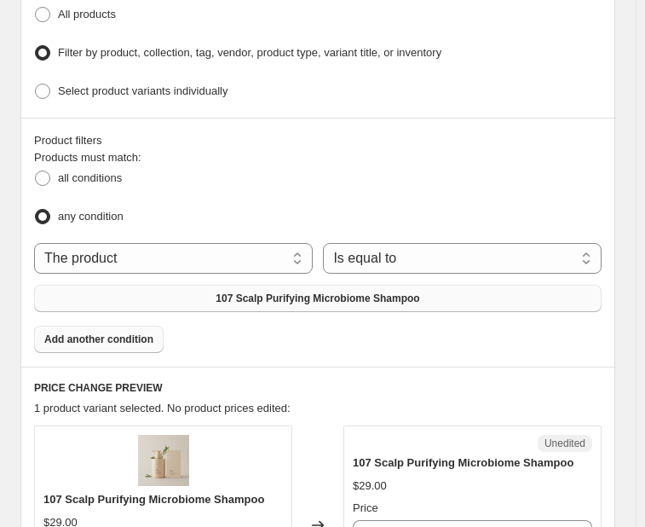
click at [127, 336] on span "Add another condition" at bounding box center [98, 339] width 109 height 14
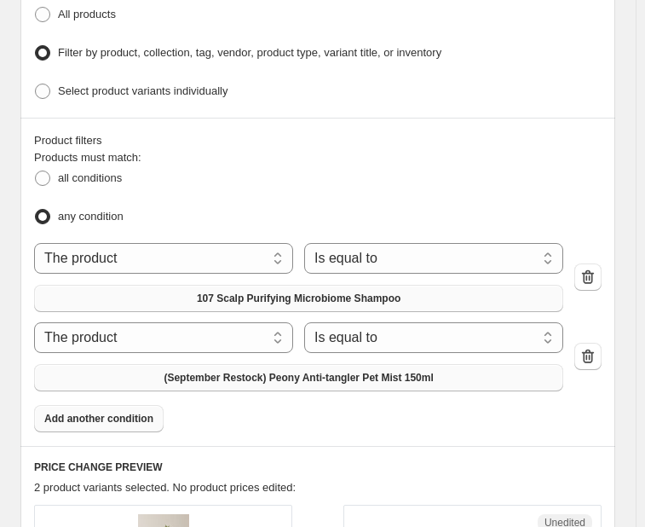
click at [279, 371] on span "(September Restock) Peony Anti-tangler Pet Mist 150ml" at bounding box center [298, 378] width 269 height 14
click at [130, 414] on span "Add another condition" at bounding box center [98, 419] width 109 height 14
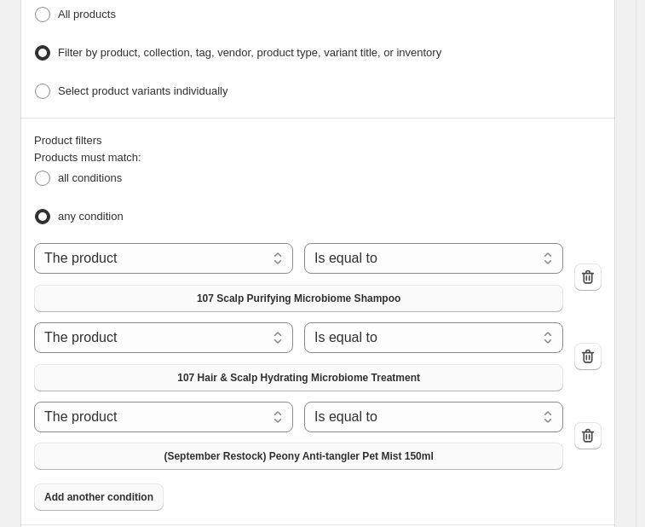
click at [259, 454] on span "(September Restock) Peony Anti-tangler Pet Mist 150ml" at bounding box center [298, 456] width 269 height 14
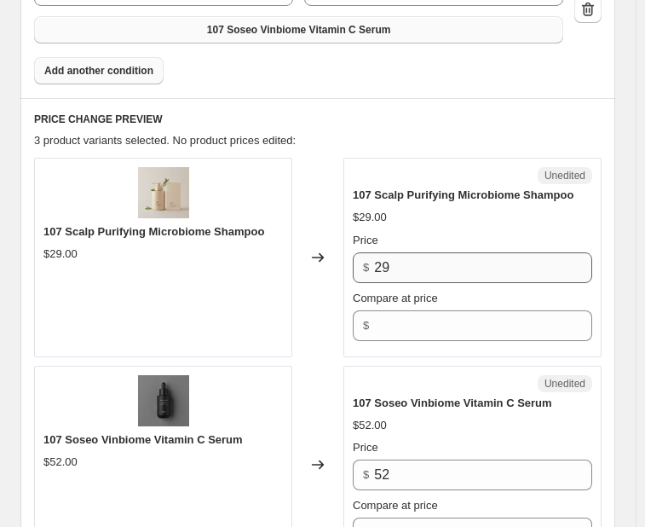
scroll to position [1023, 0]
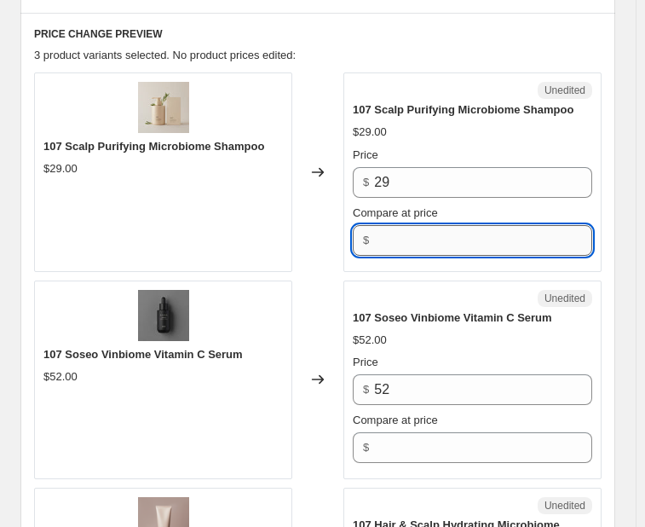
click at [454, 225] on input "Compare at price" at bounding box center [483, 240] width 218 height 31
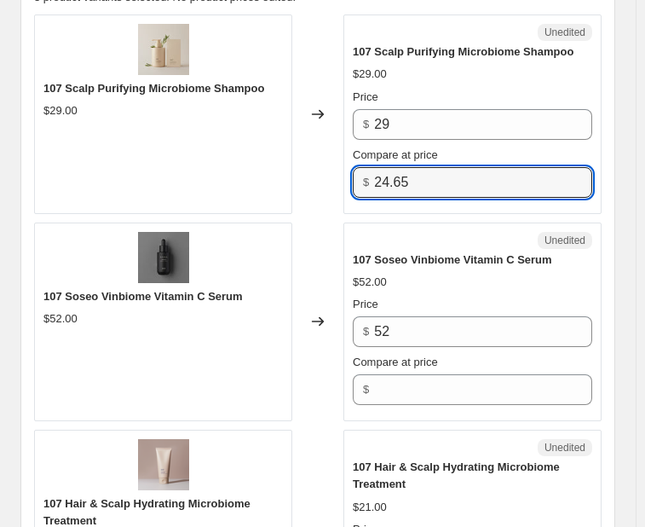
scroll to position [1108, 0]
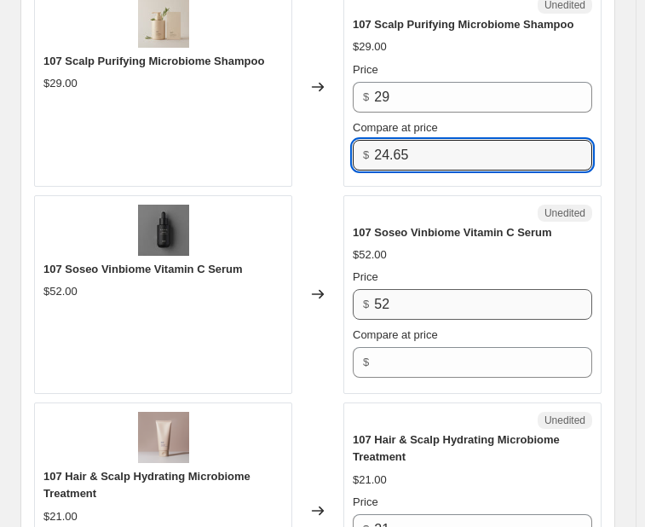
type input "24.65"
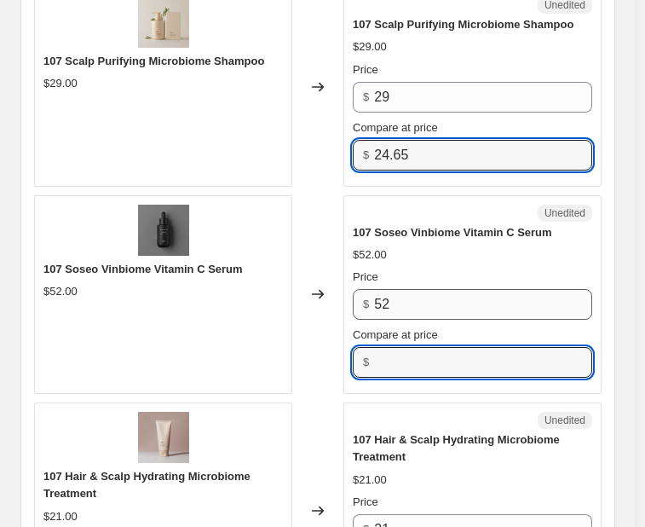
click at [433, 355] on div "Price $ 52 Compare at price $" at bounding box center [473, 322] width 240 height 109
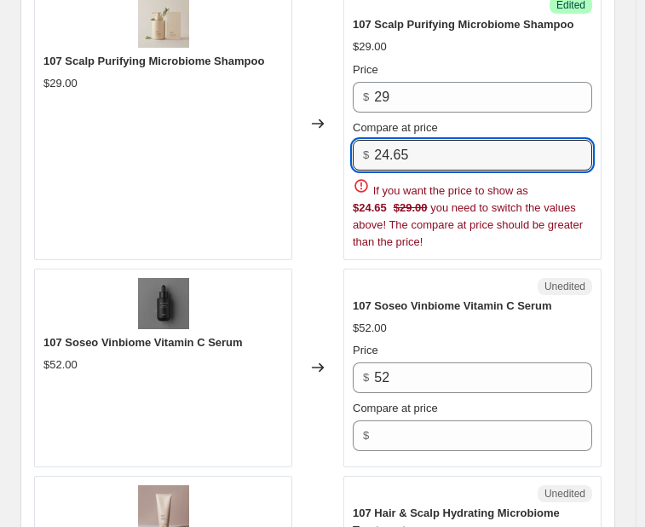
drag, startPoint x: 413, startPoint y: 146, endPoint x: 372, endPoint y: 149, distance: 41.9
click at [372, 149] on div "$ 24.65" at bounding box center [473, 155] width 240 height 31
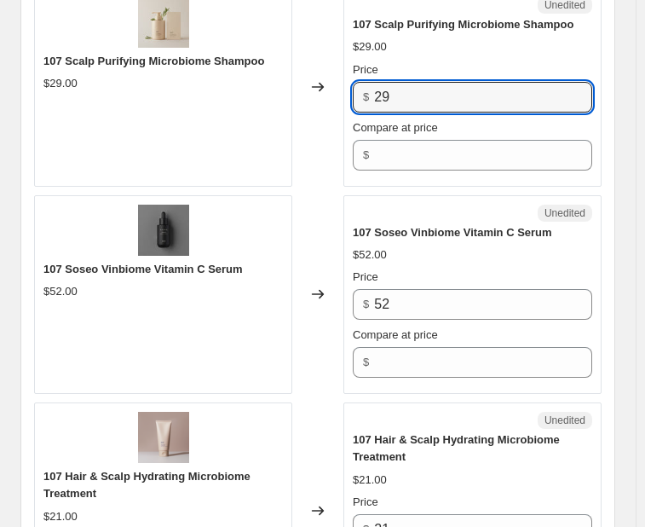
drag, startPoint x: 419, startPoint y: 89, endPoint x: 378, endPoint y: 121, distance: 51.7
click at [375, 90] on div "$ 29" at bounding box center [473, 97] width 240 height 31
paste input "4.65"
type input "24.65"
click at [397, 147] on input "Compare at price" at bounding box center [483, 155] width 218 height 31
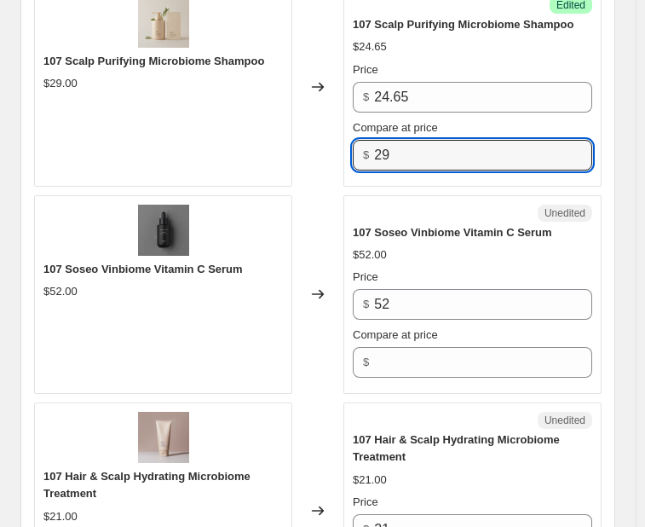
type input "29"
click at [418, 246] on div "$52.00" at bounding box center [473, 254] width 240 height 17
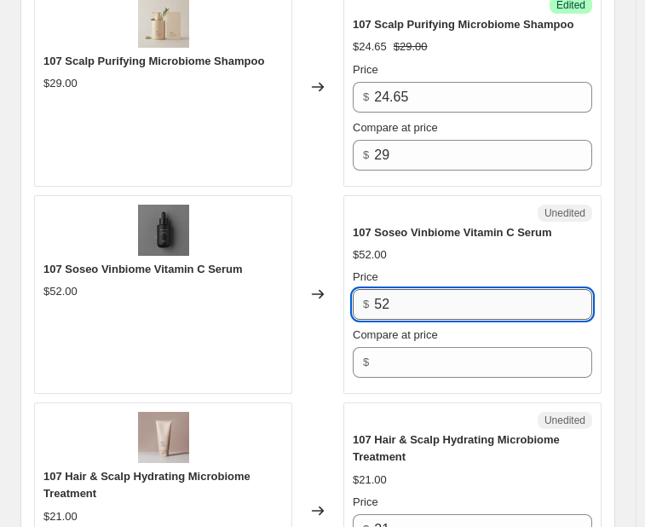
click at [441, 289] on input "52" at bounding box center [483, 304] width 218 height 31
click at [371, 298] on div "$ 52" at bounding box center [473, 304] width 240 height 31
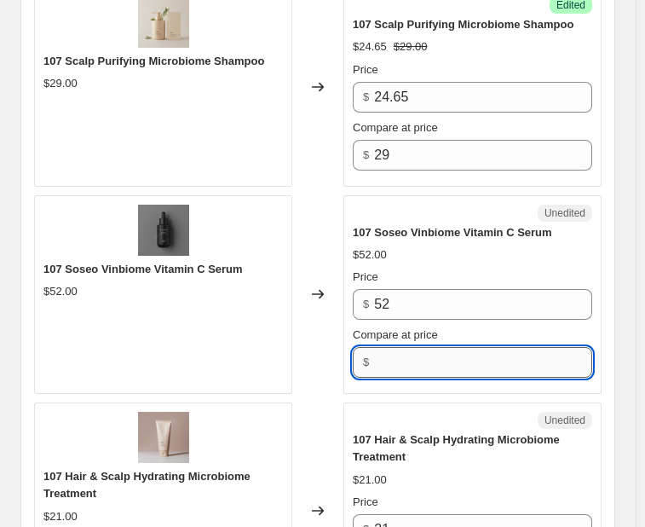
click at [405, 352] on input "Compare at price" at bounding box center [483, 362] width 218 height 31
type input "52"
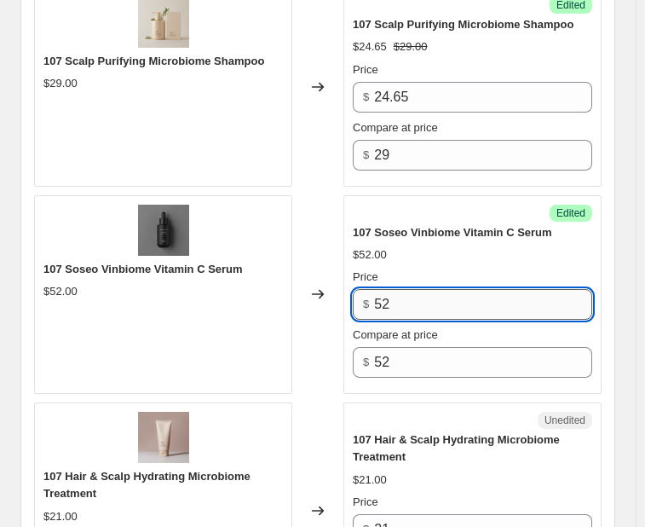
click at [433, 299] on input "52" at bounding box center [483, 304] width 218 height 31
type input "5"
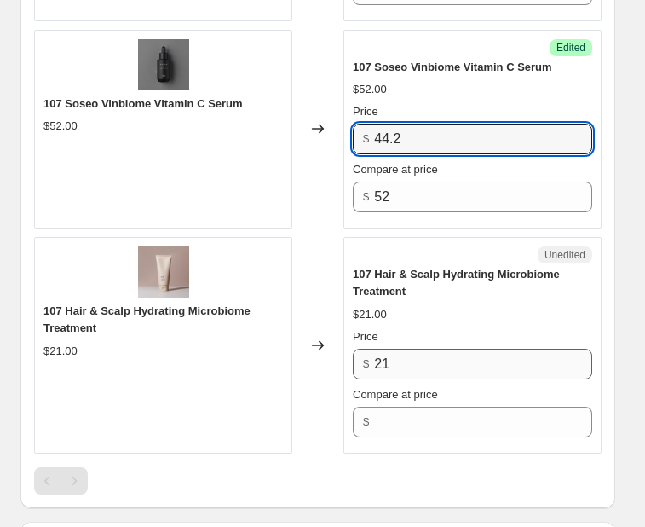
scroll to position [1278, 0]
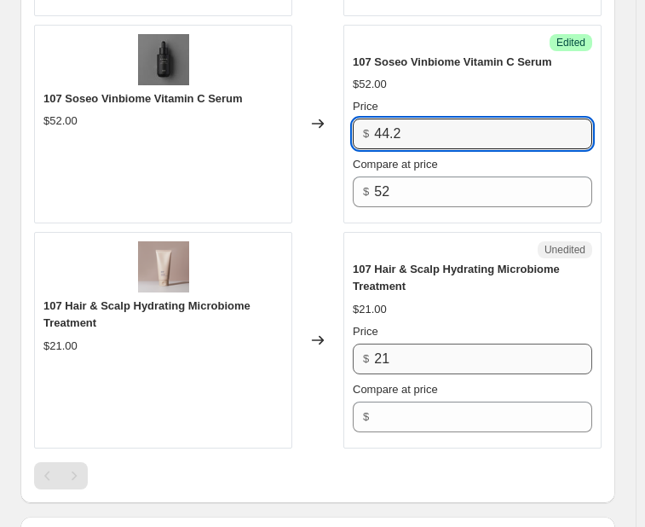
type input "44.2"
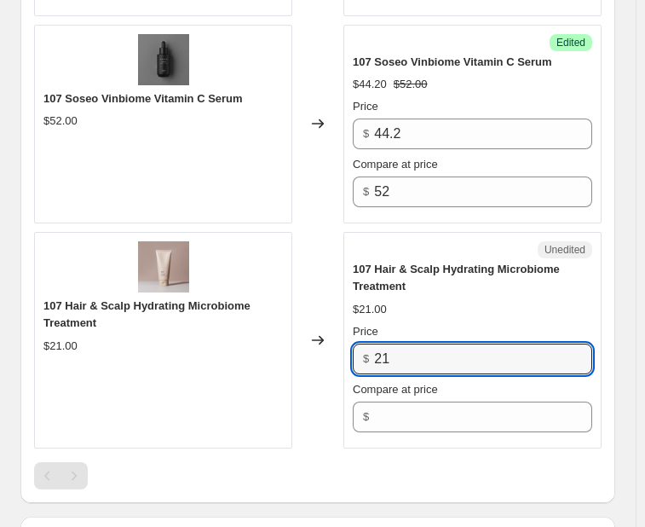
drag, startPoint x: 416, startPoint y: 349, endPoint x: 372, endPoint y: 355, distance: 44.8
click at [367, 353] on div "$ 21" at bounding box center [473, 358] width 240 height 31
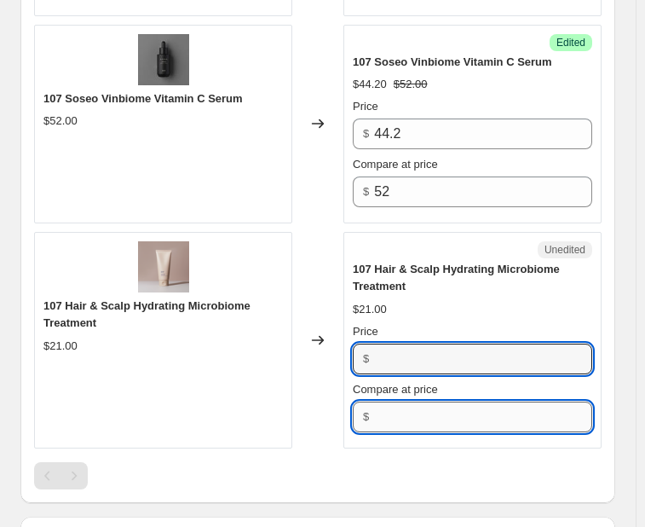
type input "21"
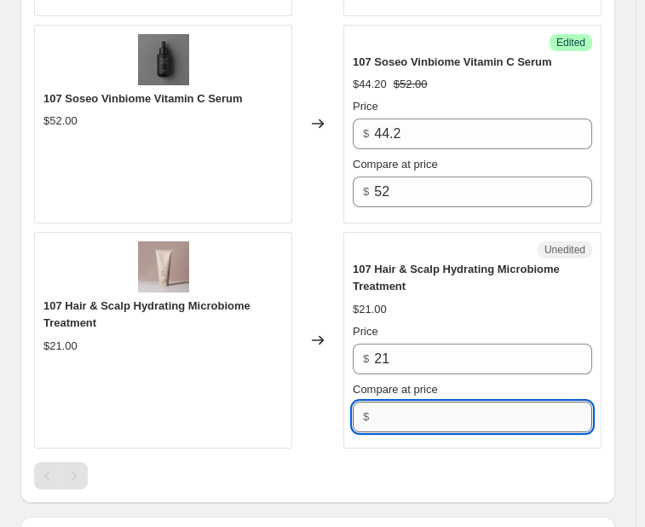
click at [413, 410] on input "Compare at price" at bounding box center [483, 416] width 218 height 31
paste input "21"
type input "21"
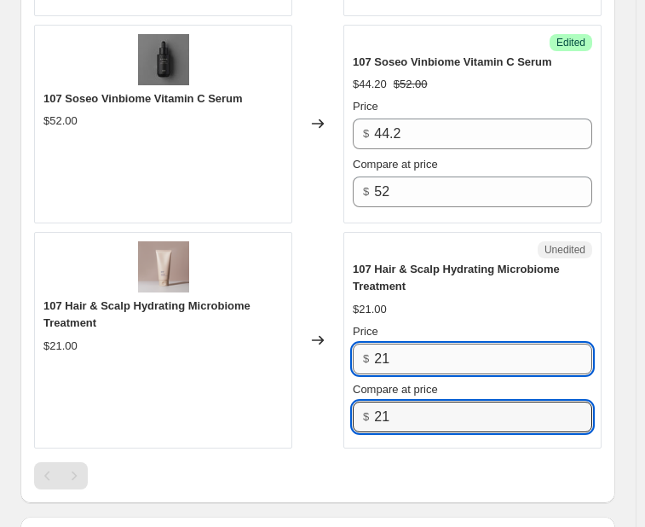
click at [406, 349] on input "21" at bounding box center [483, 358] width 218 height 31
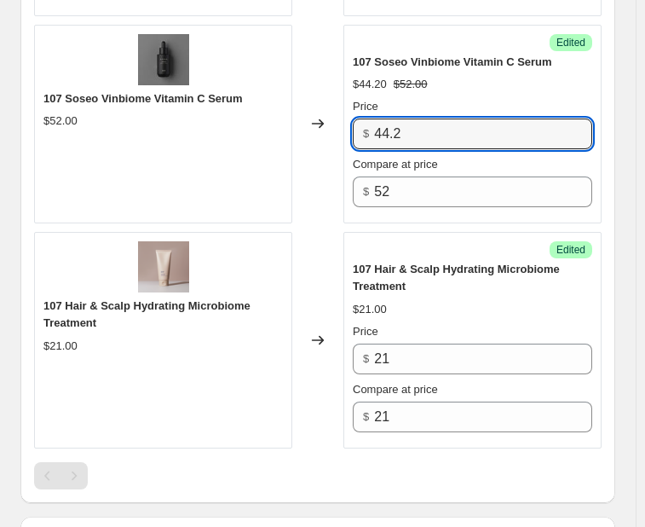
drag, startPoint x: 409, startPoint y: 130, endPoint x: 360, endPoint y: 130, distance: 49.4
click at [360, 130] on div "$ 44.2" at bounding box center [473, 133] width 240 height 31
type input "41.6"
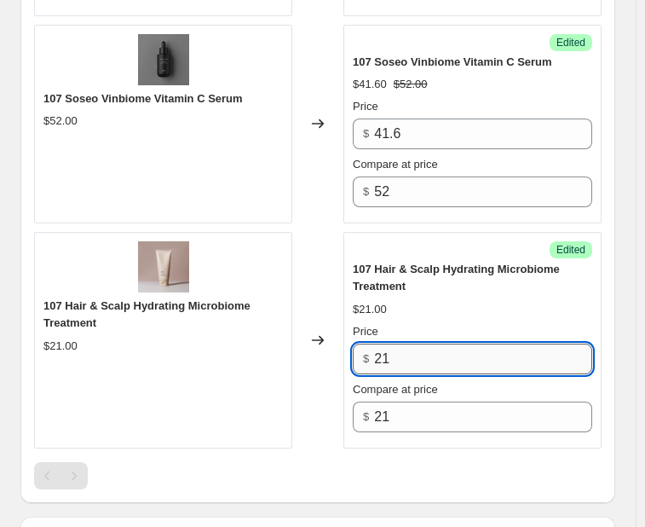
click at [395, 353] on input "21" at bounding box center [483, 358] width 218 height 31
drag, startPoint x: 374, startPoint y: 355, endPoint x: 365, endPoint y: 356, distance: 9.4
click at [365, 356] on div "$ 21" at bounding box center [473, 358] width 240 height 31
type input "17.8"
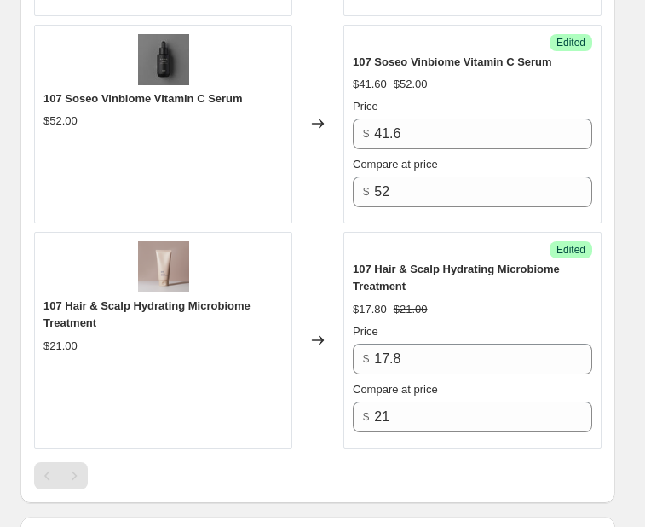
click at [433, 311] on div "107 Hair & Scalp Hydrating Microbiome Treatment $17.80 $21.00 Price $ 17.8 Comp…" at bounding box center [473, 346] width 240 height 171
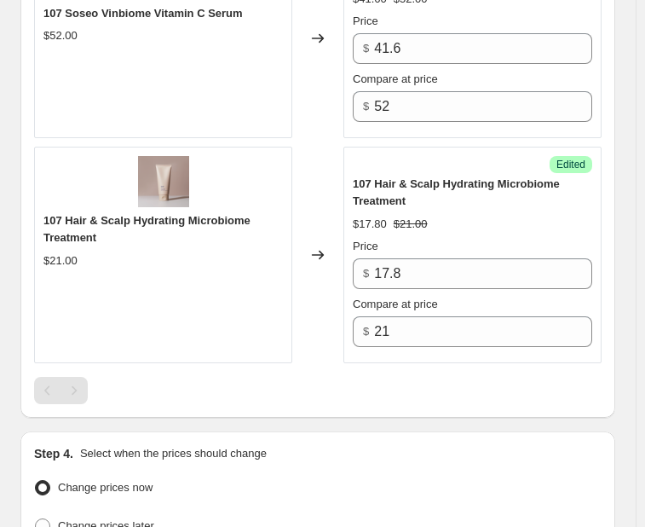
scroll to position [1534, 0]
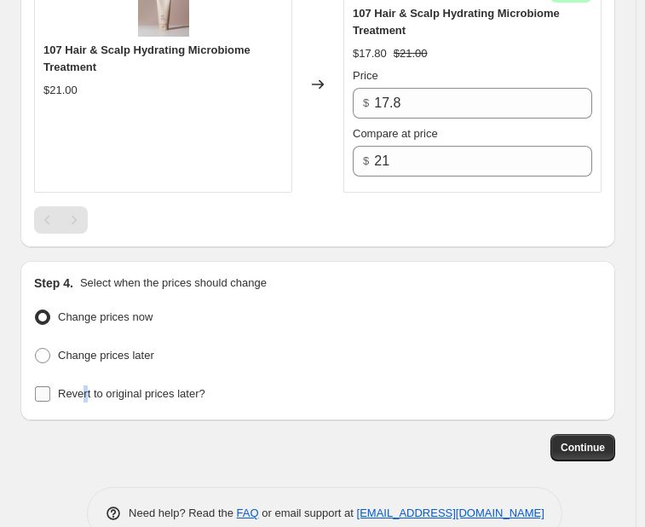
click at [82, 387] on span "Revert to original prices later?" at bounding box center [131, 393] width 147 height 13
click at [75, 387] on span "Revert to original prices later?" at bounding box center [131, 393] width 147 height 13
click at [50, 386] on input "Revert to original prices later?" at bounding box center [42, 393] width 15 height 15
checkbox input "true"
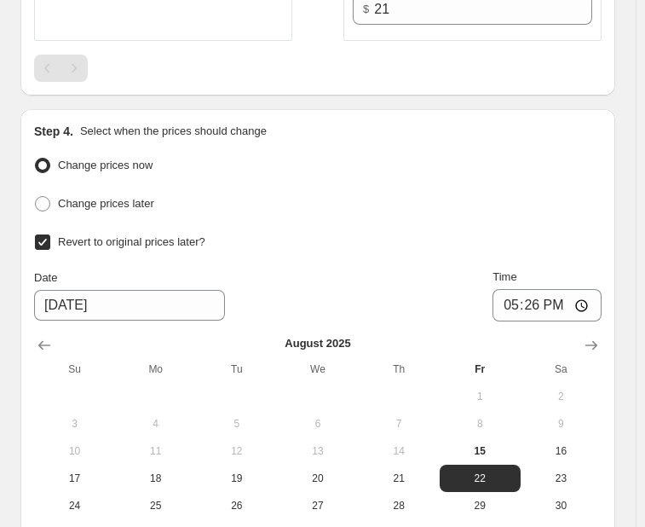
scroll to position [1705, 0]
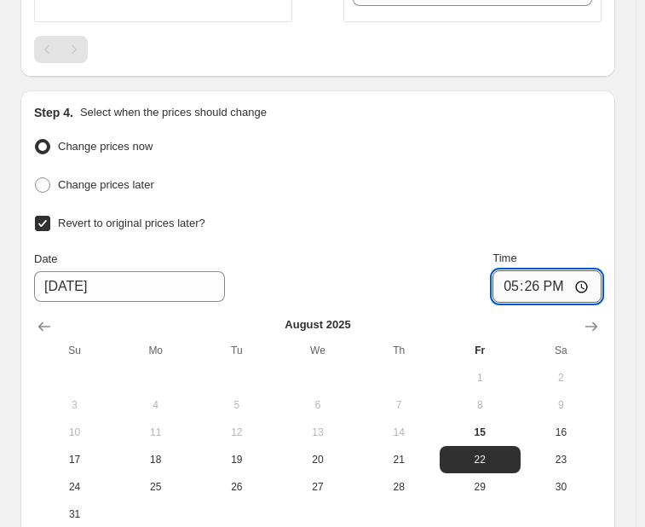
click at [571, 274] on input "17:26" at bounding box center [547, 286] width 109 height 32
type input "17:00"
click at [586, 195] on div "Change prices now Change prices later Revert to original prices later? Date [DA…" at bounding box center [318, 331] width 568 height 393
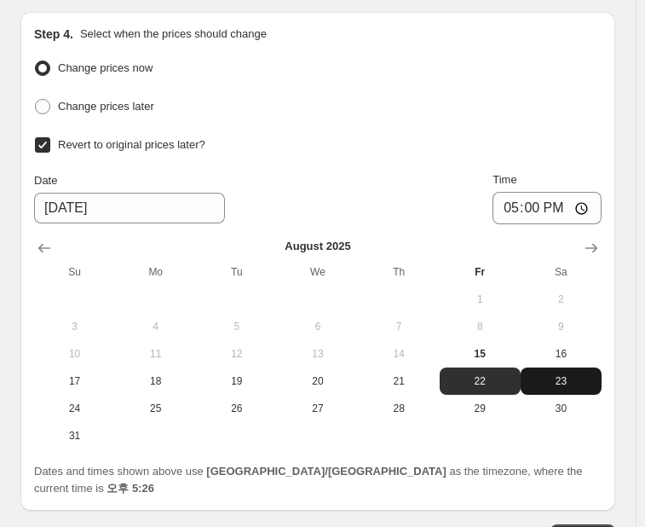
scroll to position [1882, 0]
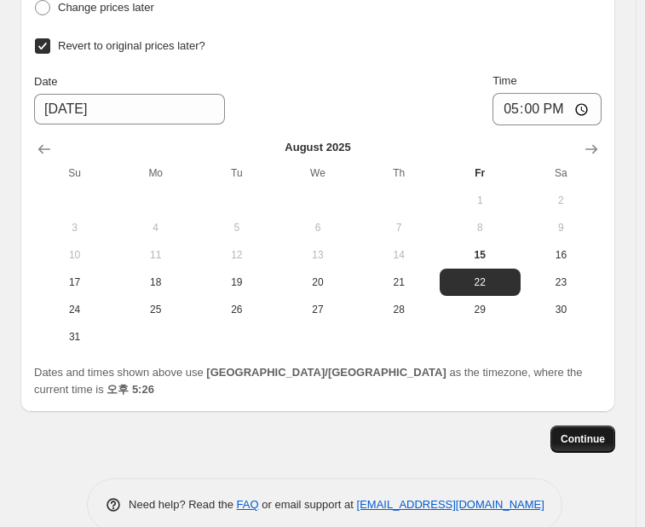
click at [580, 432] on span "Continue" at bounding box center [583, 439] width 44 height 14
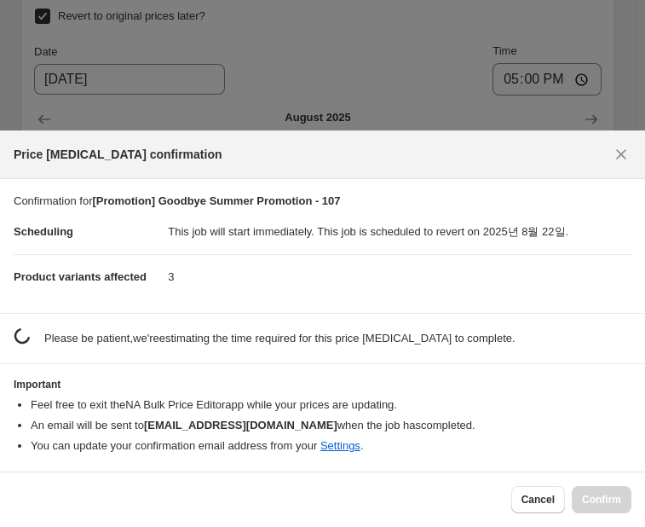
scroll to position [0, 0]
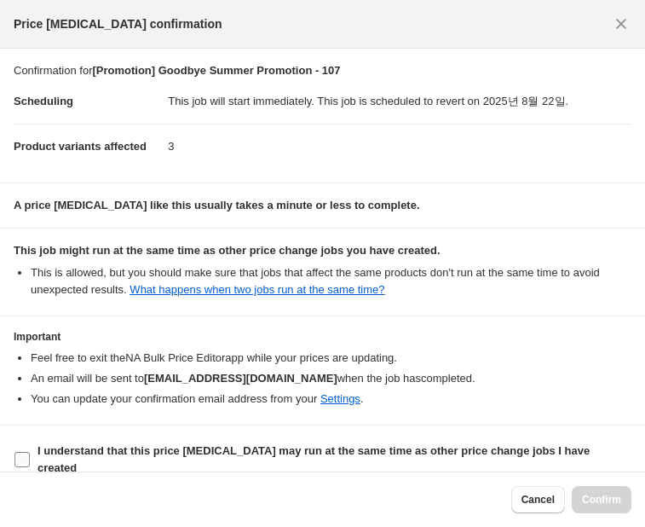
click at [272, 449] on b "I understand that this price [MEDICAL_DATA] may run at the same time as other p…" at bounding box center [314, 459] width 552 height 30
click at [30, 452] on input "I understand that this price [MEDICAL_DATA] may run at the same time as other p…" at bounding box center [21, 459] width 15 height 15
checkbox input "true"
click at [597, 503] on span "Confirm" at bounding box center [601, 500] width 39 height 14
